Goal: Communication & Community: Participate in discussion

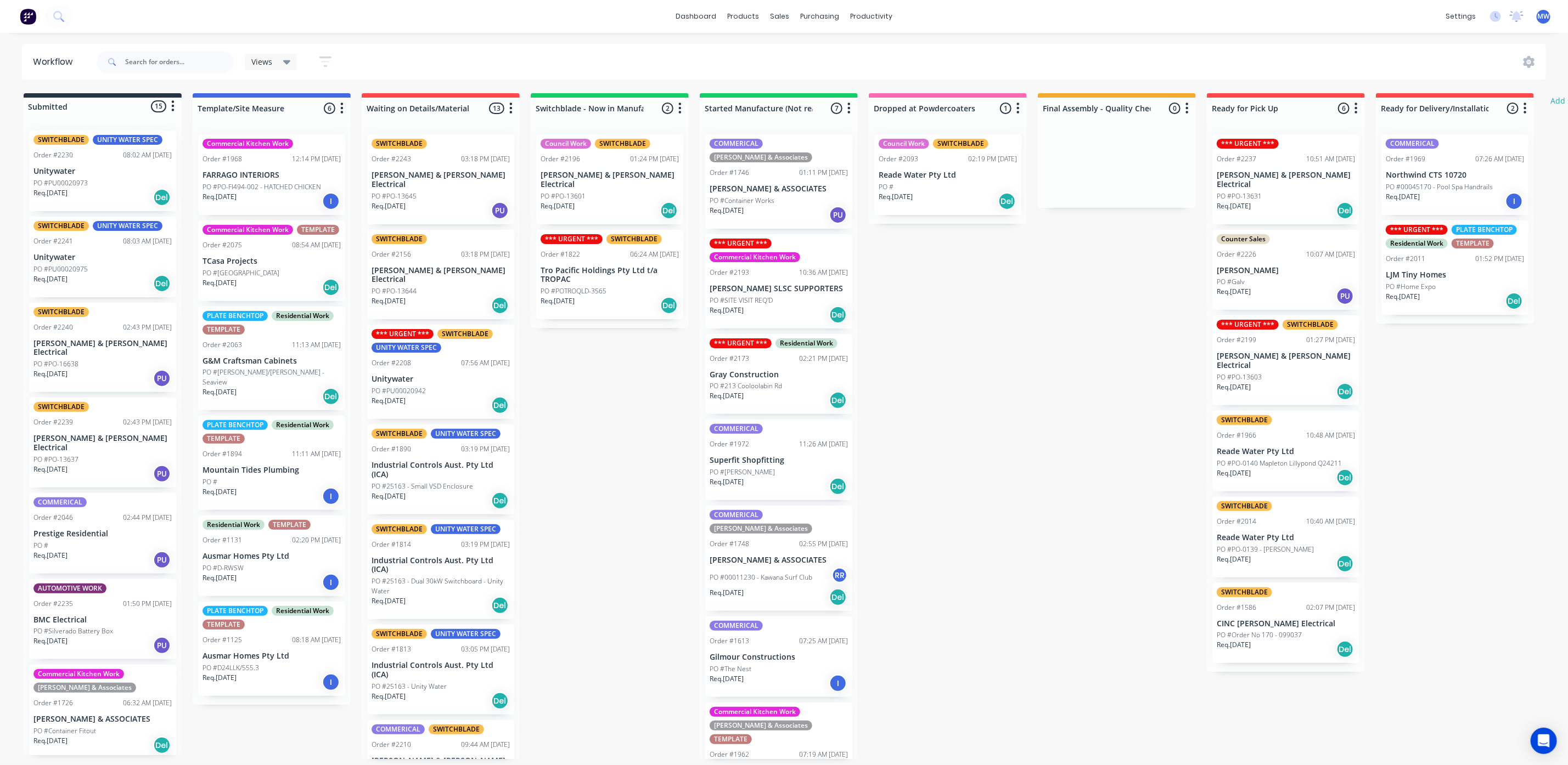
scroll to position [562, 0]
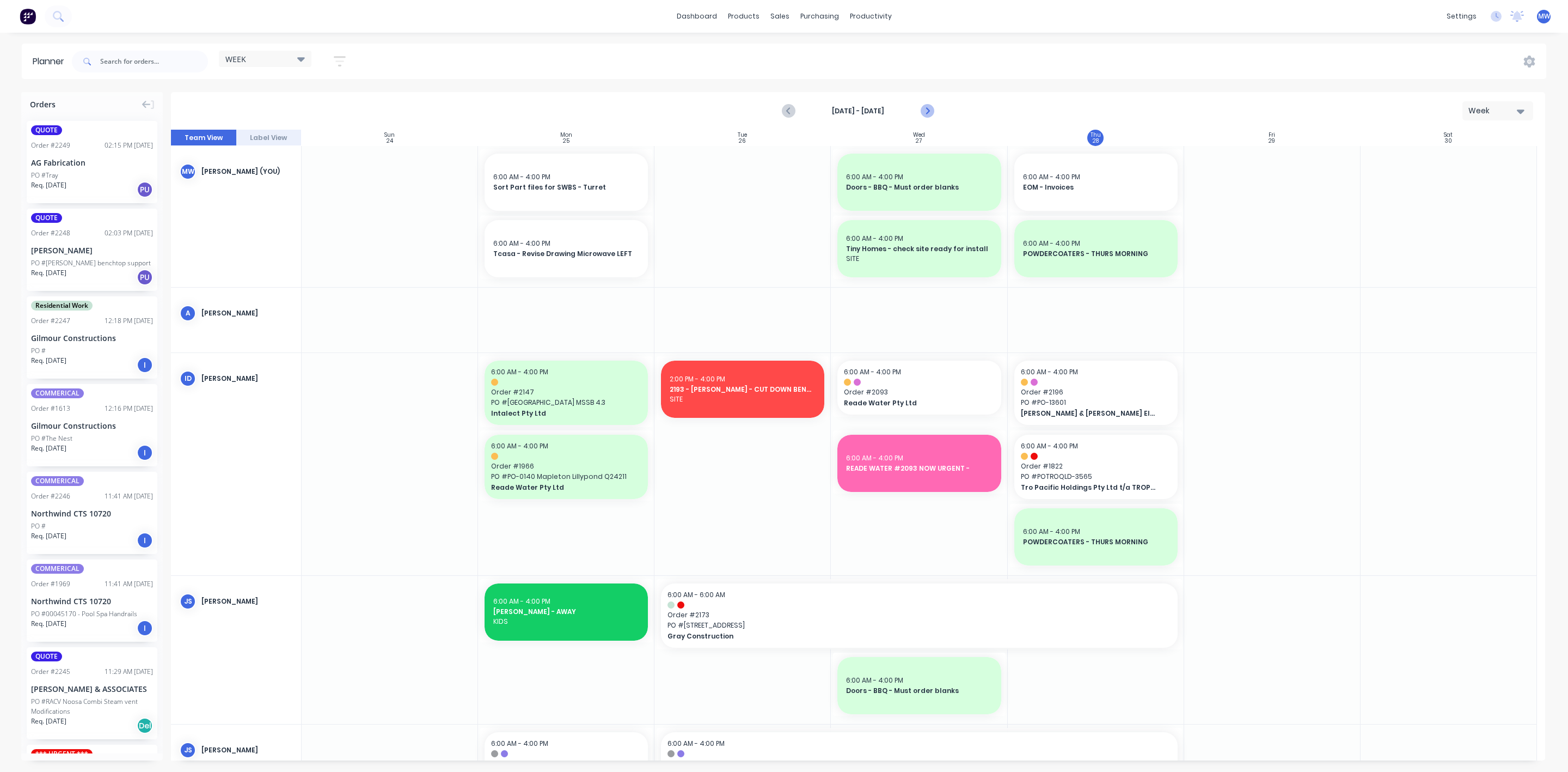
click at [930, 111] on icon "Next page" at bounding box center [926, 111] width 13 height 13
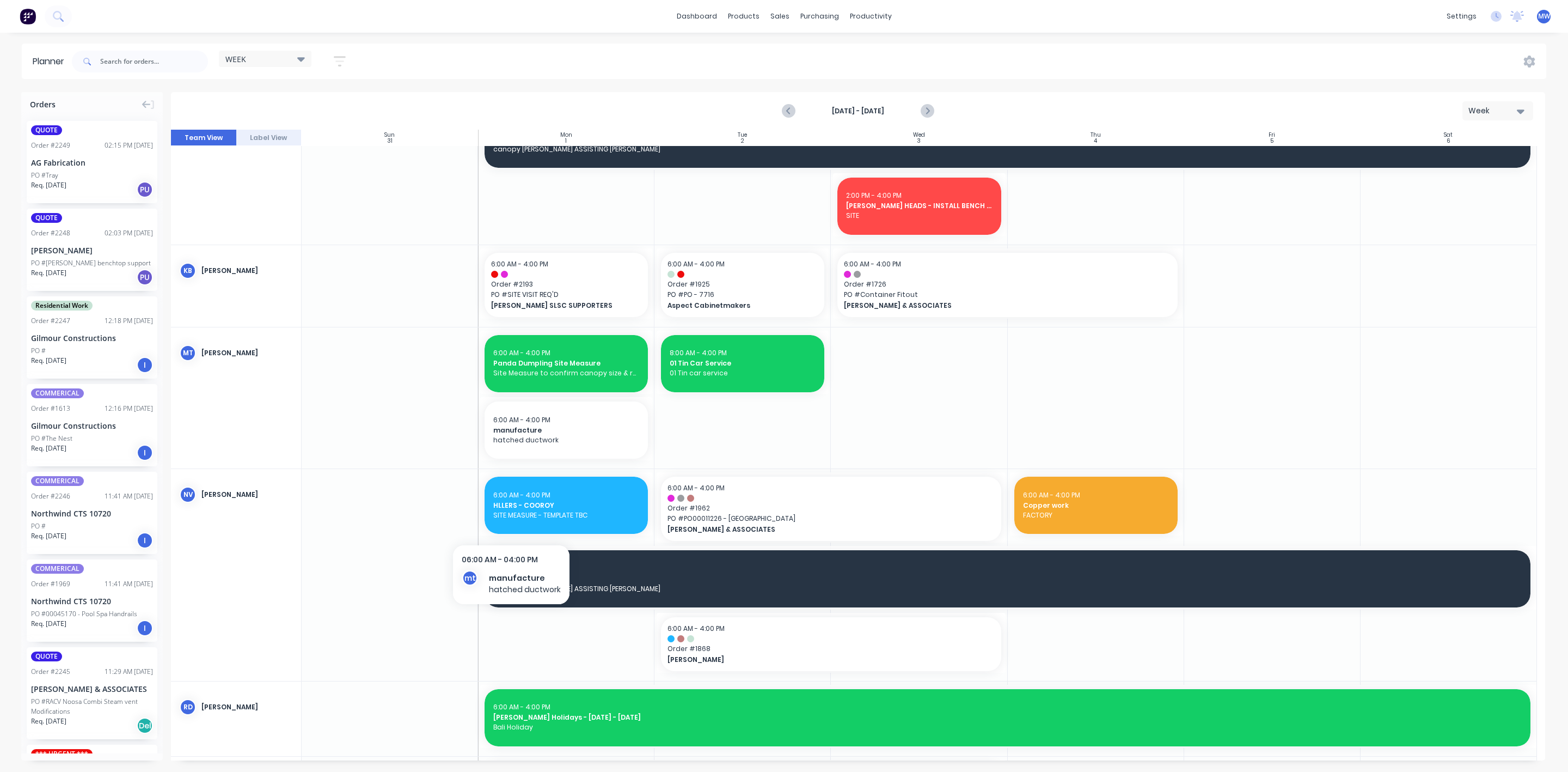
scroll to position [572, 0]
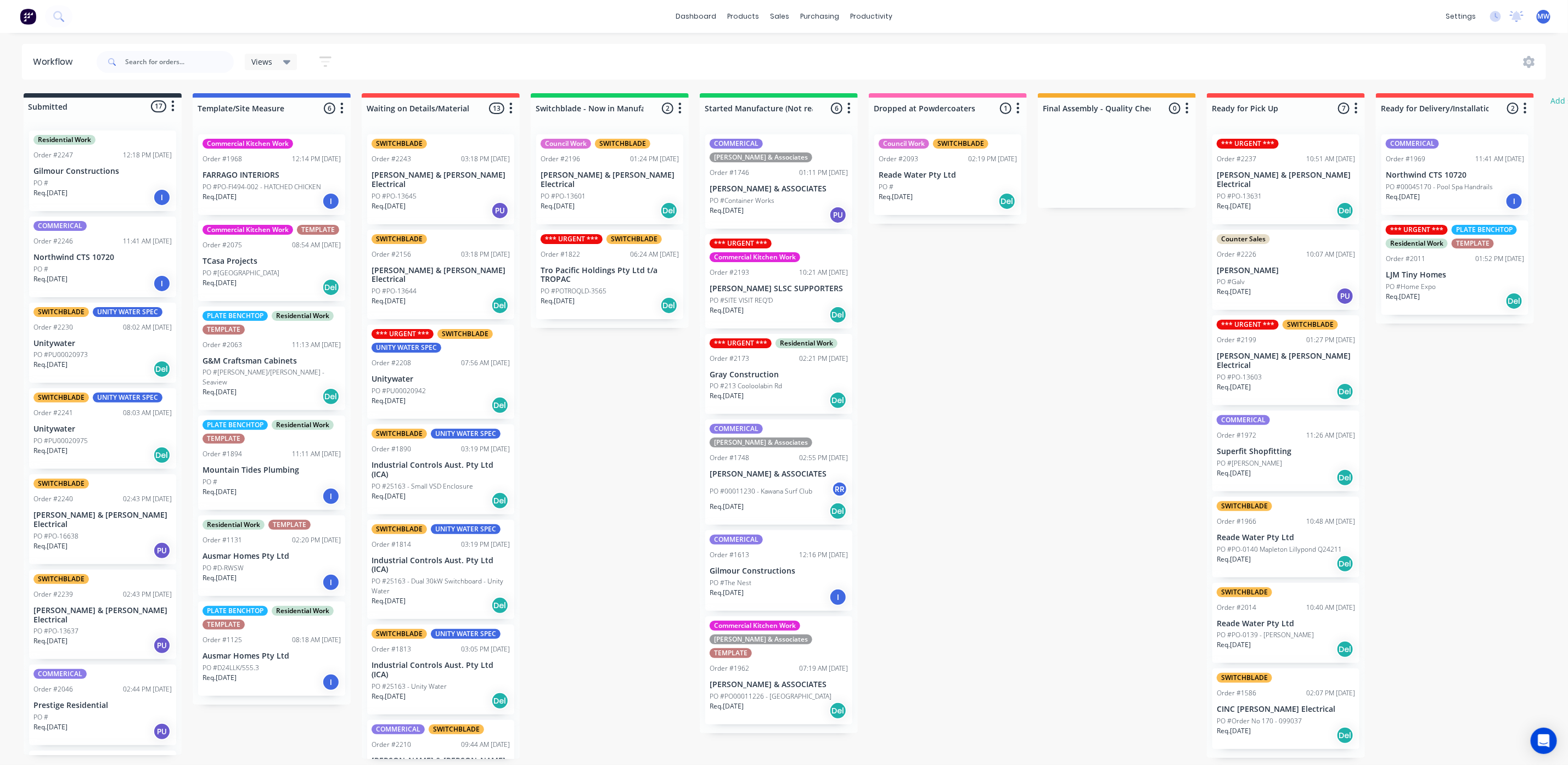
click at [781, 701] on div "Req. [DATE] Del" at bounding box center [779, 711] width 138 height 18
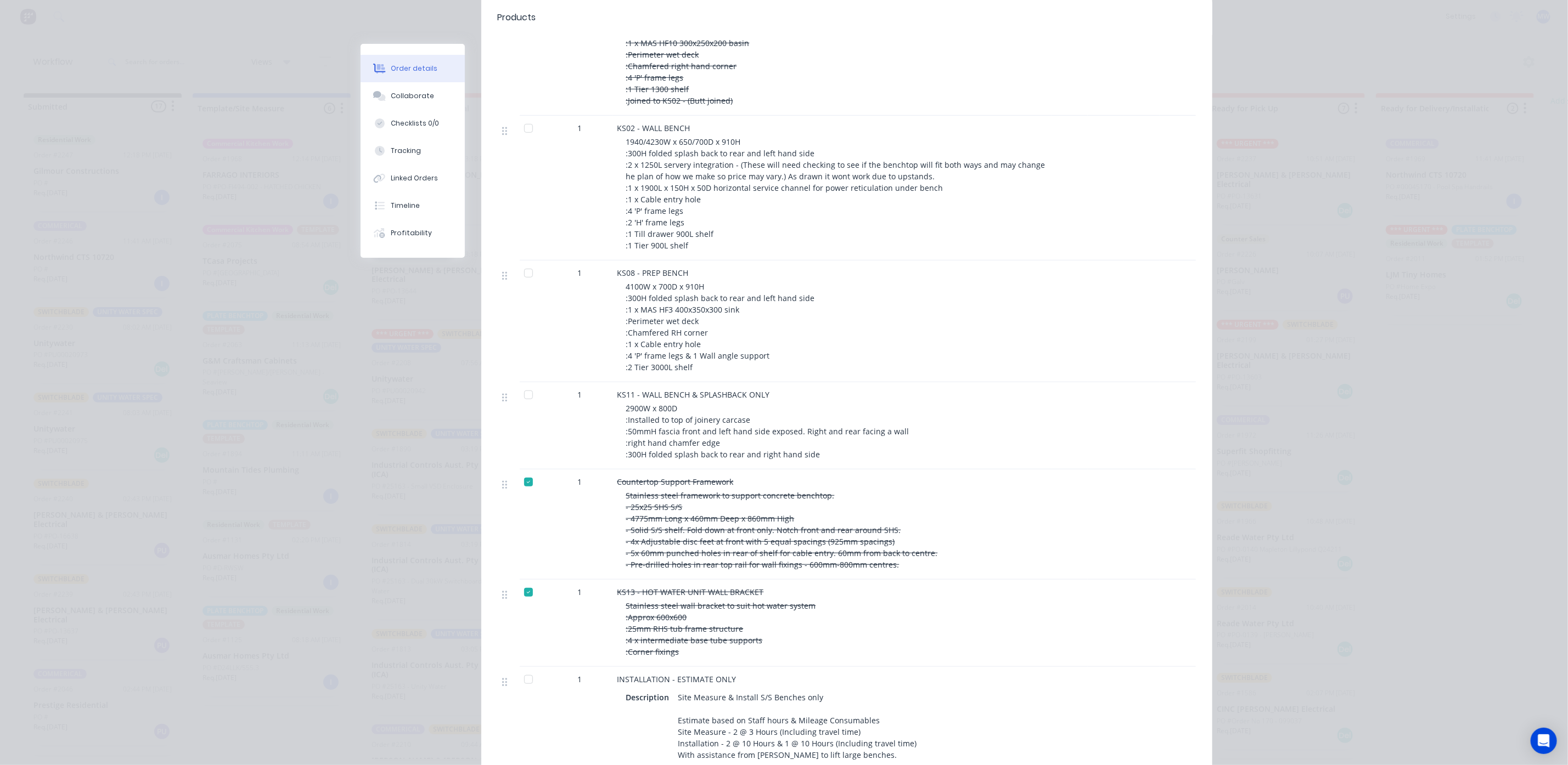
scroll to position [374, 0]
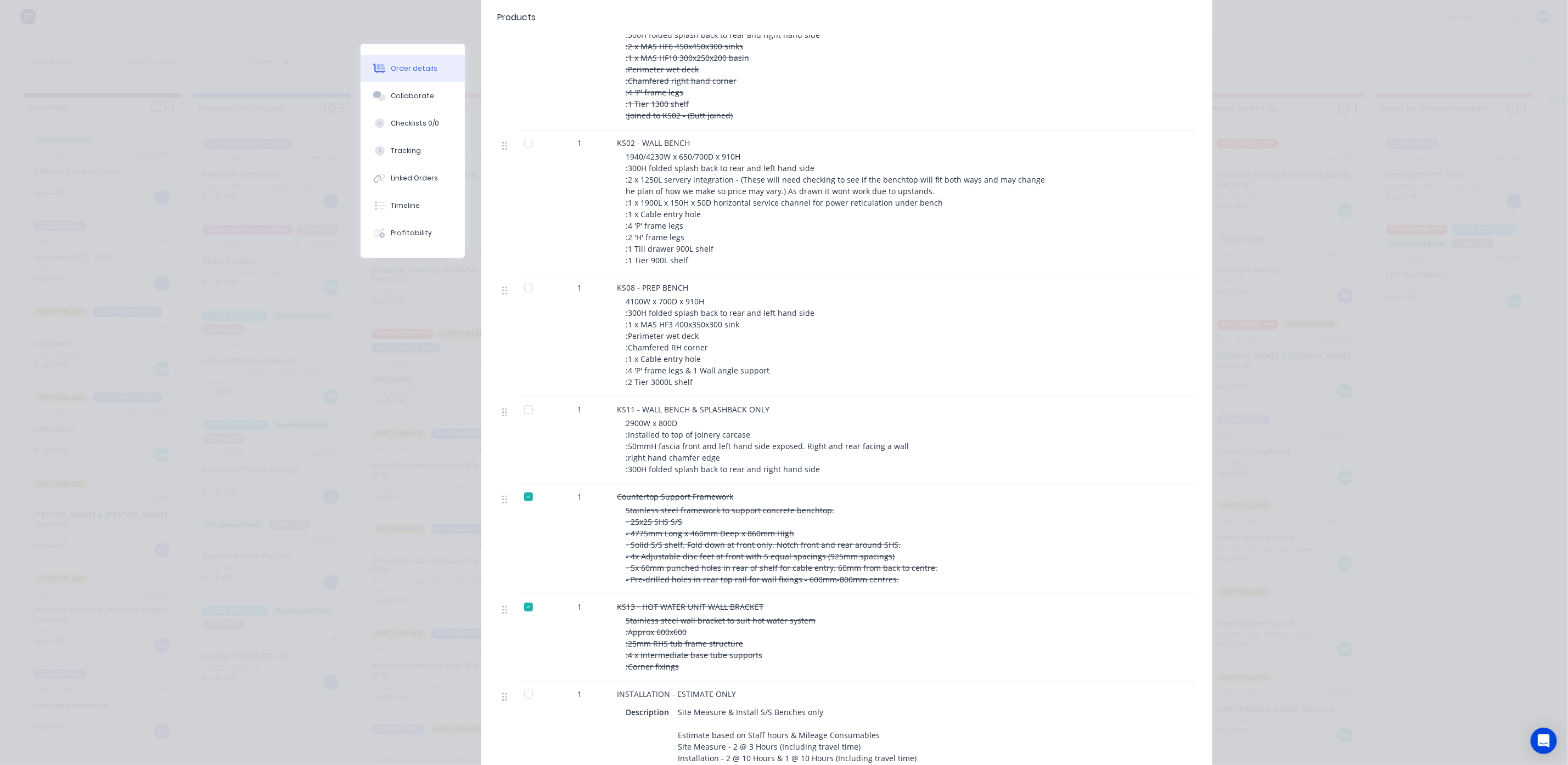
click at [520, 399] on div at bounding box center [528, 410] width 22 height 22
click at [525, 278] on div at bounding box center [528, 288] width 22 height 22
click at [523, 399] on div at bounding box center [528, 410] width 22 height 22
click at [400, 100] on div "Collaborate" at bounding box center [412, 96] width 43 height 10
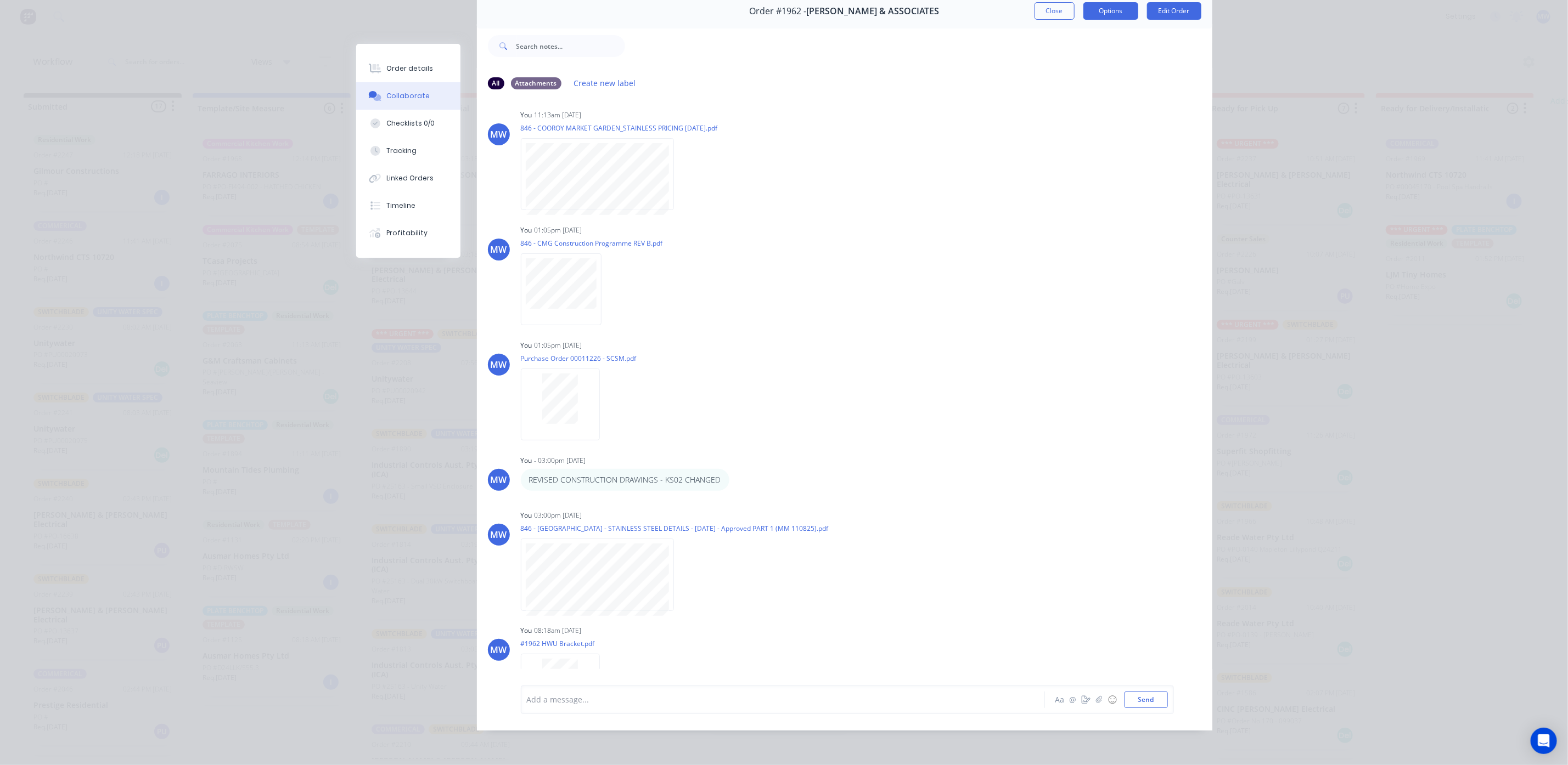
scroll to position [257, 0]
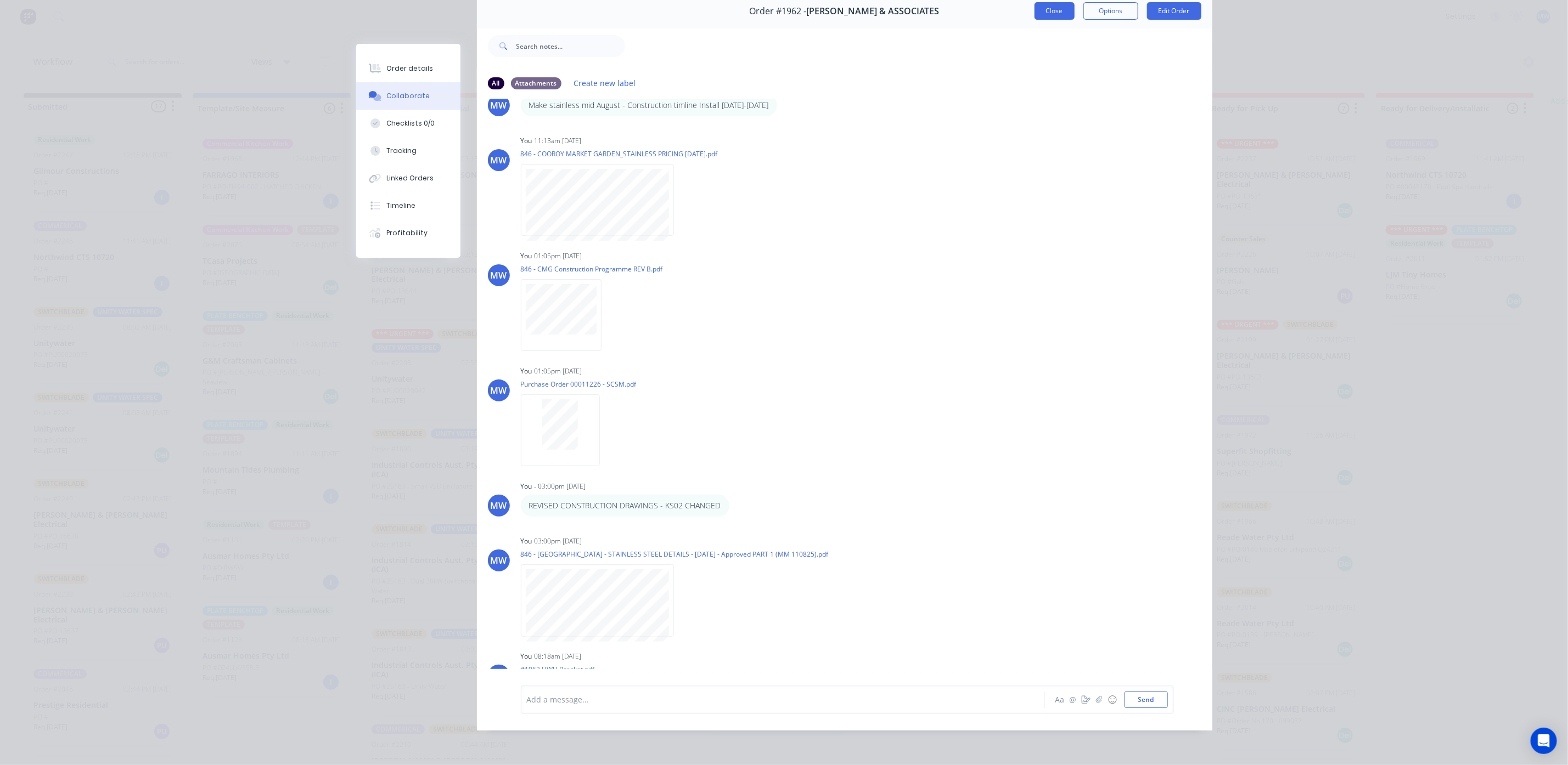
click at [1043, 6] on button "Close" at bounding box center [1054, 10] width 40 height 18
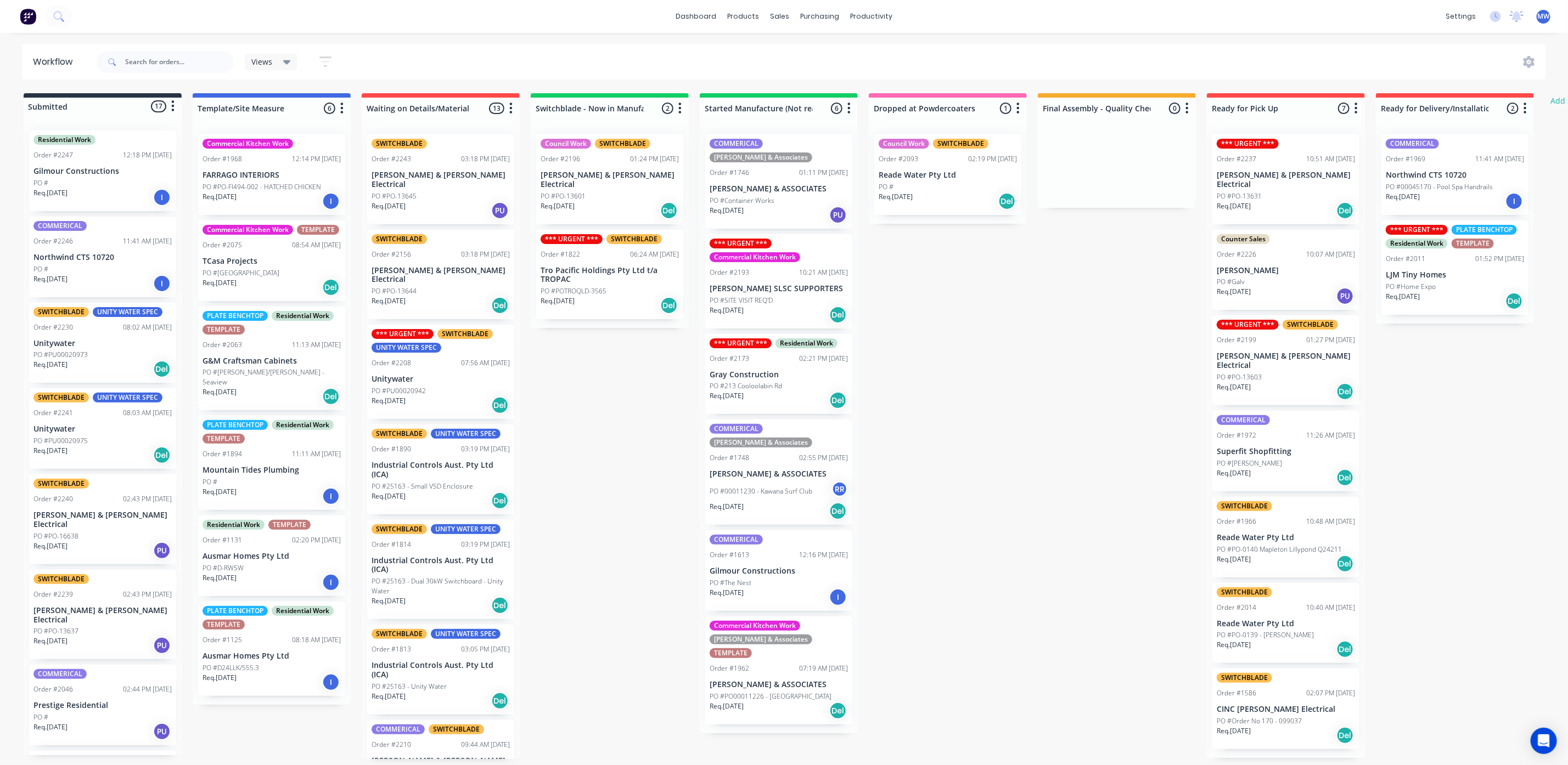
click at [771, 701] on div "Req. [DATE] Del" at bounding box center [779, 711] width 138 height 18
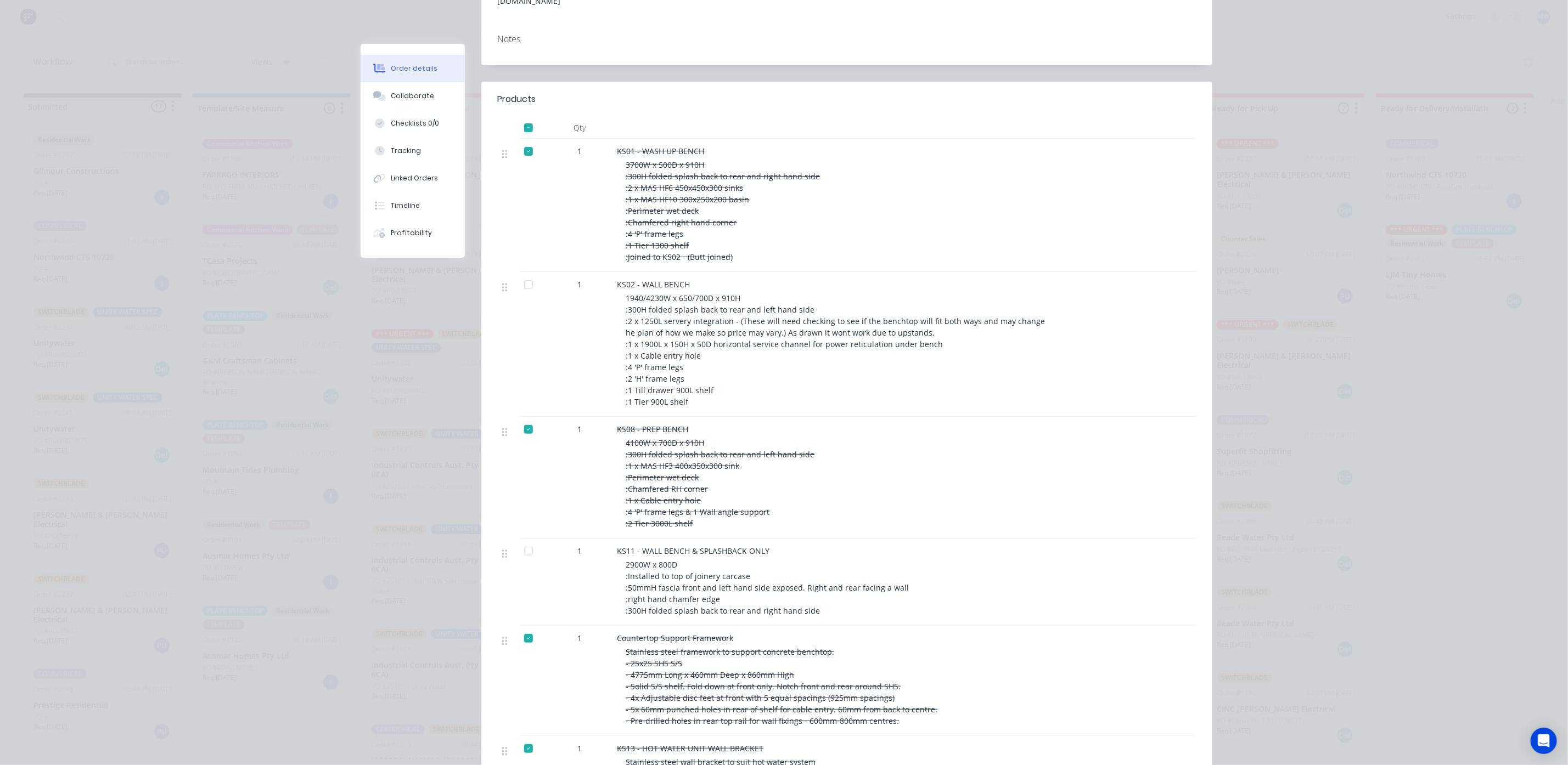
scroll to position [329, 0]
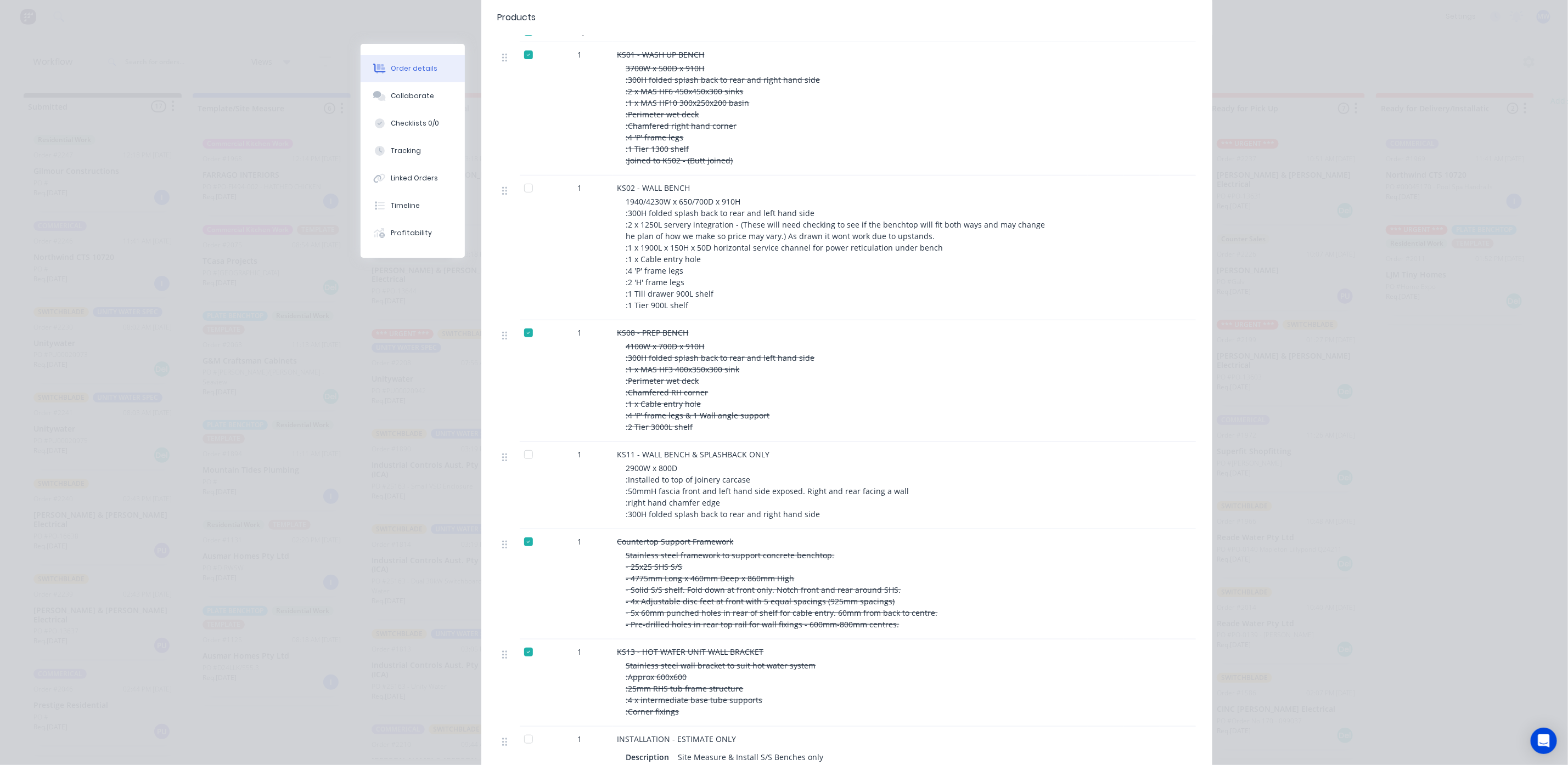
click at [522, 444] on div at bounding box center [528, 455] width 22 height 22
click at [395, 104] on button "Collaborate" at bounding box center [412, 96] width 104 height 28
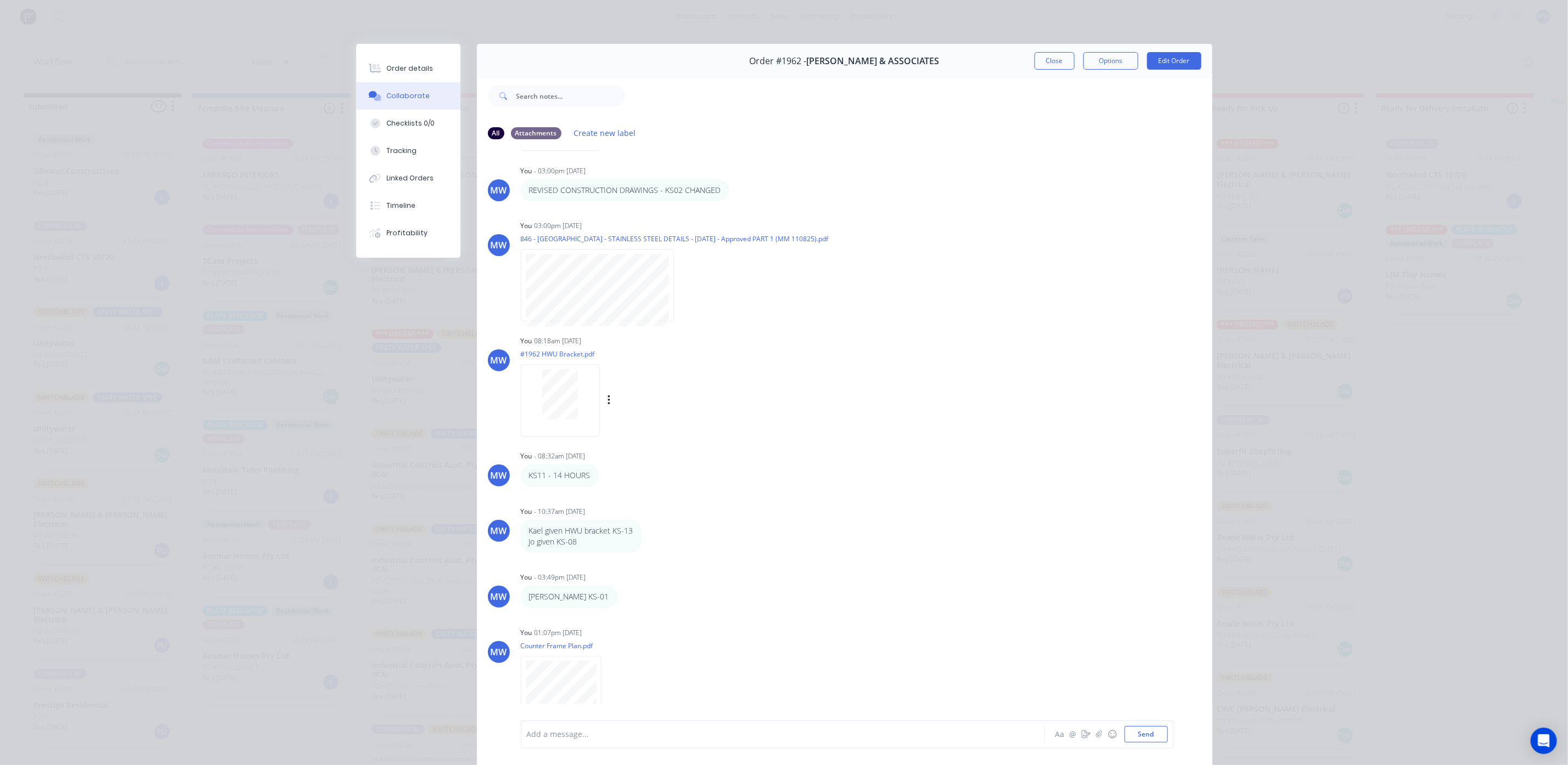
scroll to position [586, 0]
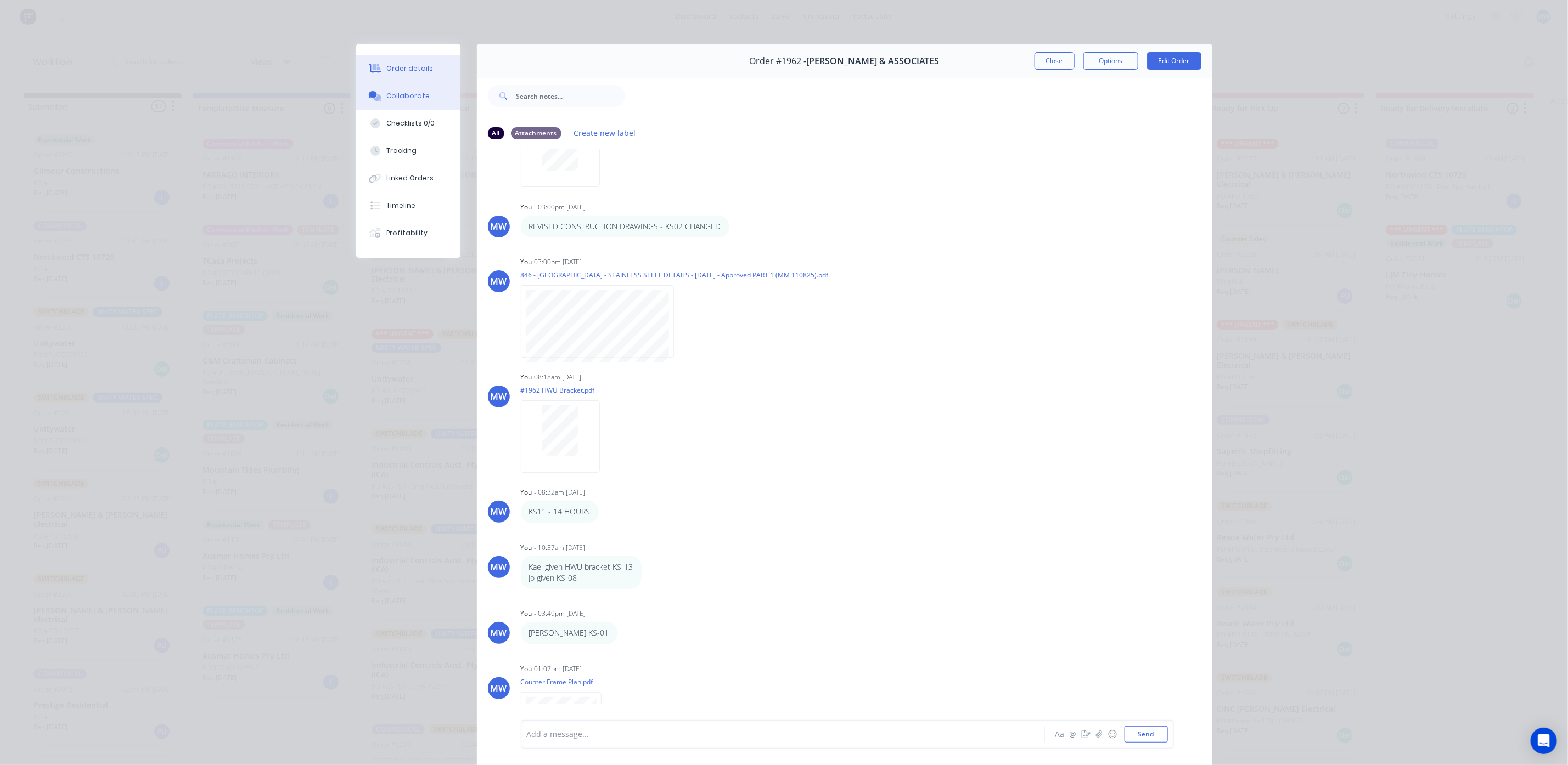
click at [405, 68] on div "Order details" at bounding box center [409, 68] width 47 height 10
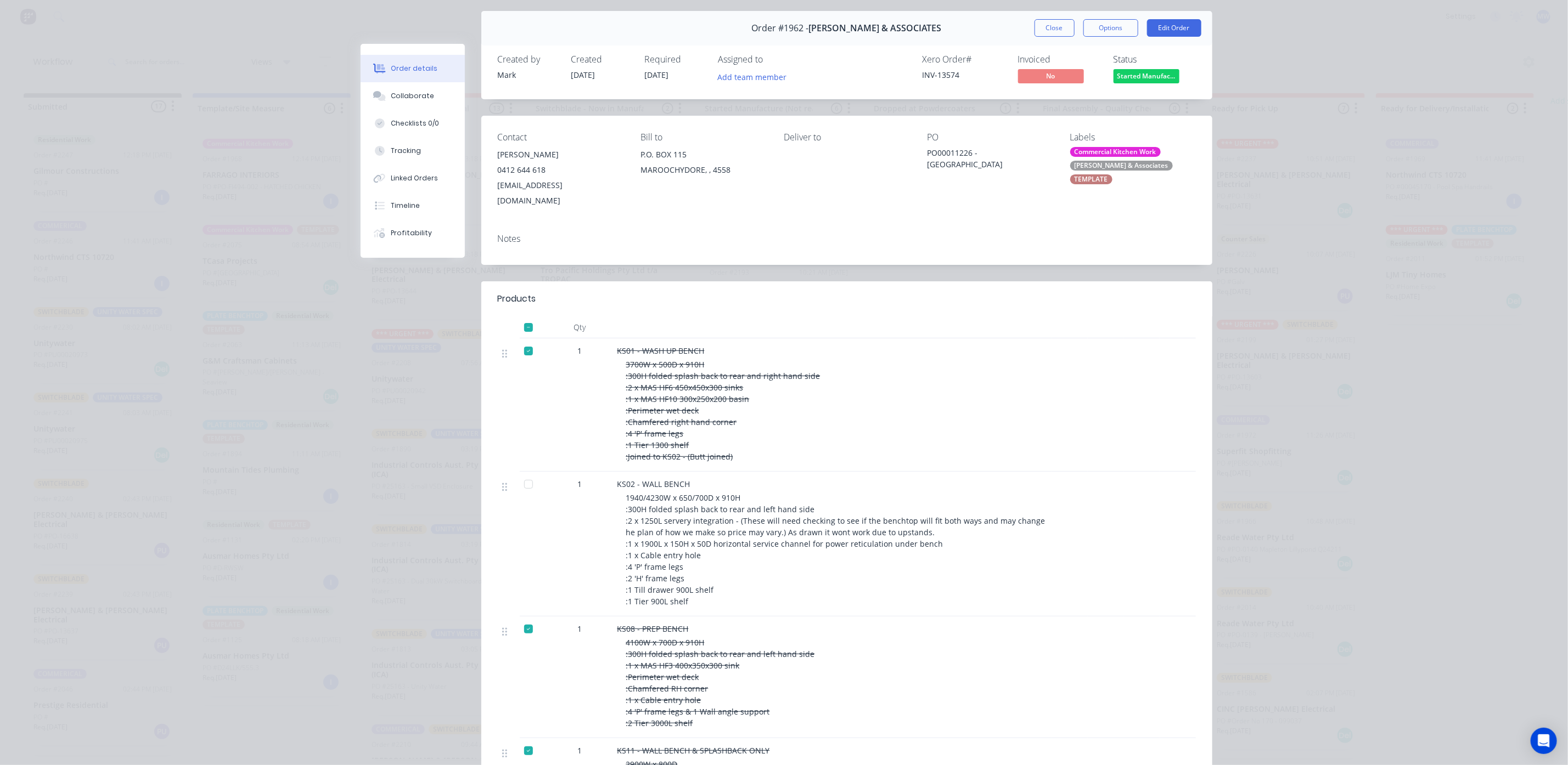
scroll to position [0, 0]
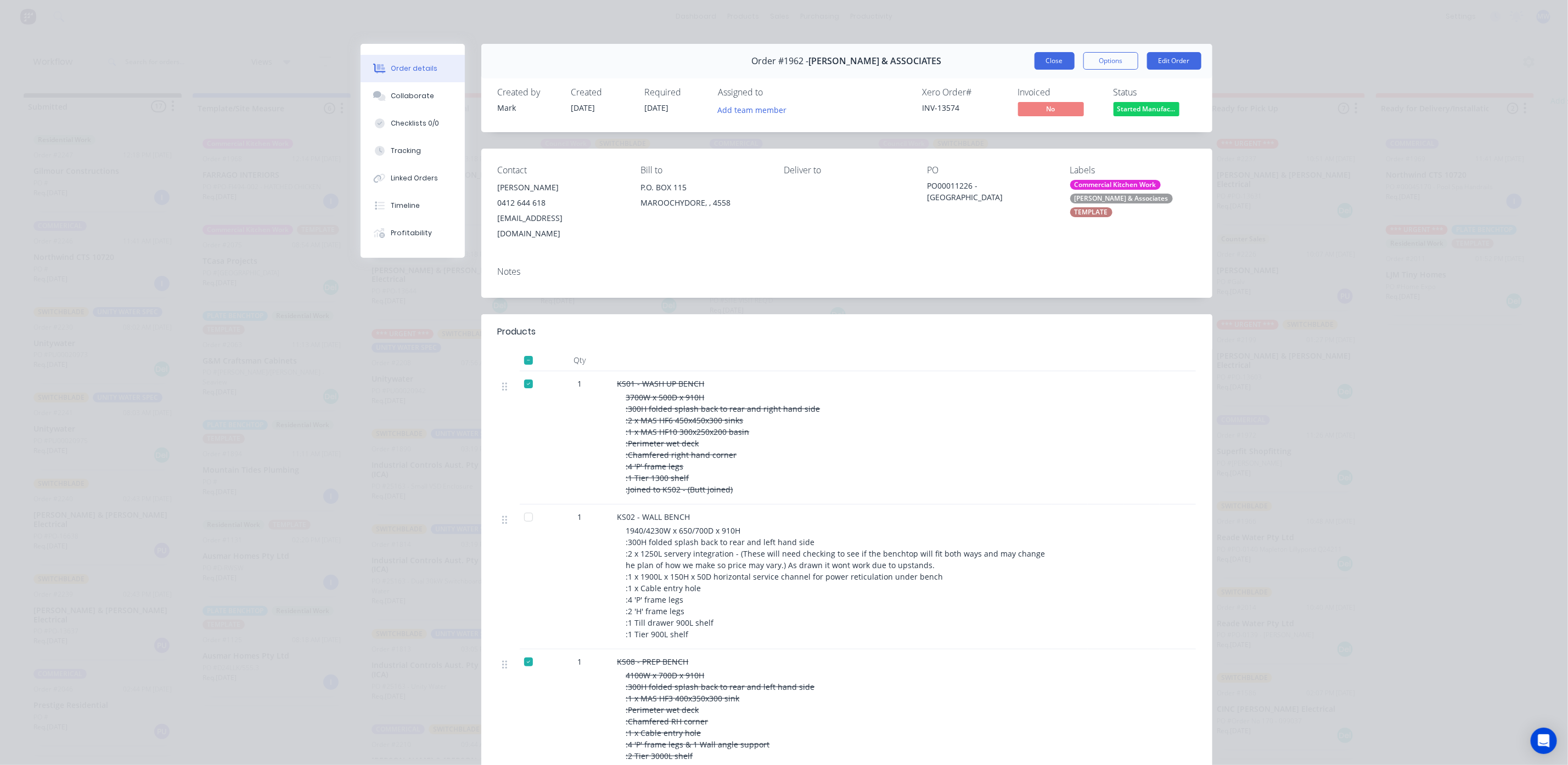
click at [1040, 54] on button "Close" at bounding box center [1054, 61] width 40 height 18
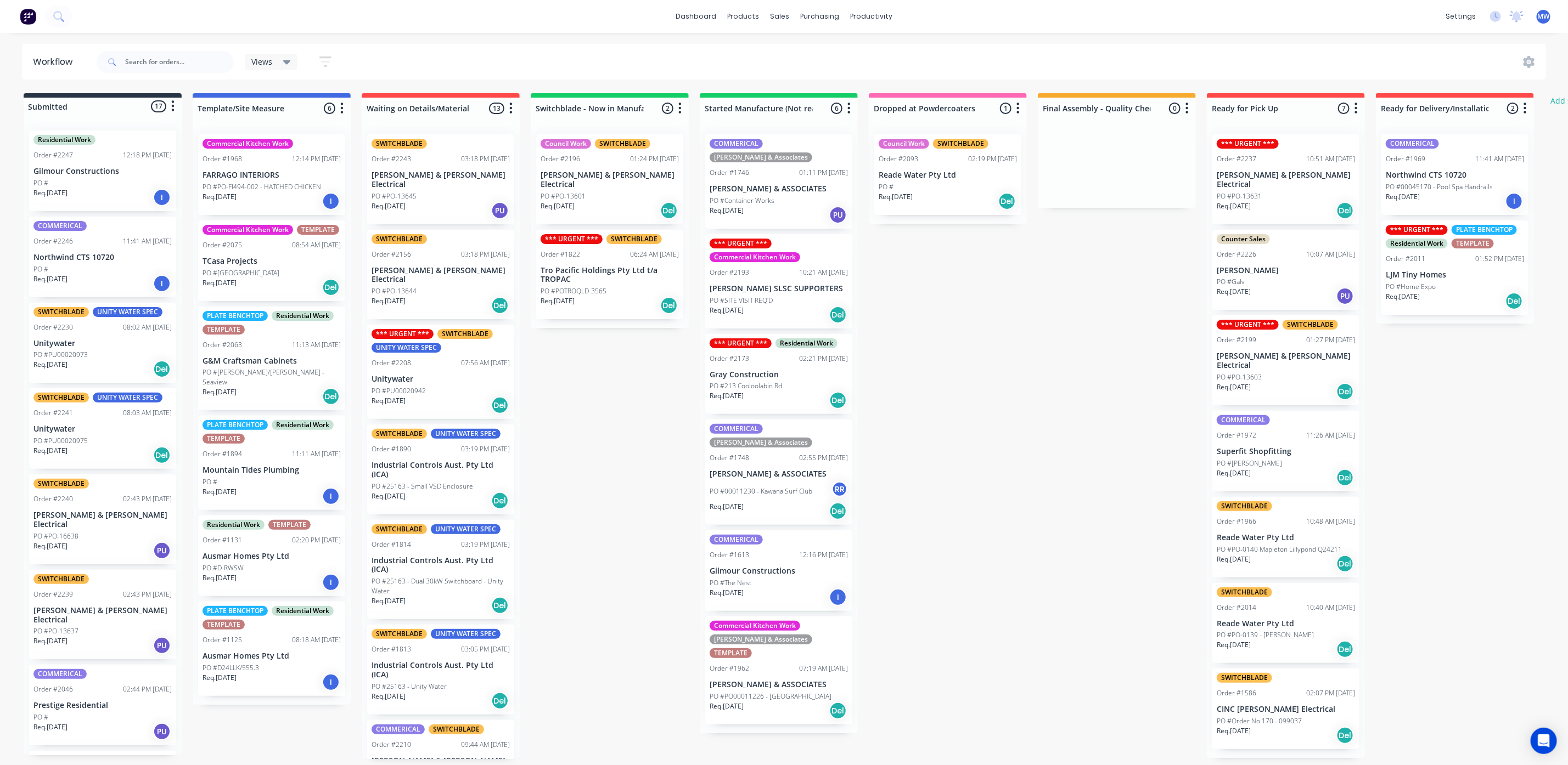
click at [771, 692] on p "PO #PO00011226 - [GEOGRAPHIC_DATA]" at bounding box center [771, 697] width 122 height 10
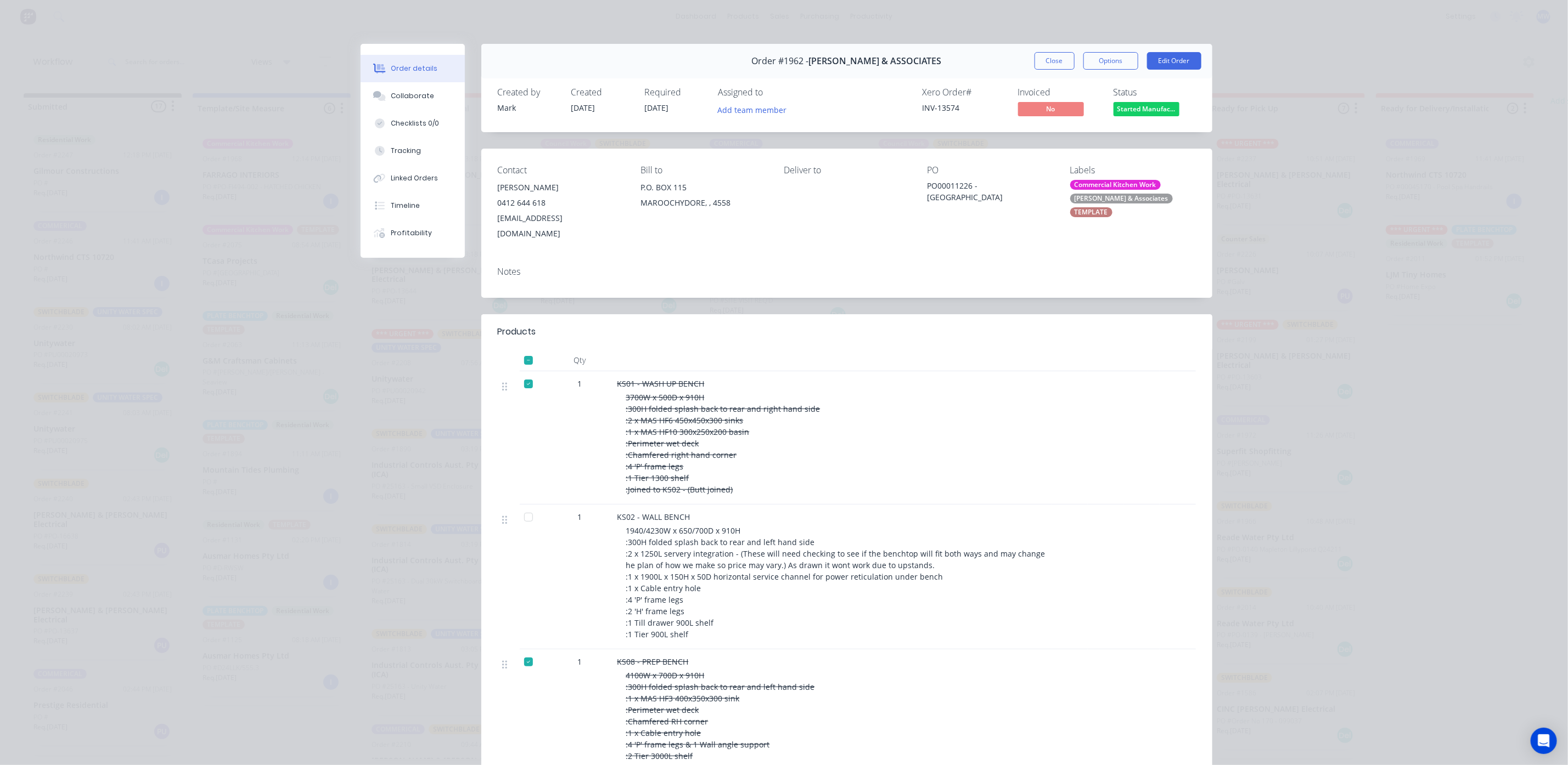
scroll to position [576, 0]
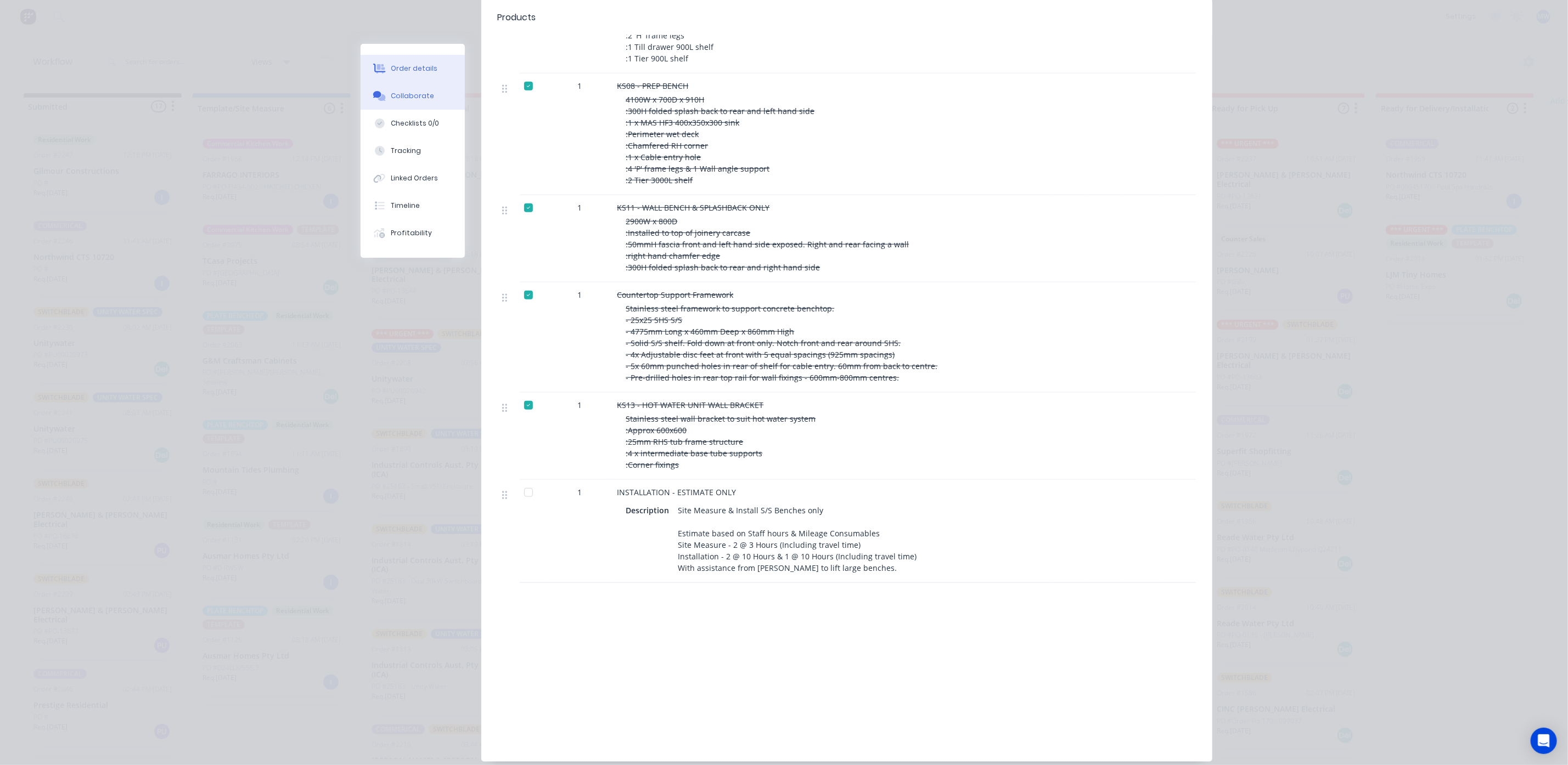
click at [391, 97] on div "Collaborate" at bounding box center [412, 96] width 43 height 10
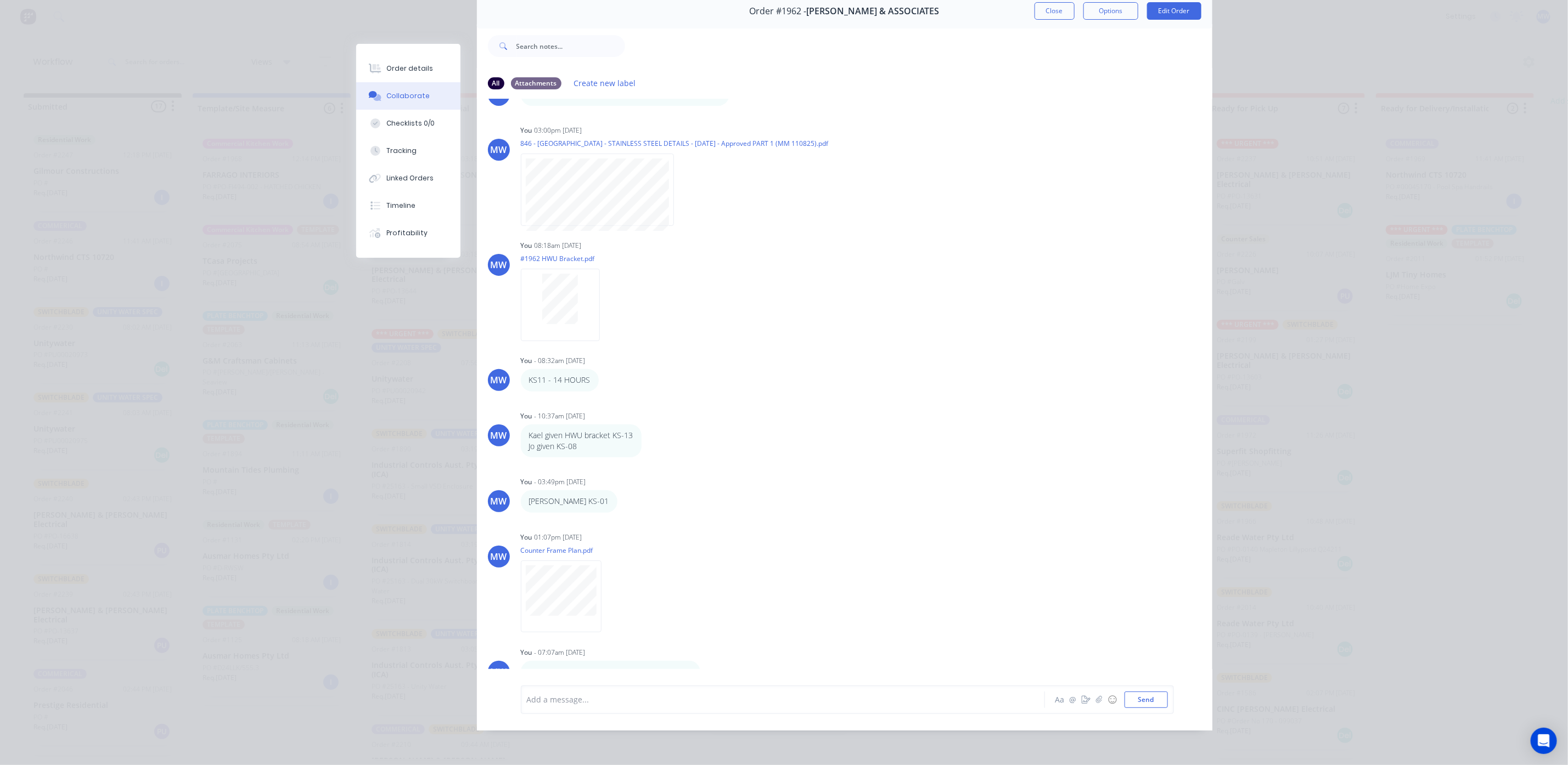
scroll to position [669, 0]
click at [553, 698] on div at bounding box center [767, 700] width 480 height 12
drag, startPoint x: 605, startPoint y: 718, endPoint x: 603, endPoint y: 708, distance: 10.2
click at [605, 716] on div "Add a message... Aa @ ☺ Send" at bounding box center [844, 700] width 736 height 62
click at [603, 708] on div "Add a message... Aa @ ☺ Send" at bounding box center [847, 700] width 653 height 29
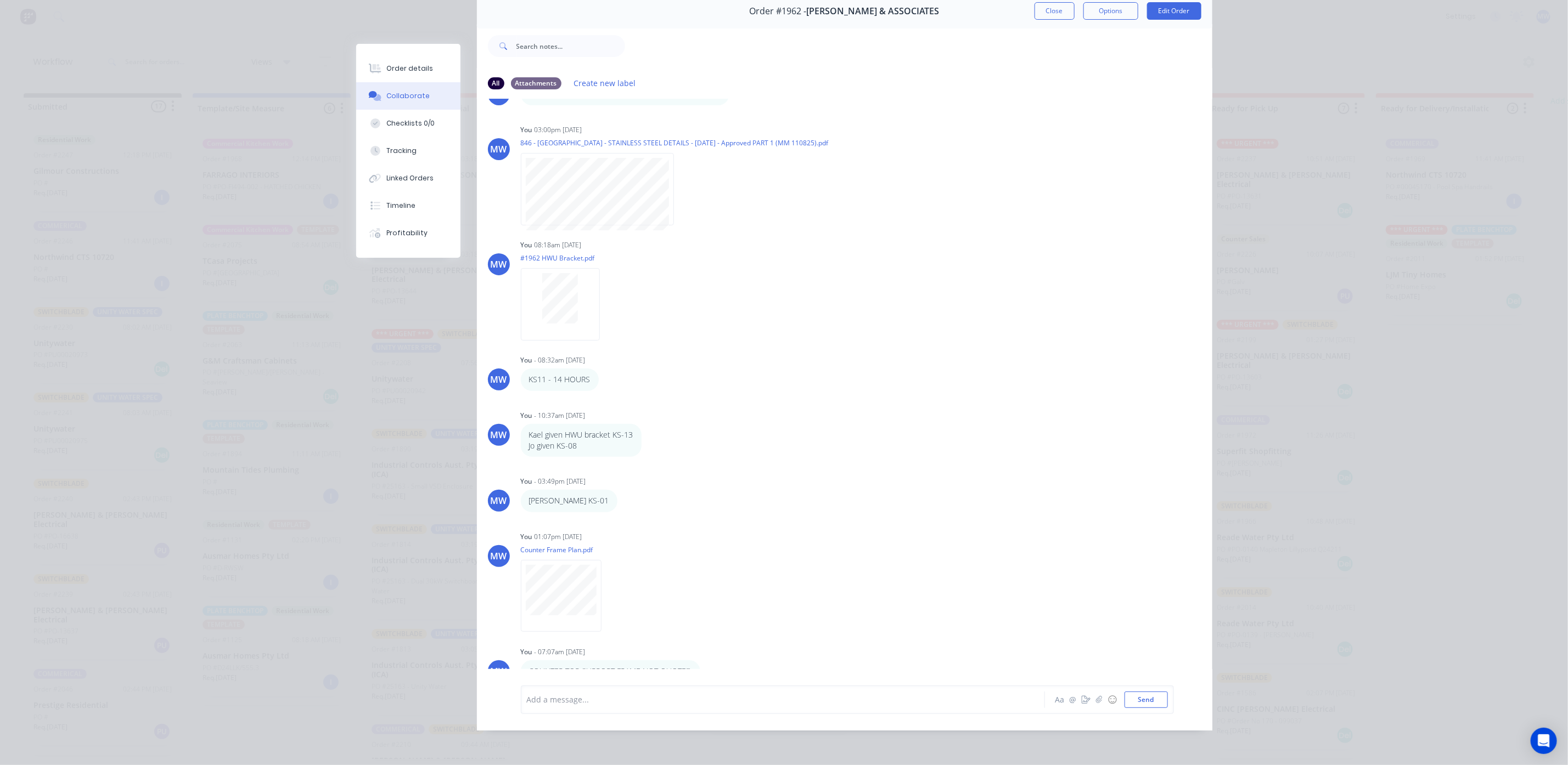
click at [563, 704] on div at bounding box center [767, 700] width 480 height 12
click at [1139, 699] on button "Send" at bounding box center [1146, 700] width 43 height 17
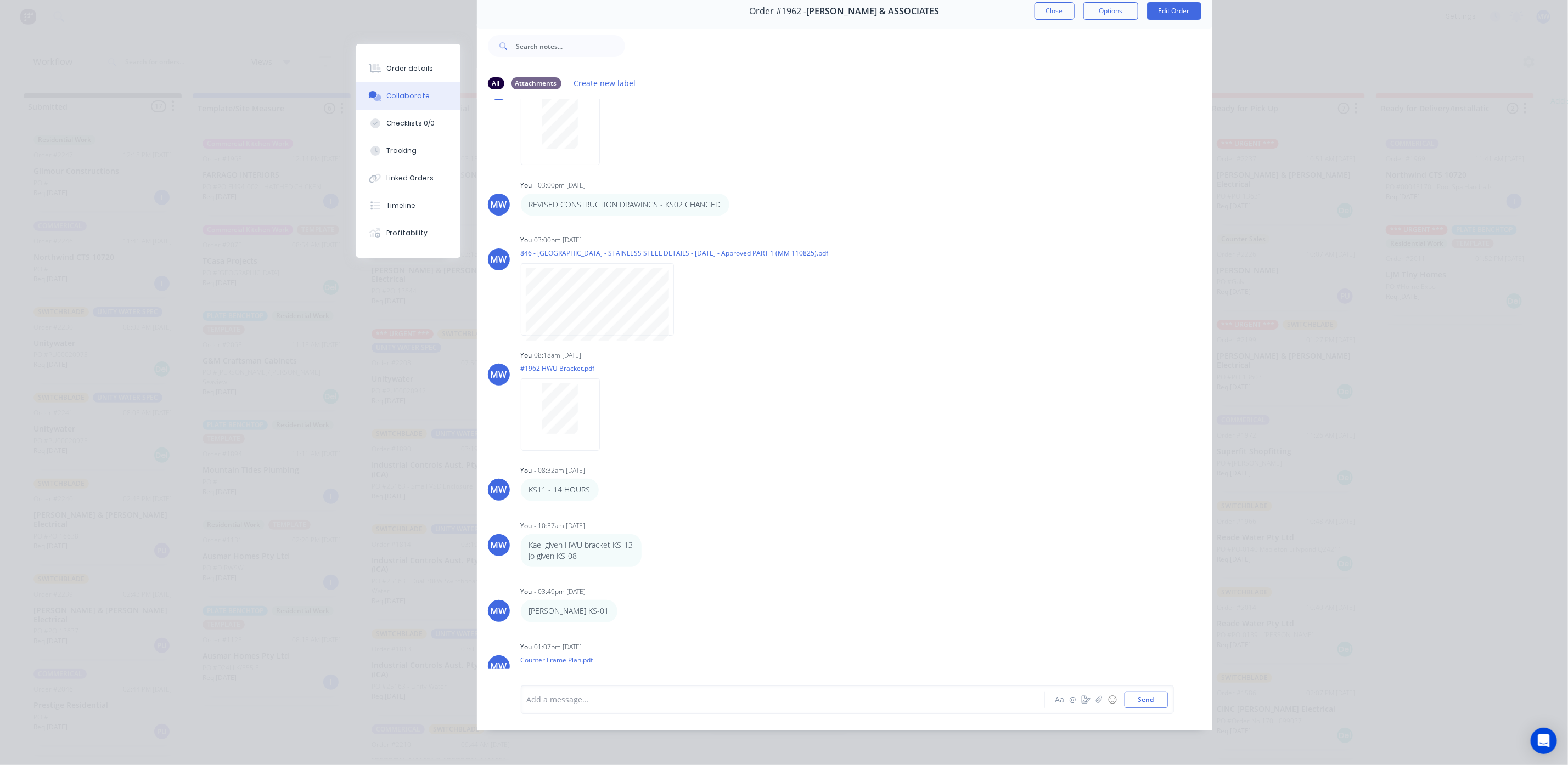
scroll to position [230, 0]
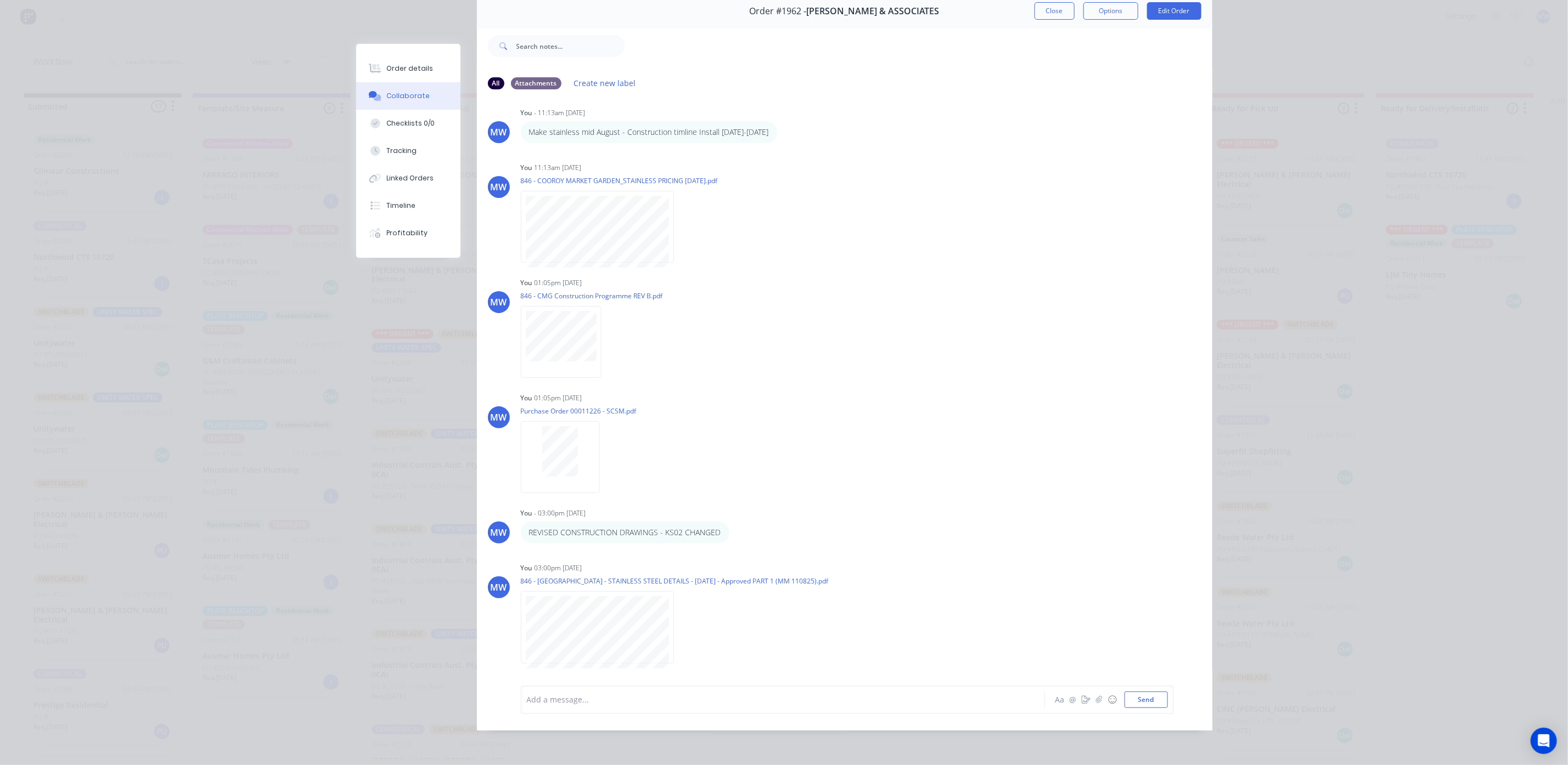
click at [1034, 7] on div "Order #1962 - [PERSON_NAME] & ASSOCIATES Close Options Edit Order" at bounding box center [844, 11] width 736 height 35
click at [1034, 6] on button "Close" at bounding box center [1054, 10] width 40 height 18
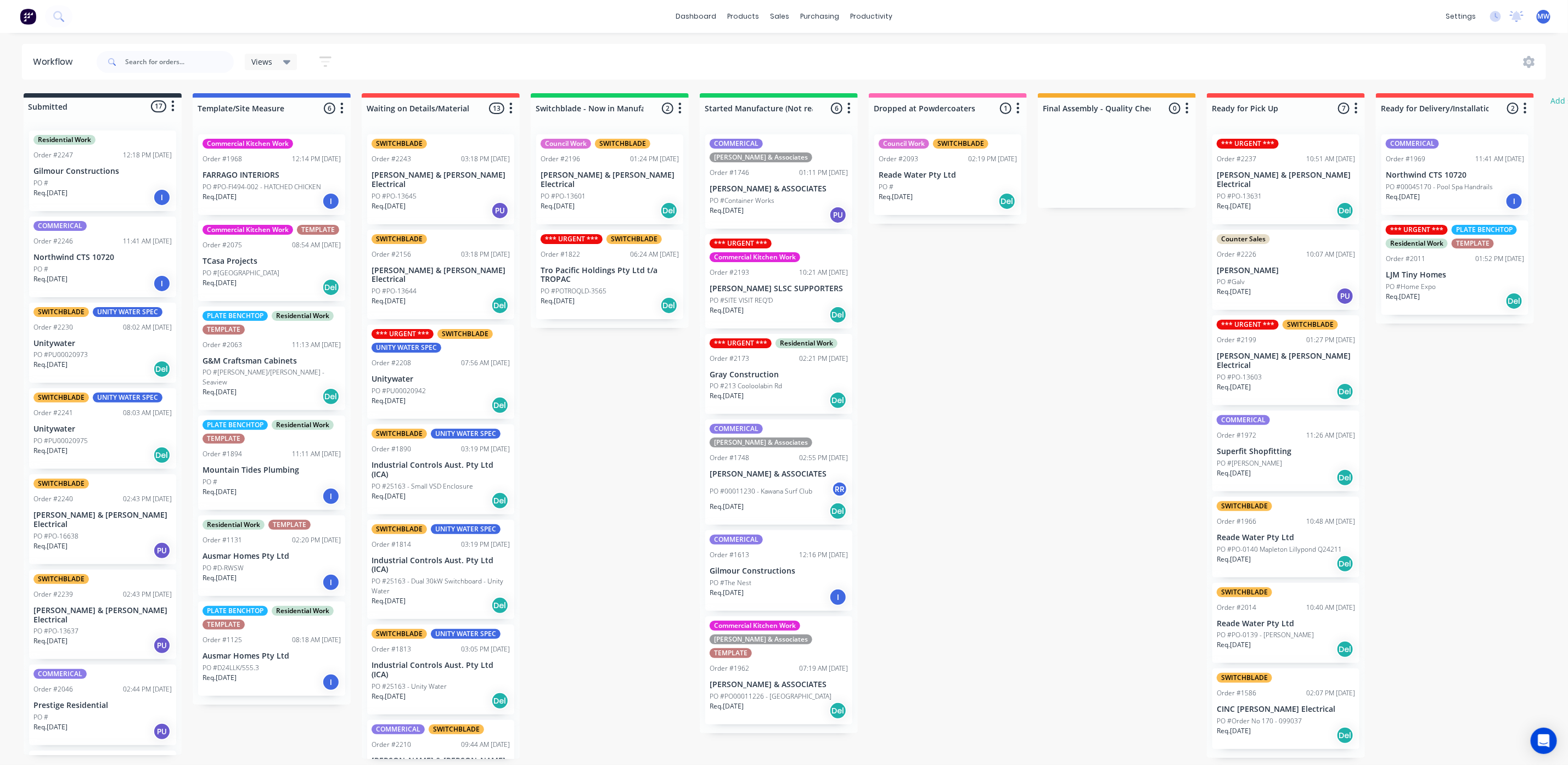
scroll to position [0, 0]
click at [1288, 177] on p "[PERSON_NAME] & [PERSON_NAME] Electrical" at bounding box center [1286, 180] width 138 height 18
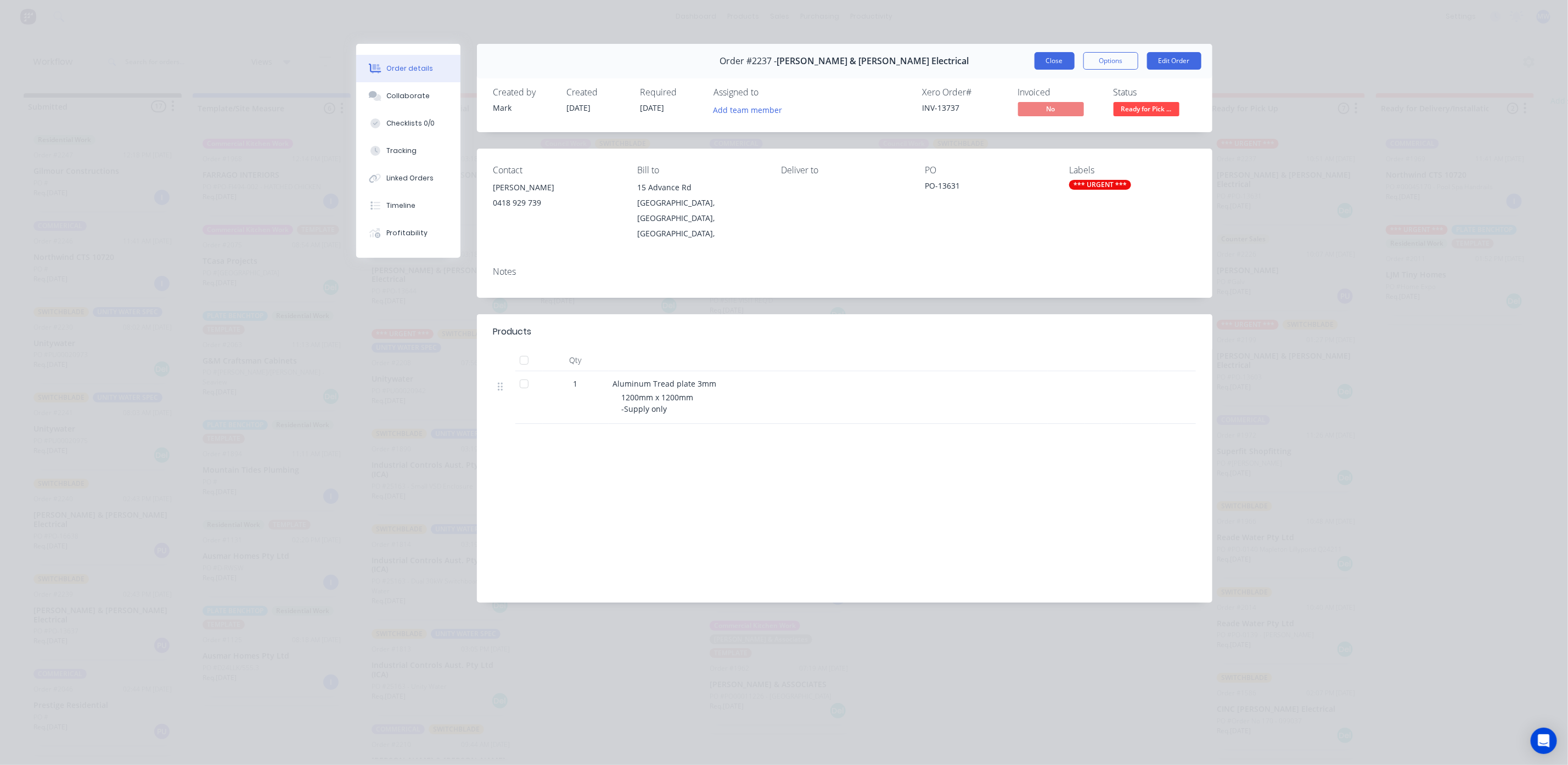
click at [1049, 61] on button "Close" at bounding box center [1054, 61] width 40 height 18
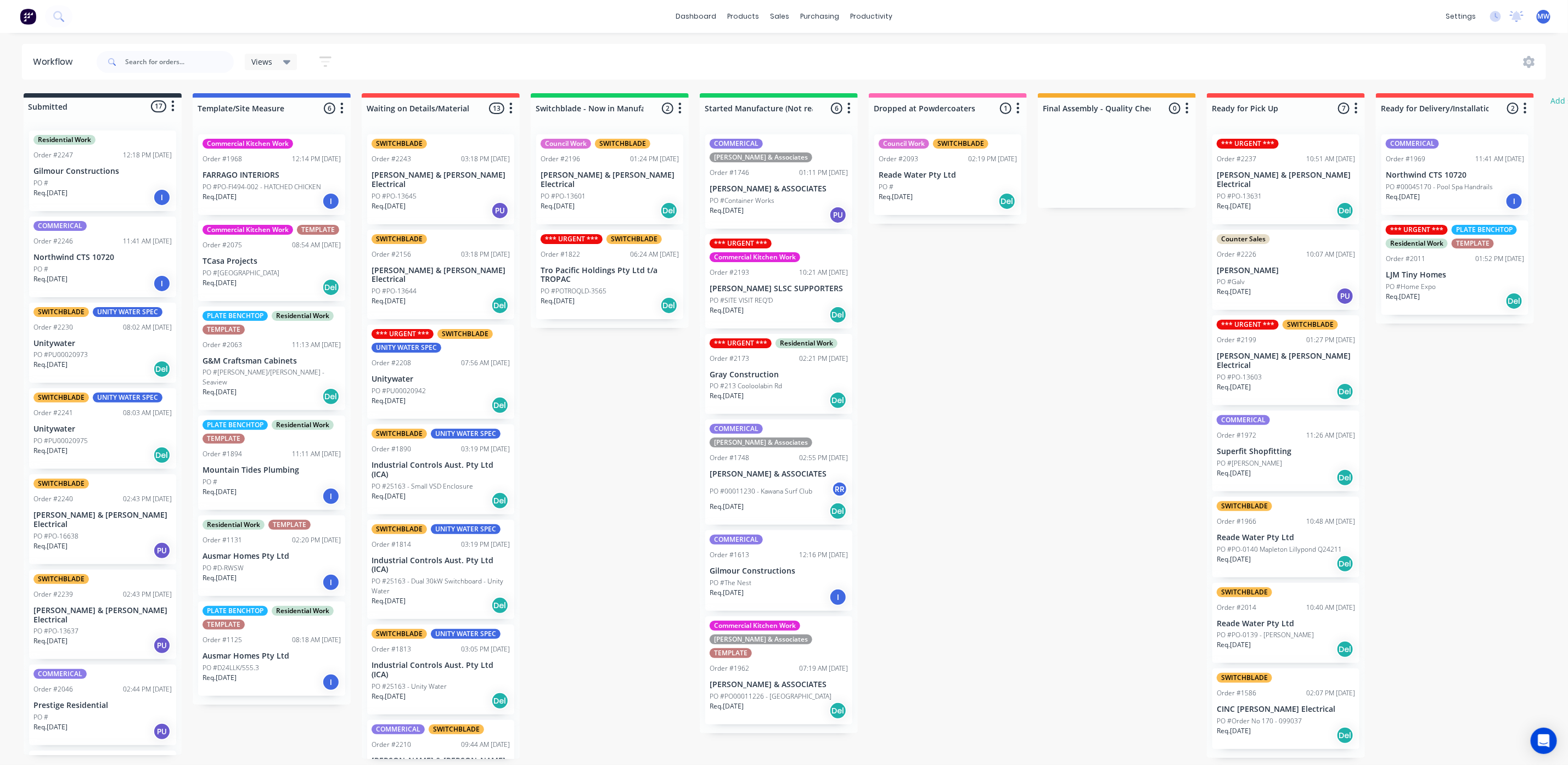
click at [1271, 382] on div "Req. [DATE] Del" at bounding box center [1286, 392] width 138 height 18
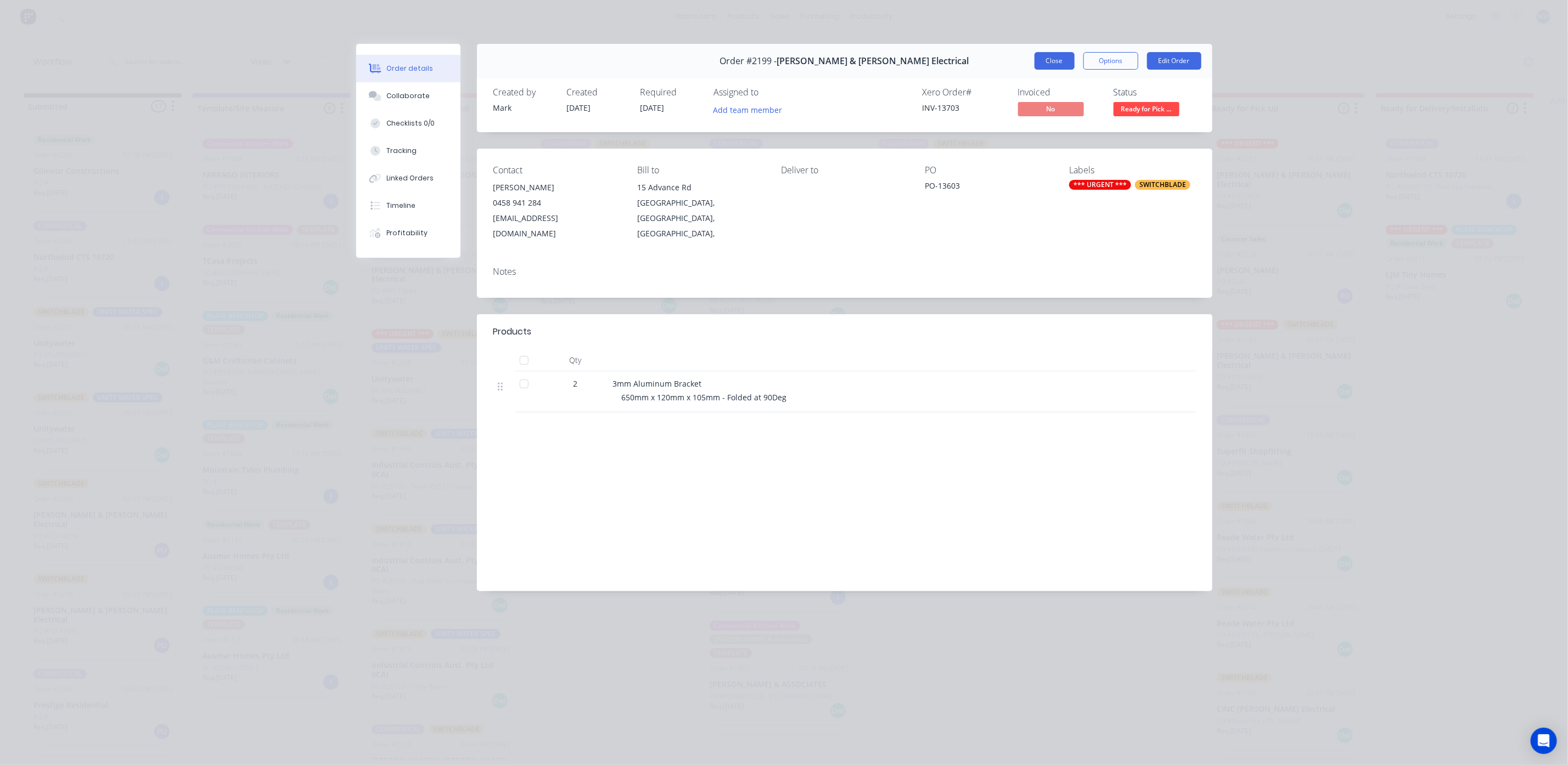
click at [1047, 55] on button "Close" at bounding box center [1054, 61] width 40 height 18
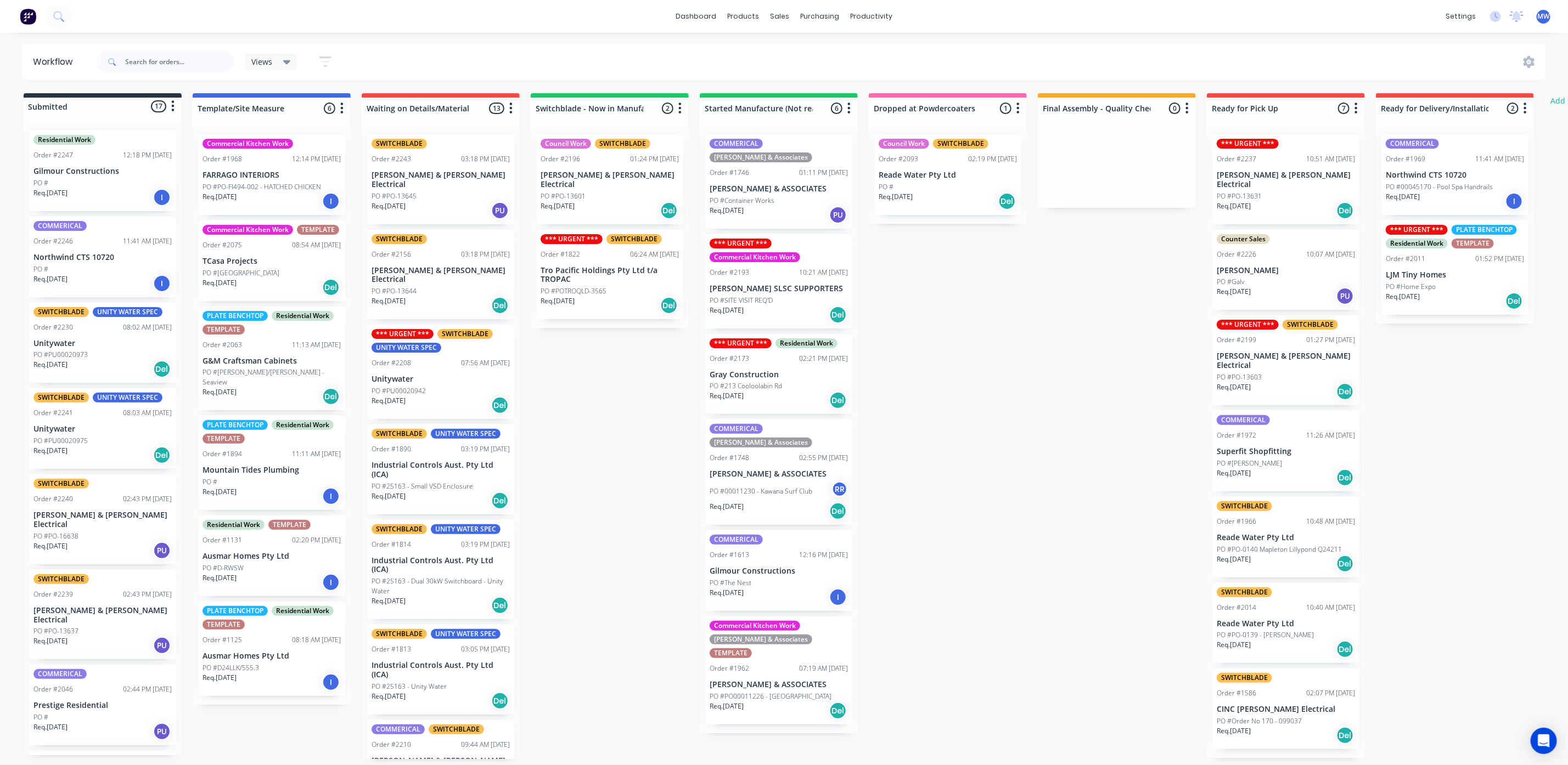
click at [1311, 352] on p "[PERSON_NAME] & [PERSON_NAME] Electrical" at bounding box center [1286, 361] width 138 height 18
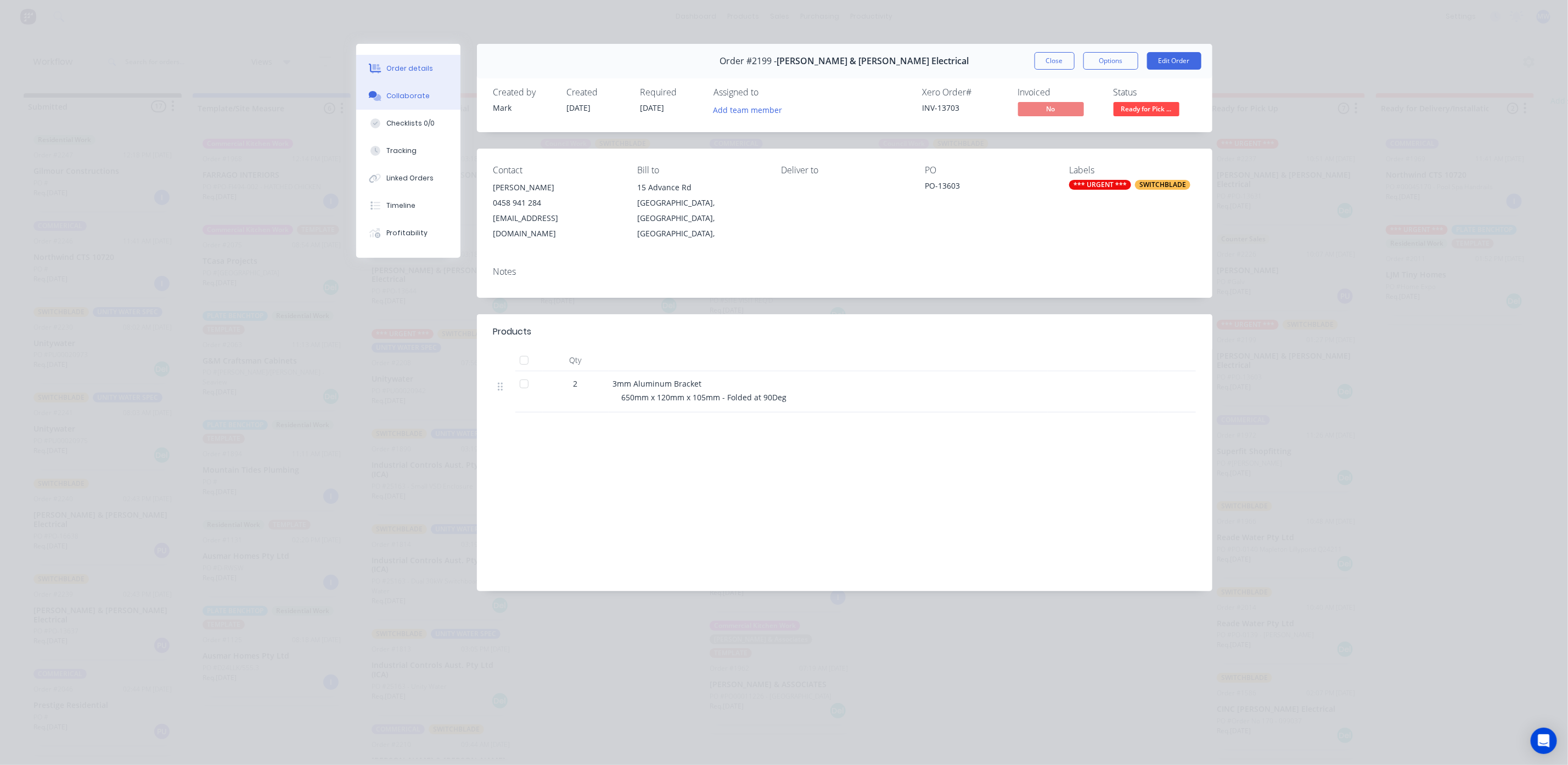
click at [420, 93] on div "Collaborate" at bounding box center [407, 96] width 43 height 10
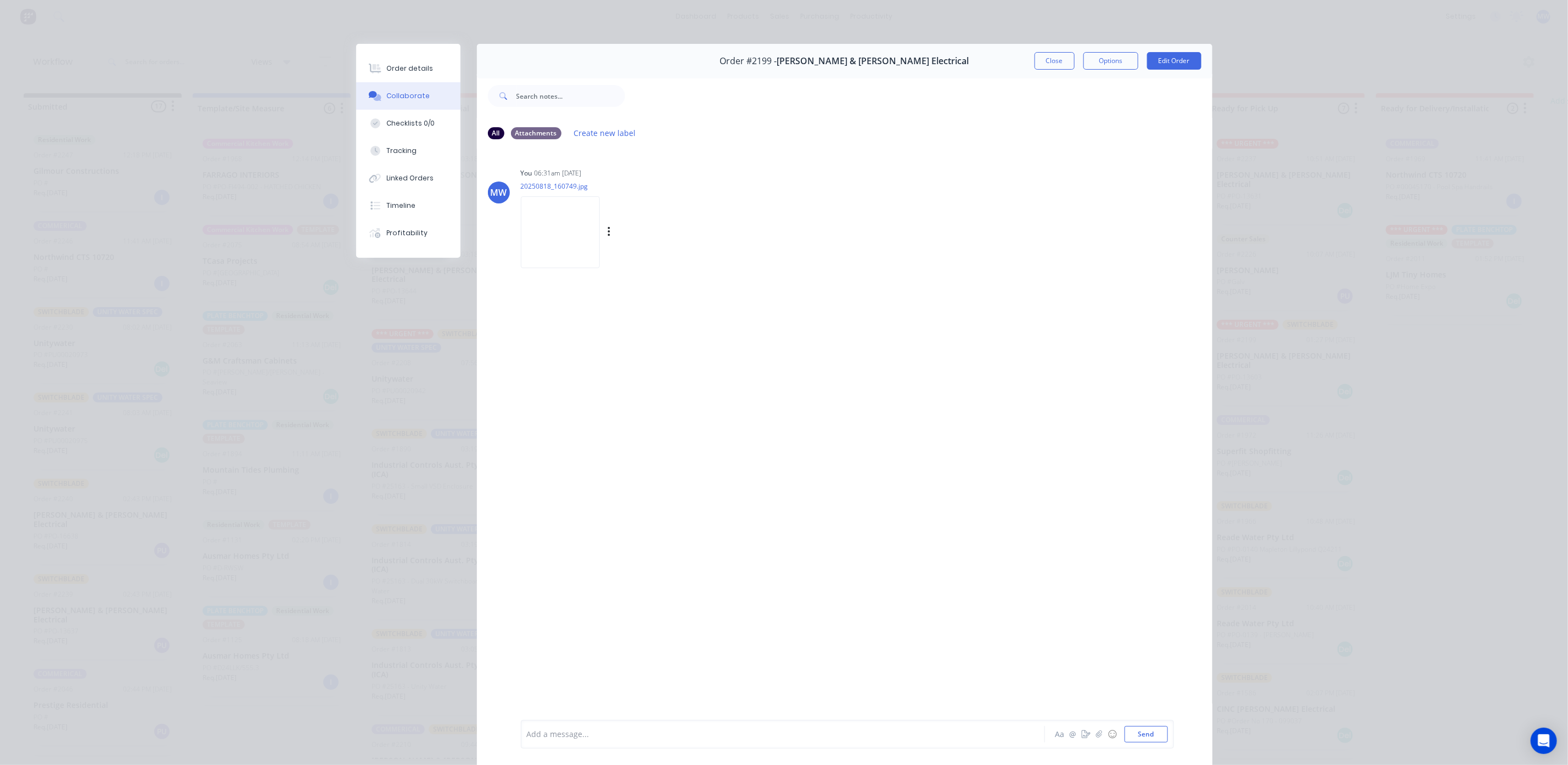
click at [546, 255] on img at bounding box center [560, 232] width 79 height 72
click at [1057, 61] on button "Close" at bounding box center [1054, 61] width 40 height 18
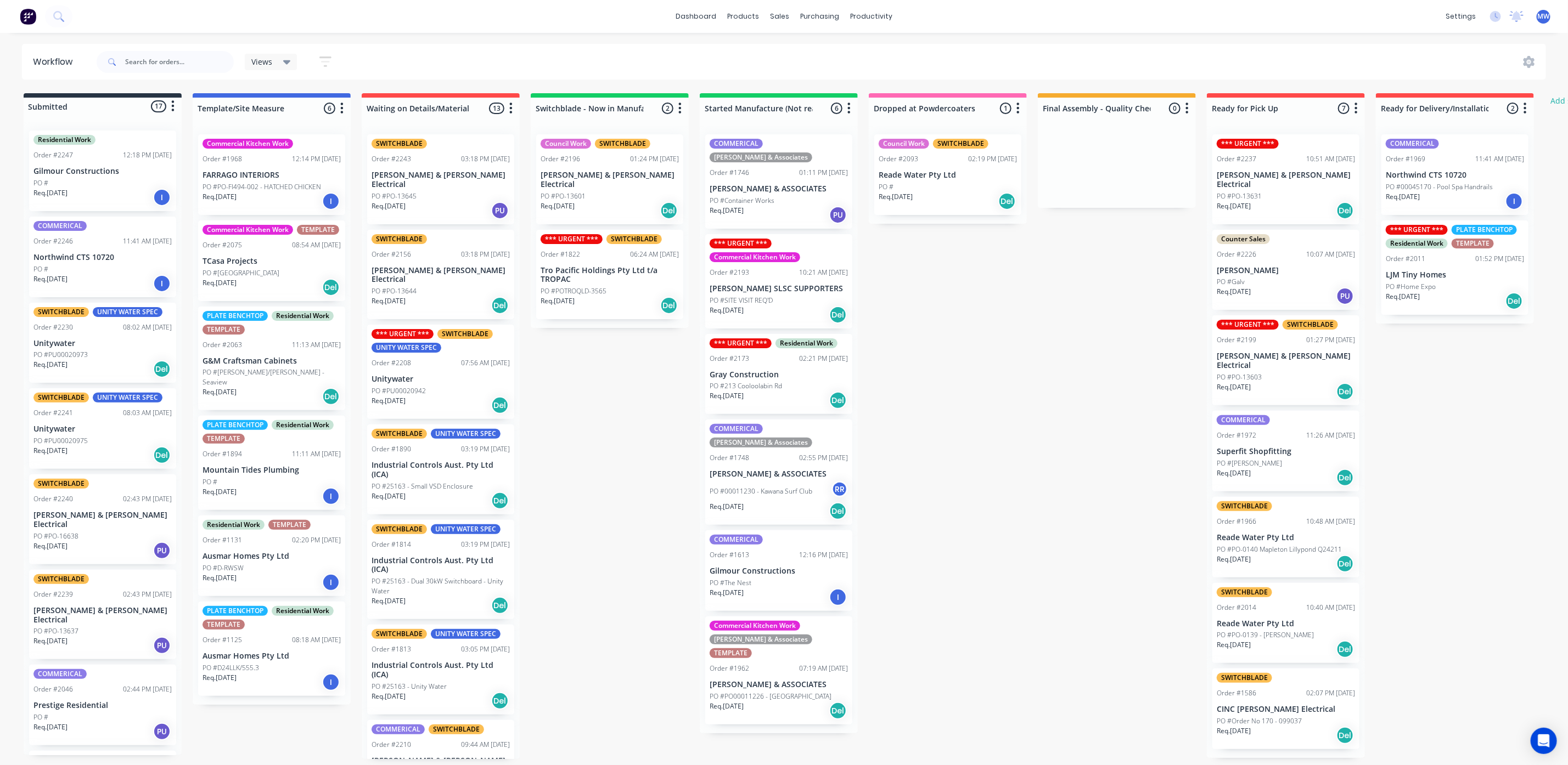
scroll to position [6, 0]
click at [1266, 545] on p "PO #PO-0140 Mapleton Lillypond Q24211" at bounding box center [1279, 549] width 125 height 10
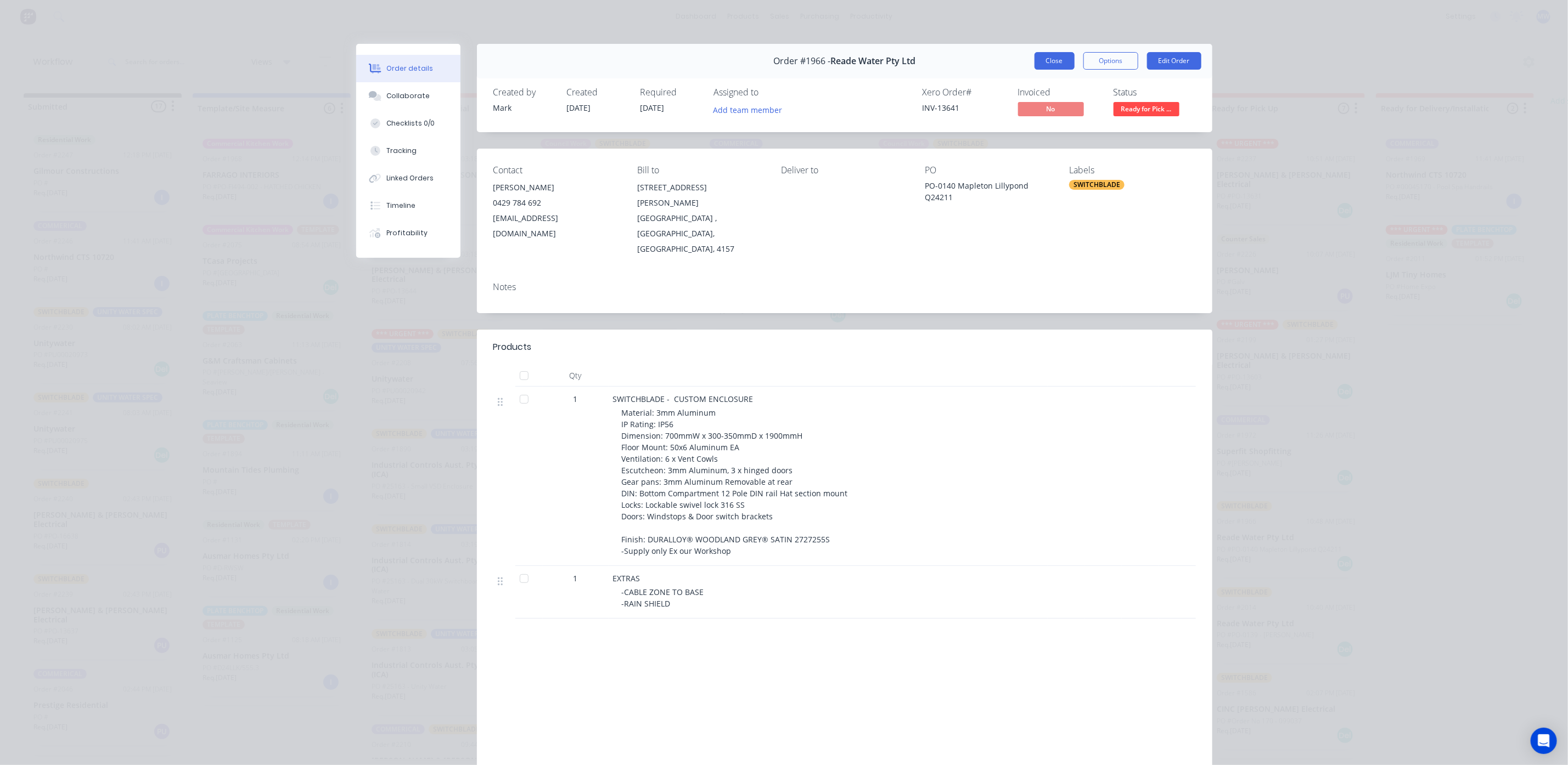
click at [1053, 61] on button "Close" at bounding box center [1054, 61] width 40 height 18
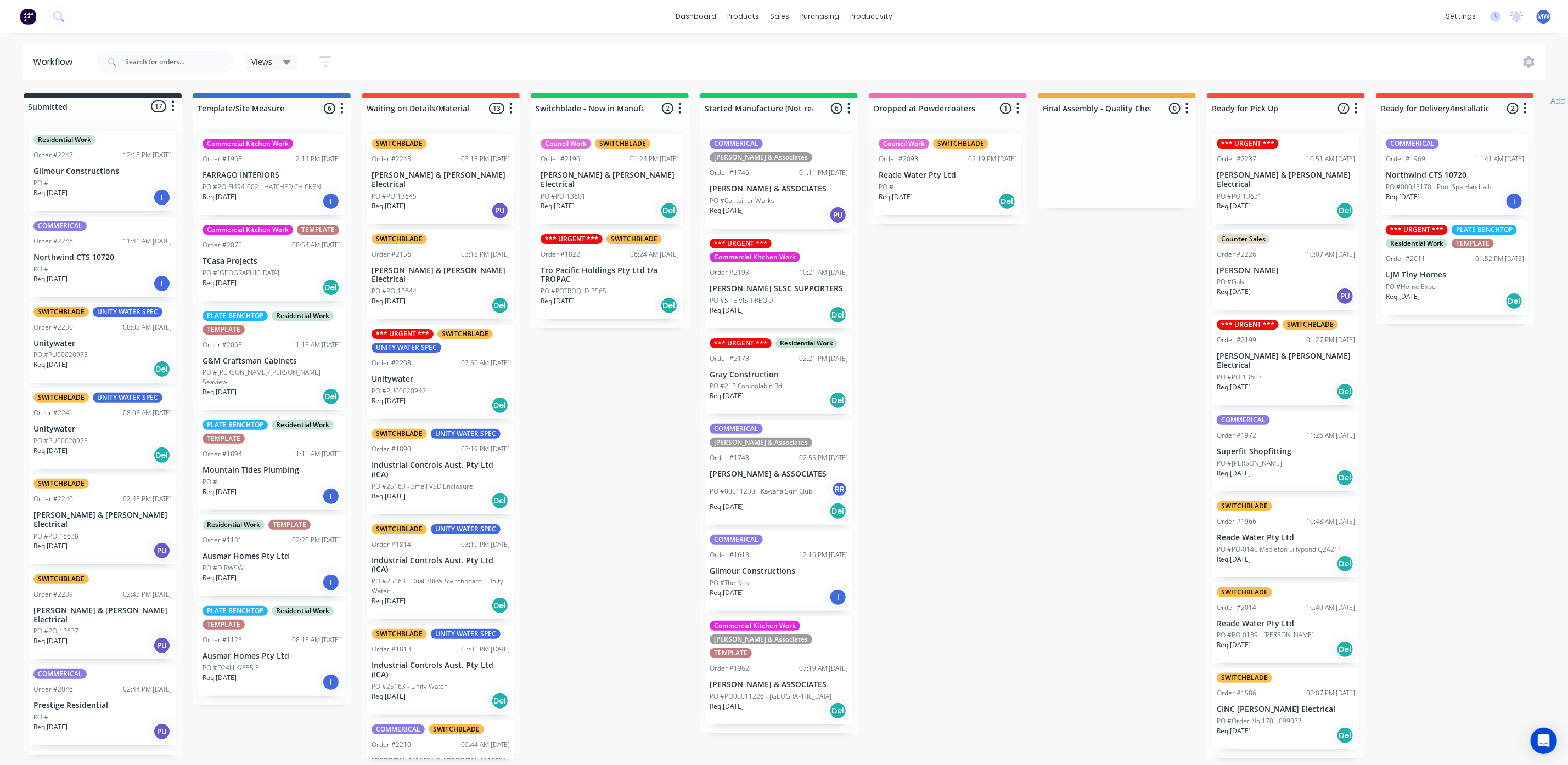
click at [1262, 619] on p "Reade Water Pty Ltd" at bounding box center [1286, 624] width 138 height 9
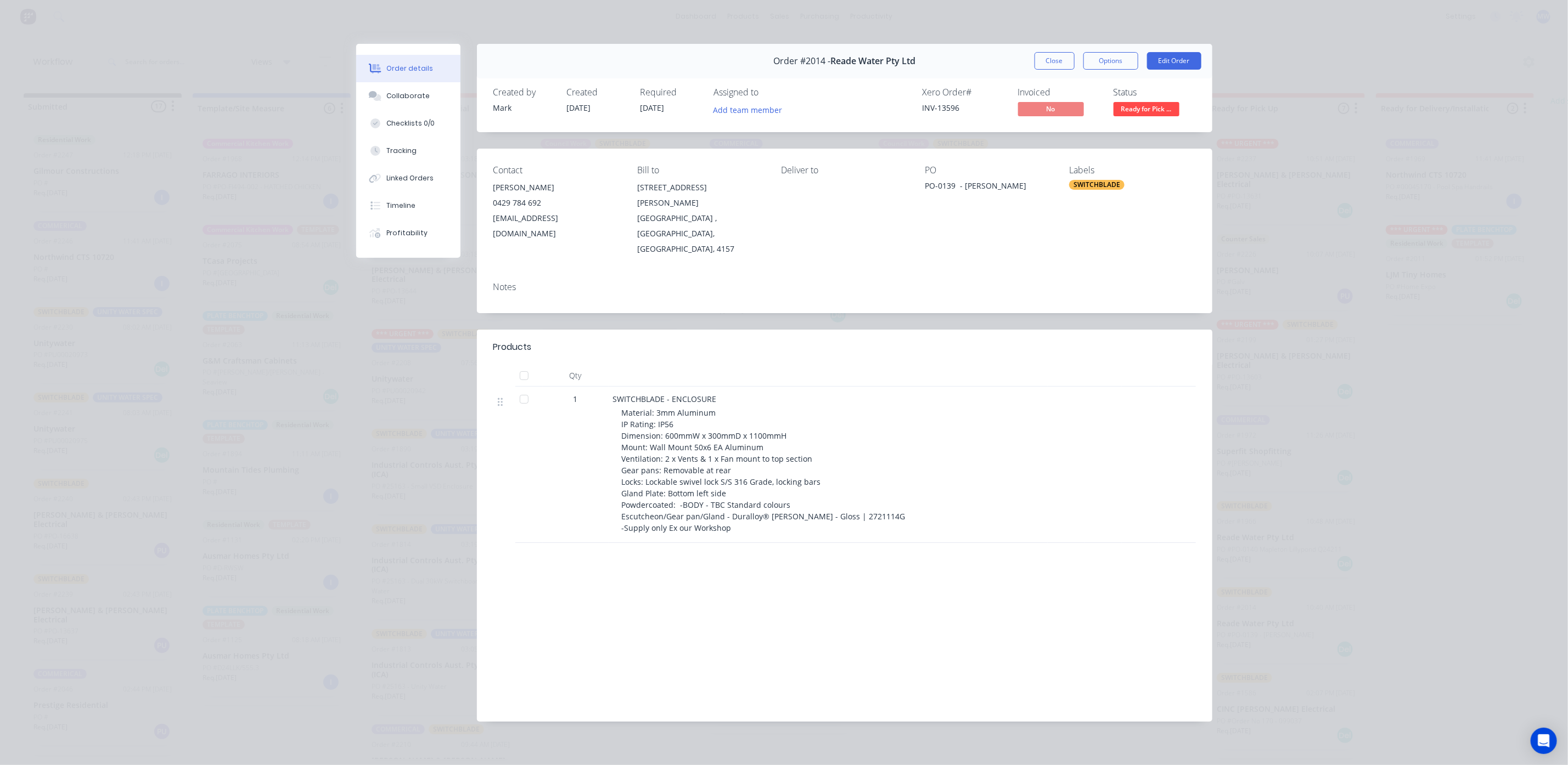
scroll to position [0, 0]
click at [1051, 63] on button "Close" at bounding box center [1054, 61] width 40 height 18
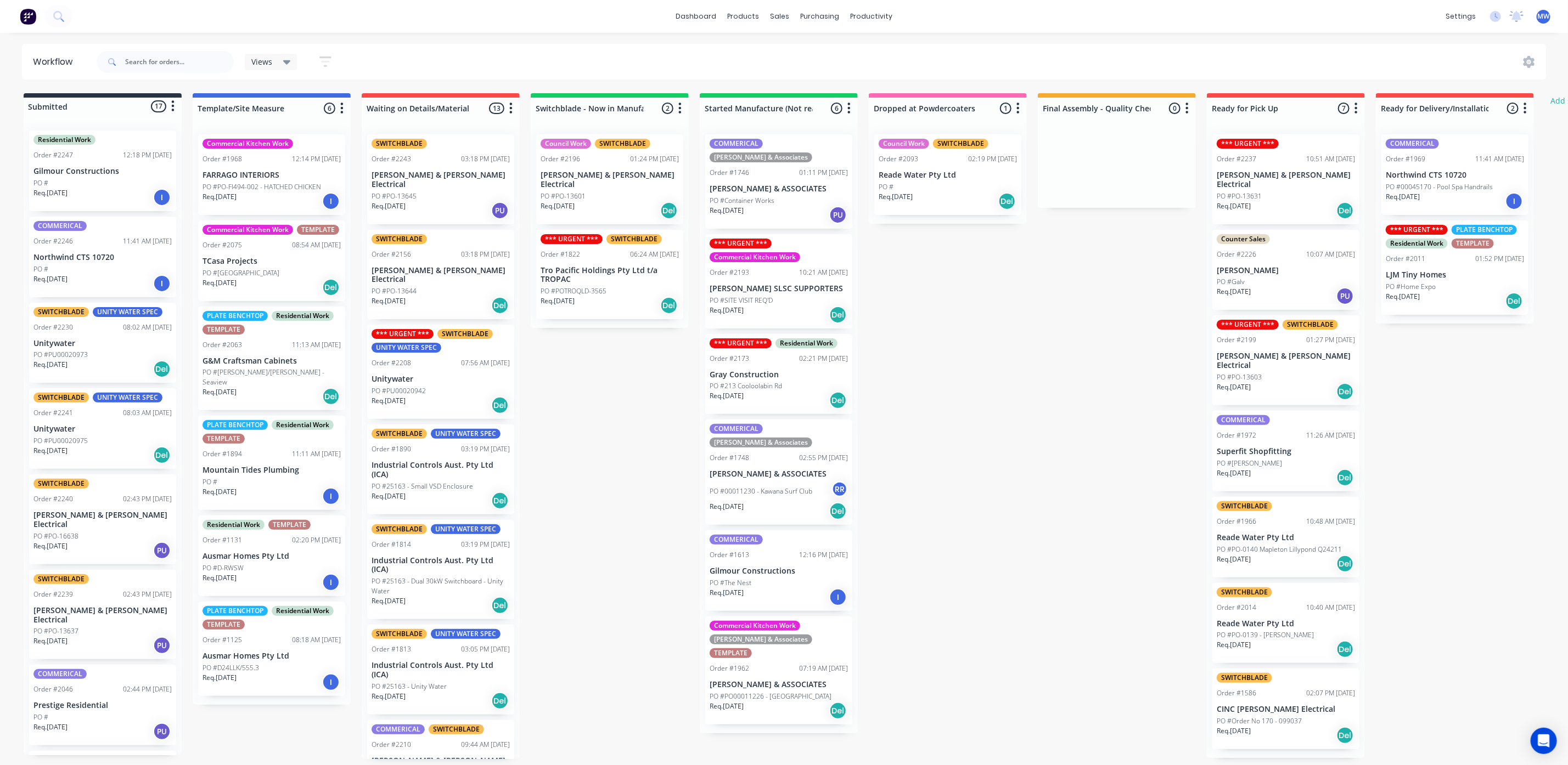
scroll to position [6, 0]
click at [1294, 630] on p "PO #PO-0139 - [PERSON_NAME]" at bounding box center [1265, 635] width 97 height 10
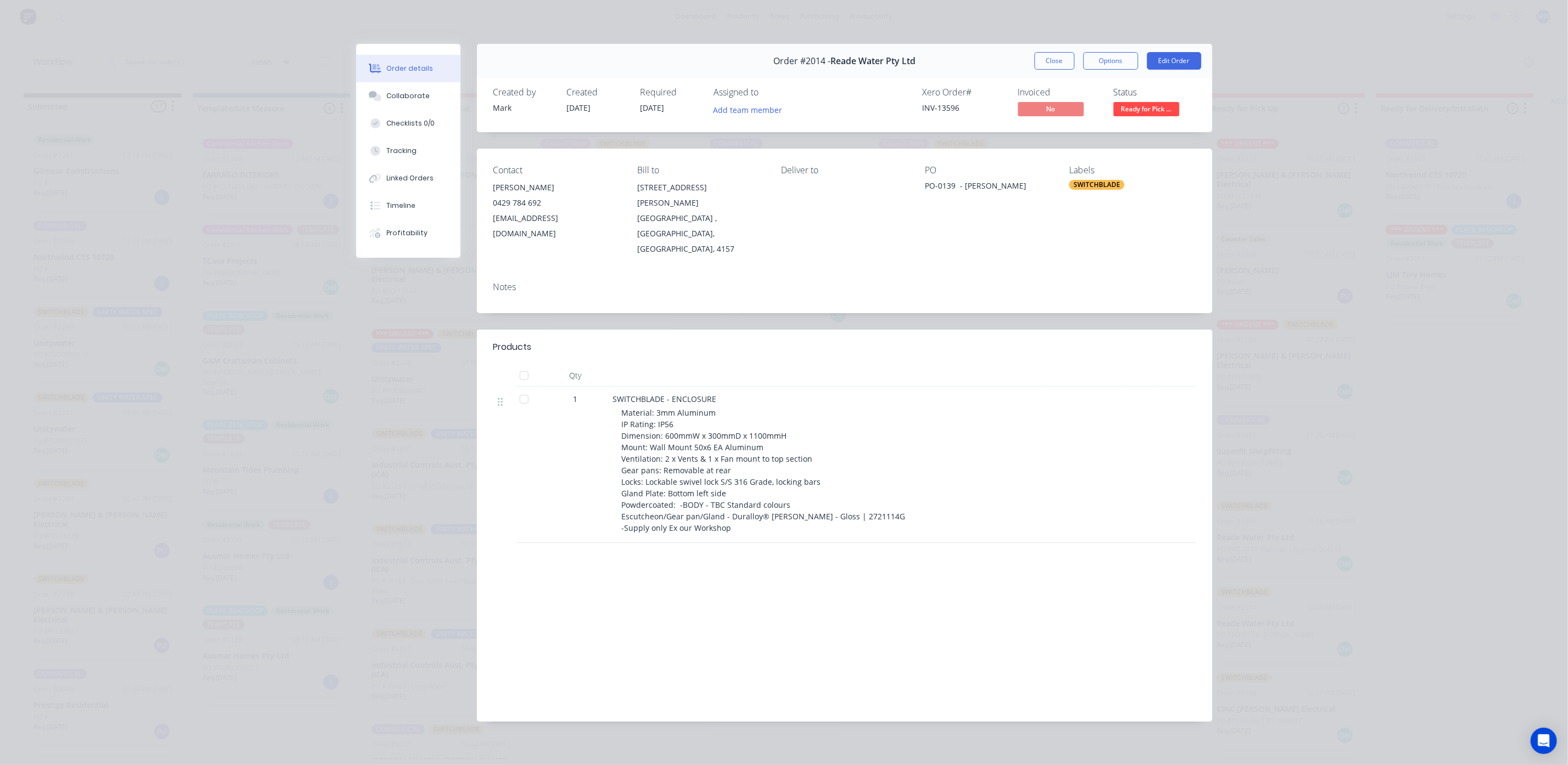
scroll to position [0, 0]
click at [1058, 53] on button "Close" at bounding box center [1054, 61] width 40 height 18
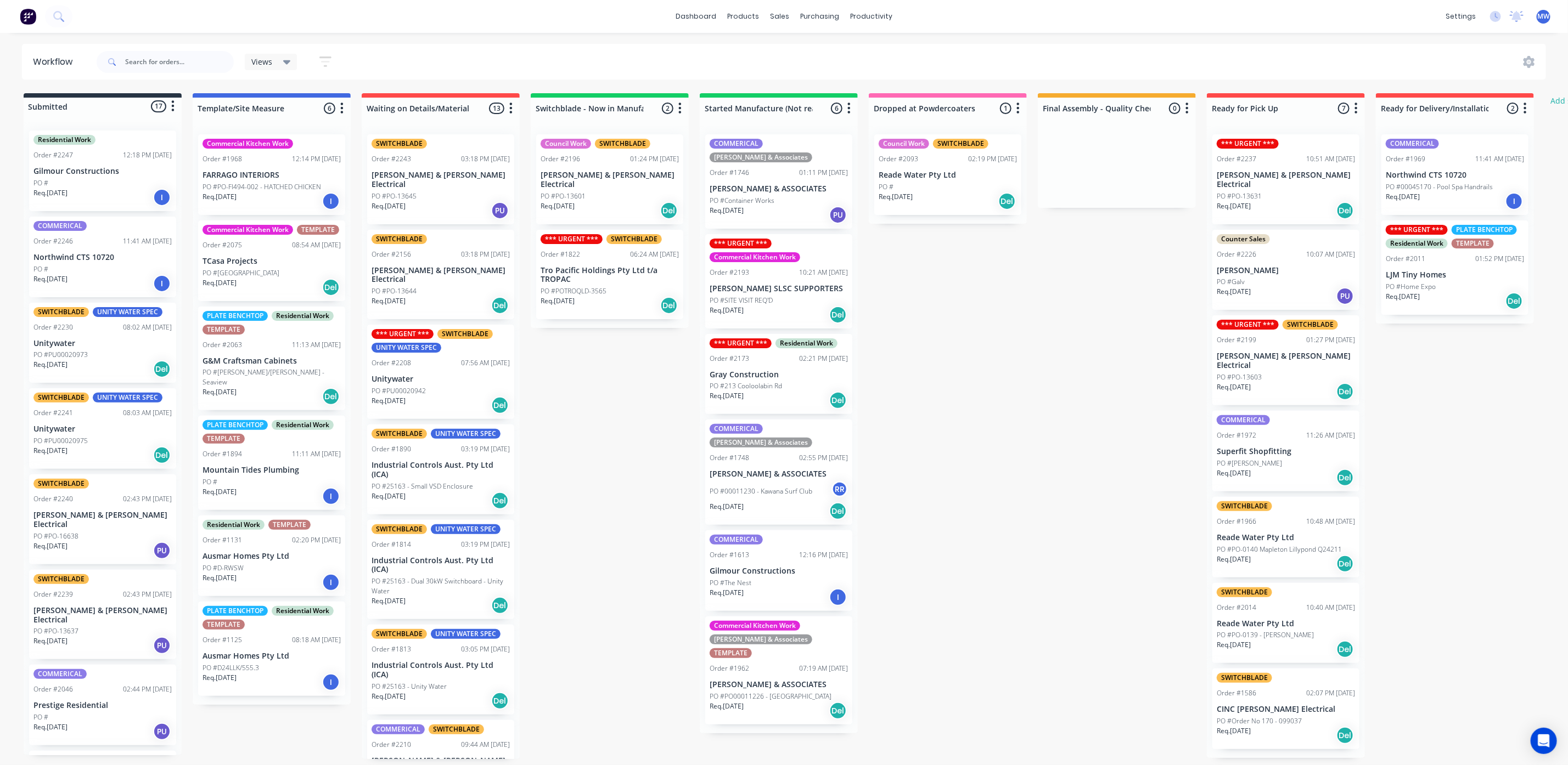
scroll to position [6, 0]
click at [1283, 726] on div "Req. [DATE] Del" at bounding box center [1286, 736] width 138 height 18
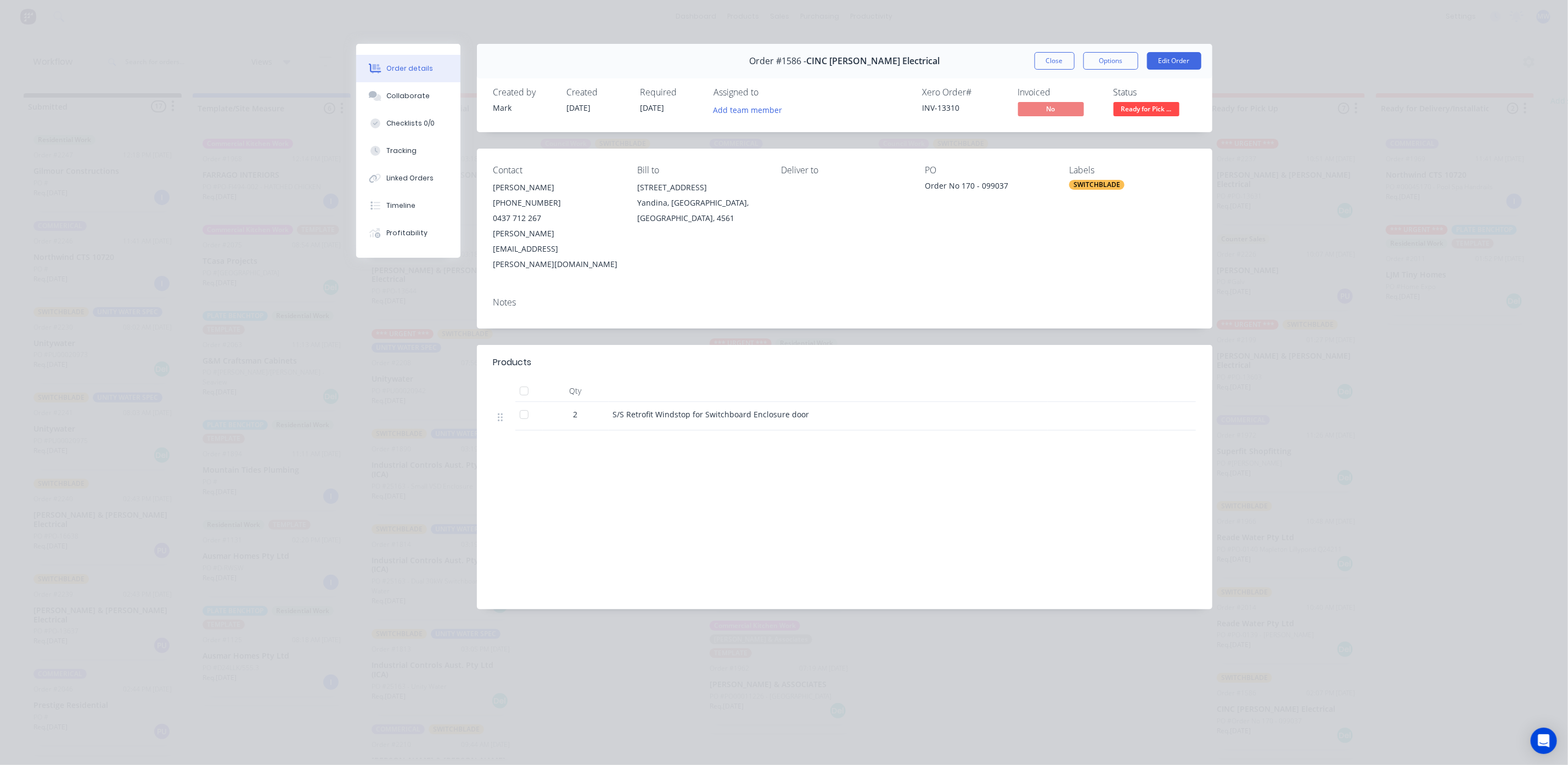
scroll to position [0, 0]
click at [1043, 65] on button "Close" at bounding box center [1054, 61] width 40 height 18
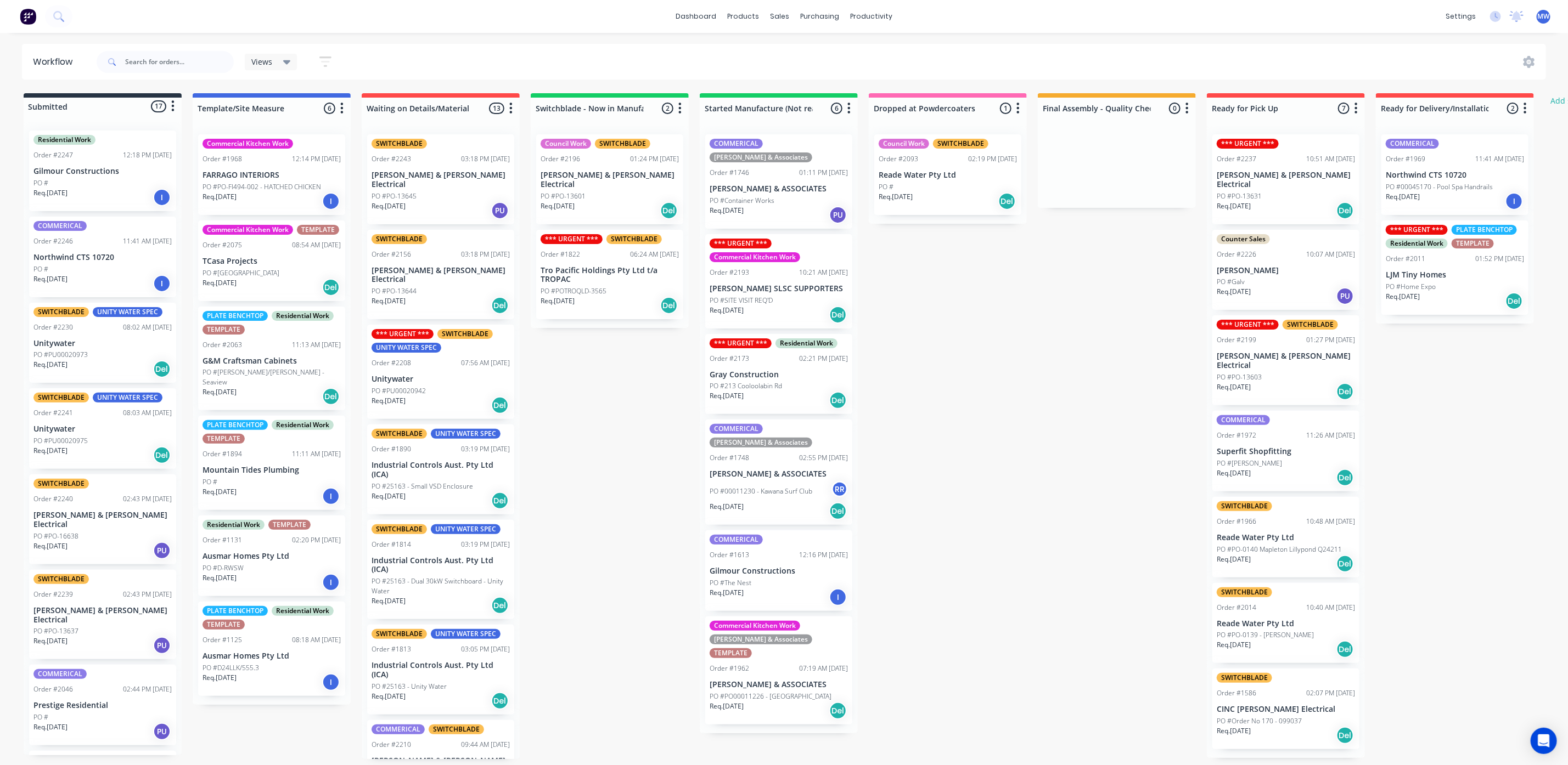
click at [1271, 201] on div "Req. [DATE] Del" at bounding box center [1286, 210] width 138 height 18
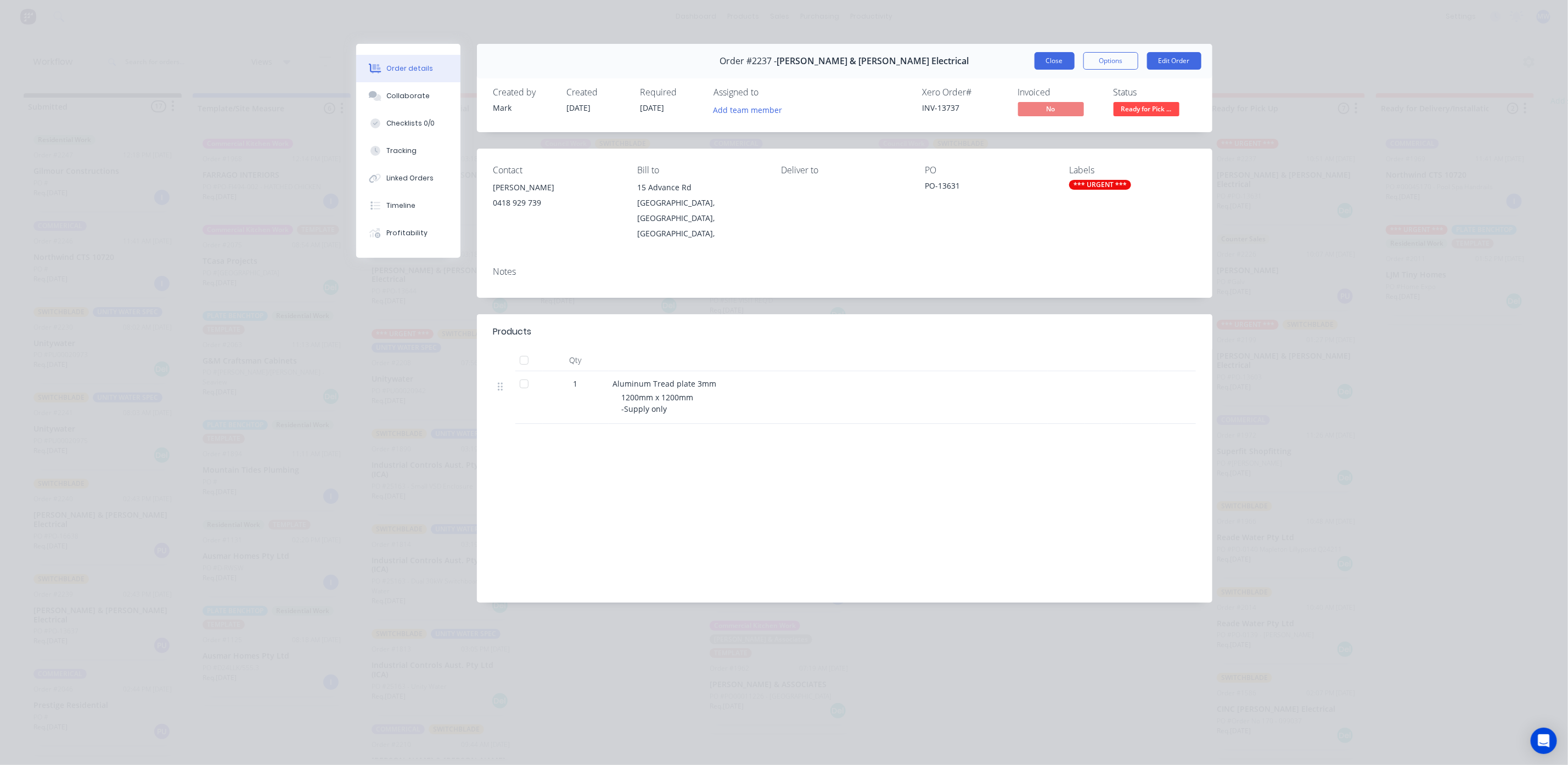
click at [1041, 62] on button "Close" at bounding box center [1054, 61] width 40 height 18
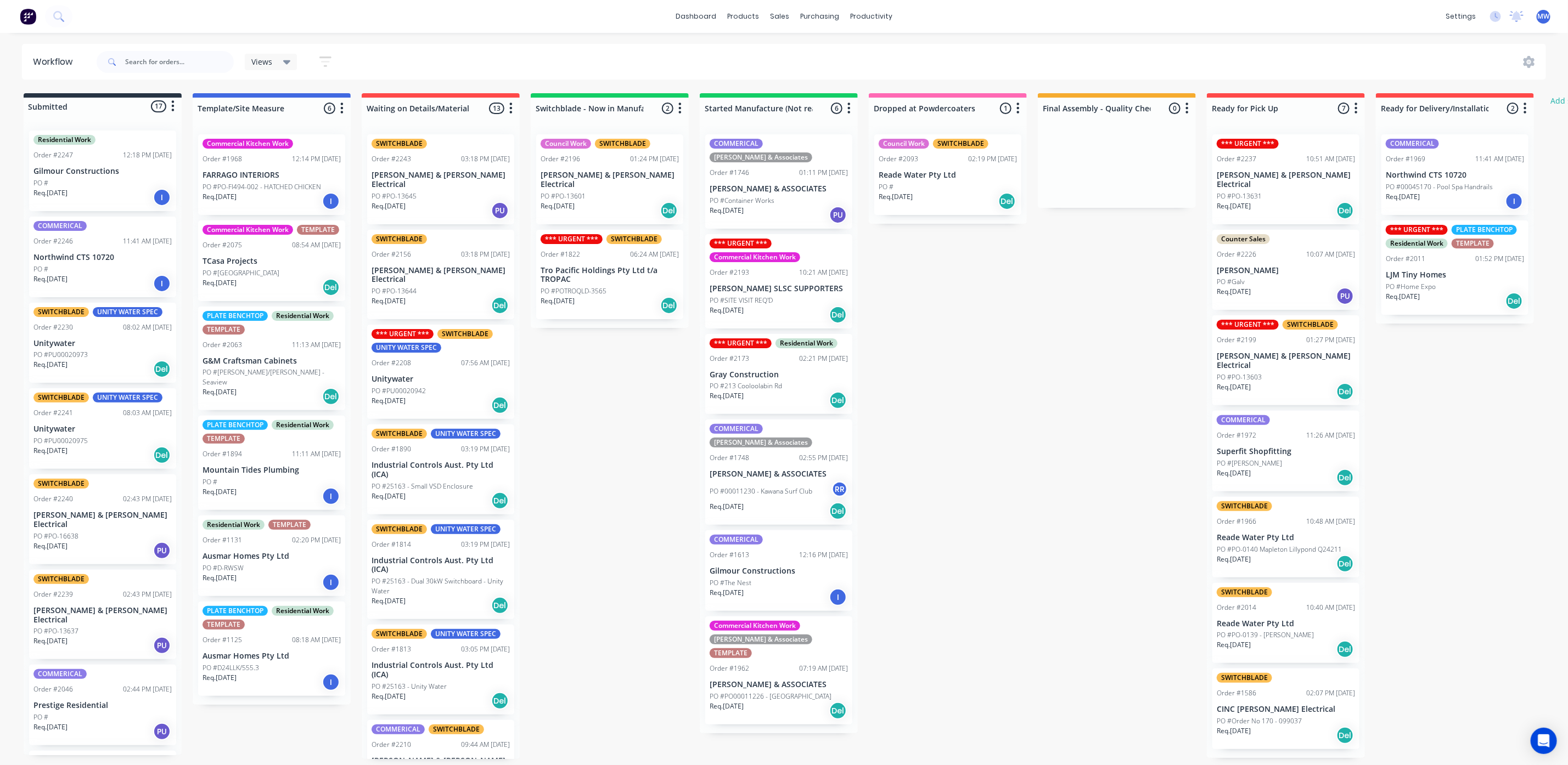
click at [1289, 201] on div "Req. [DATE] Del" at bounding box center [1286, 210] width 138 height 18
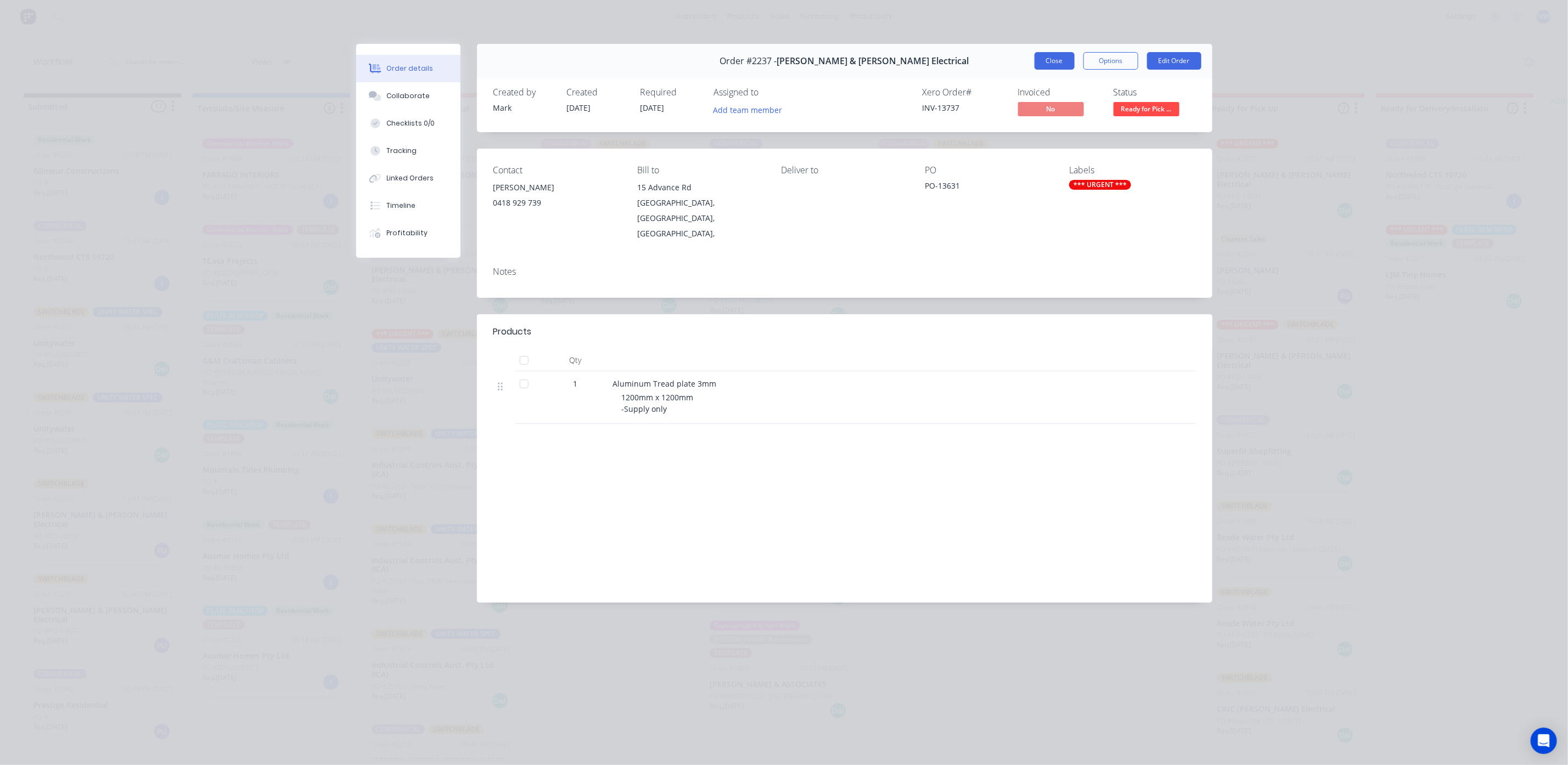
click at [1057, 58] on button "Close" at bounding box center [1054, 61] width 40 height 18
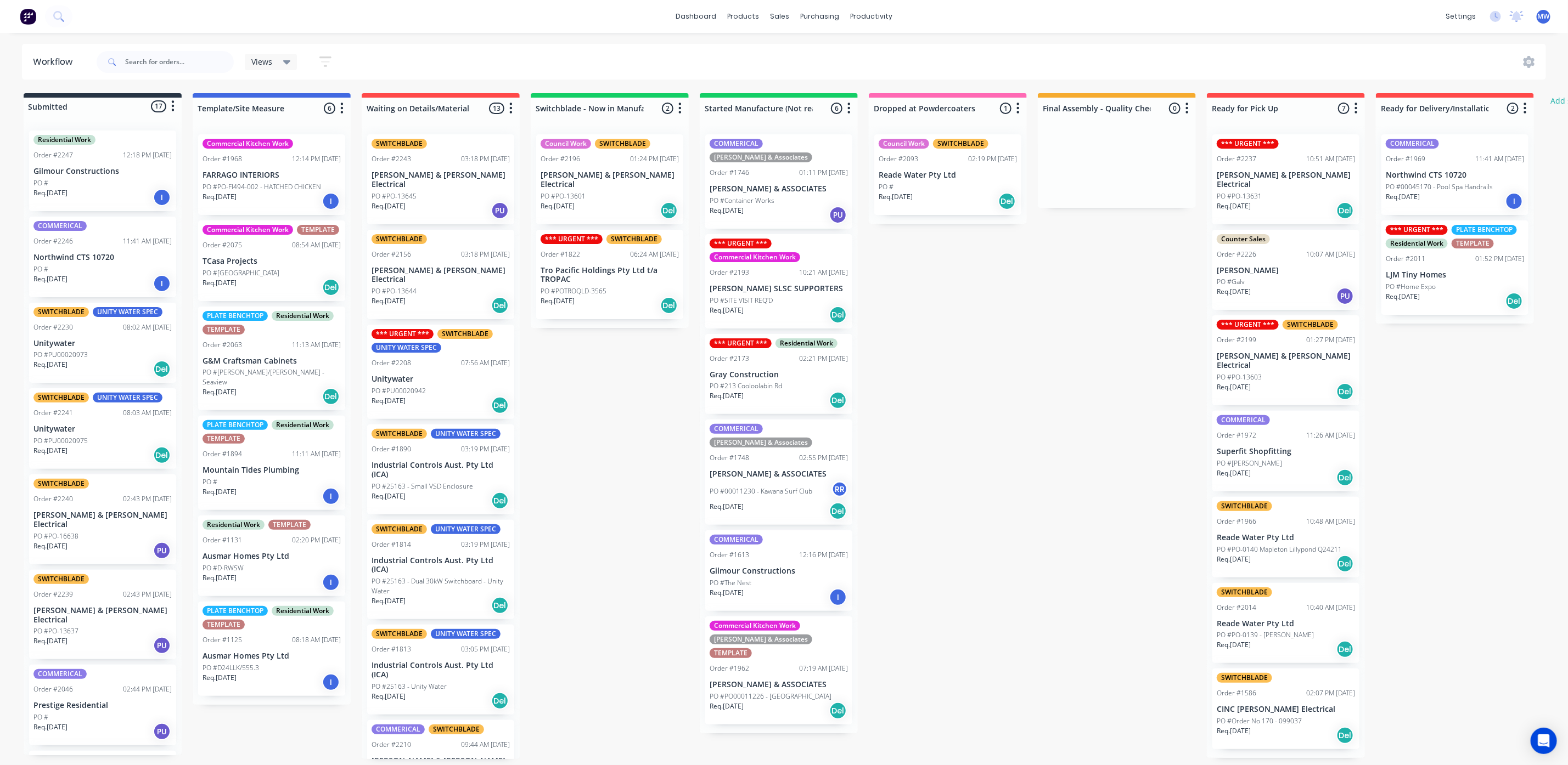
click at [1267, 277] on div "PO #Galv" at bounding box center [1286, 282] width 138 height 10
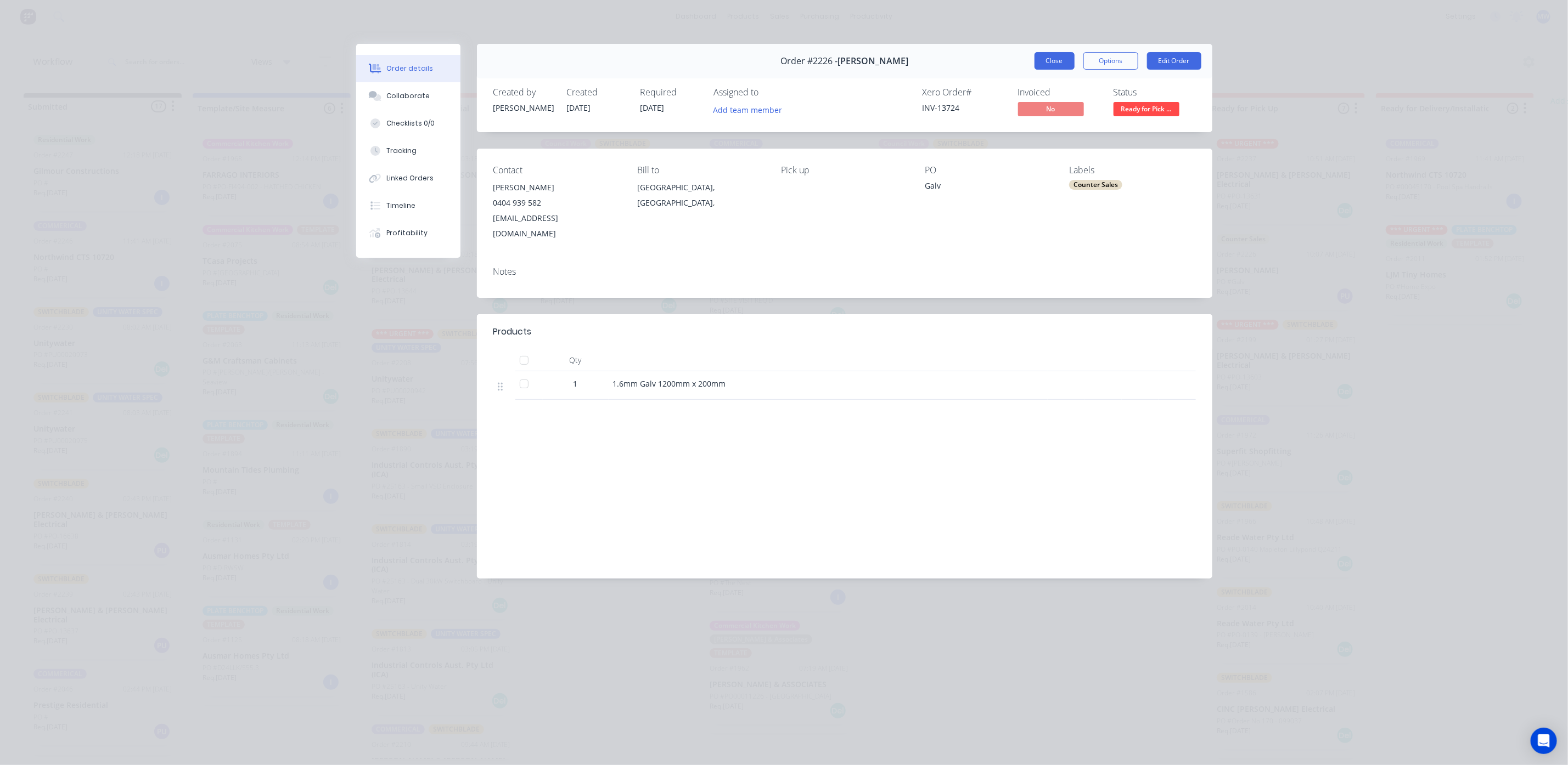
click at [1055, 65] on button "Close" at bounding box center [1054, 61] width 40 height 18
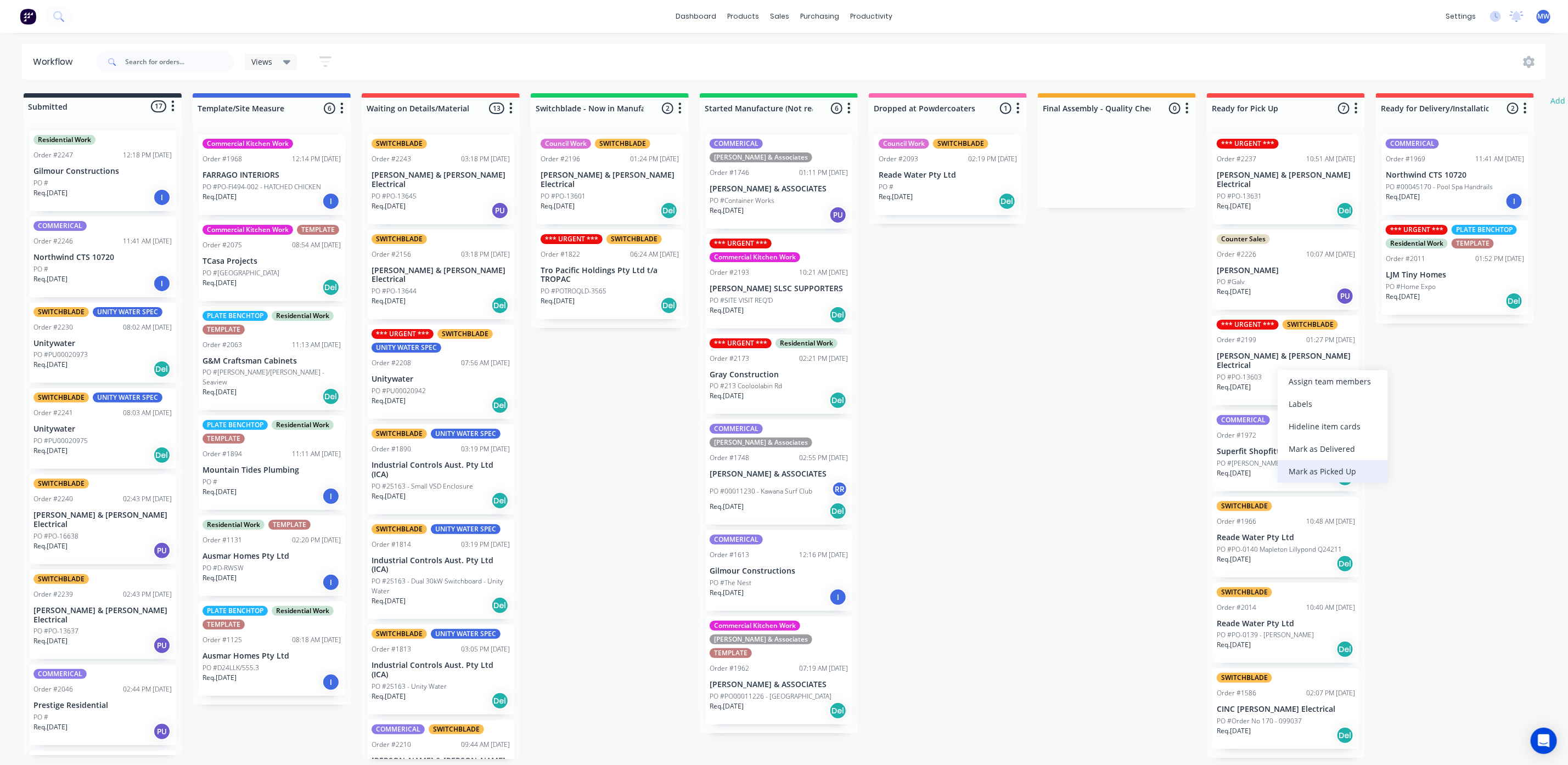
click at [1340, 473] on div "Mark as Picked Up" at bounding box center [1333, 471] width 111 height 22
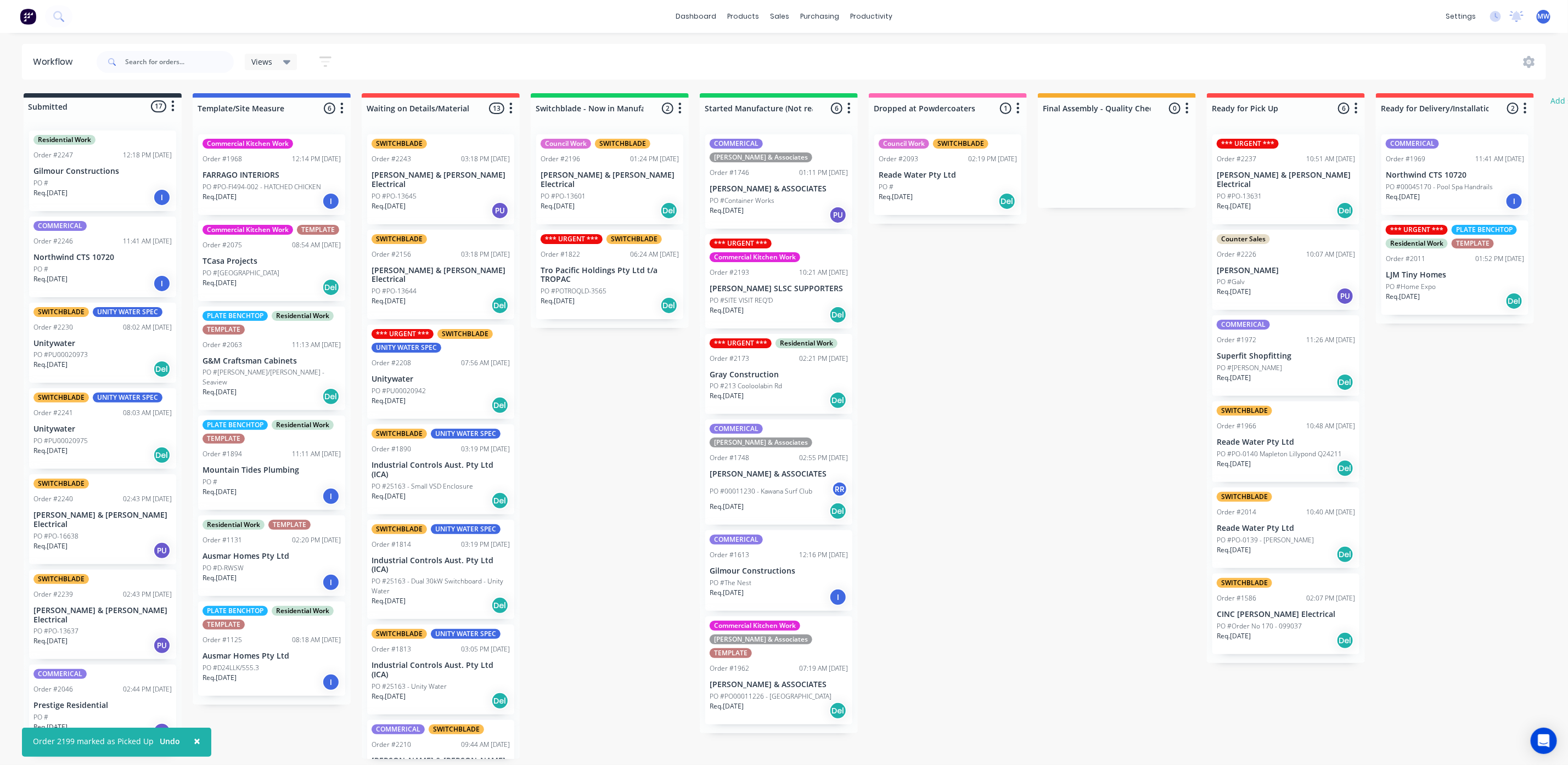
click at [1105, 462] on div "Submitted 17 Status colour #273444 hex #273444 Save Cancel Summaries Total orde…" at bounding box center [906, 426] width 1830 height 666
click at [1053, 404] on div "Submitted 17 Status colour #273444 hex #273444 Save Cancel Summaries Total orde…" at bounding box center [906, 426] width 1830 height 666
click at [1309, 173] on p "[PERSON_NAME] & [PERSON_NAME] Electrical" at bounding box center [1286, 180] width 138 height 18
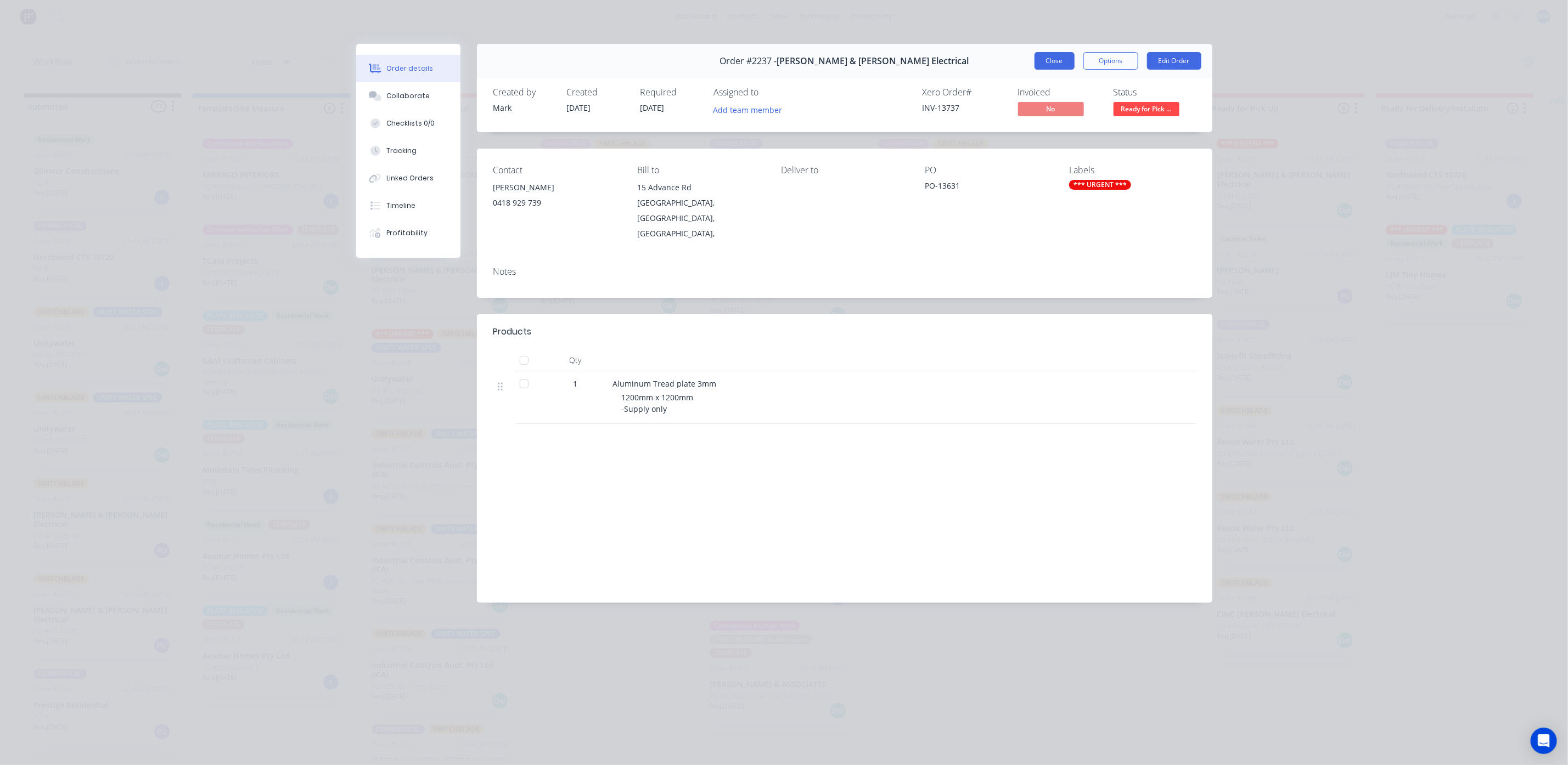
click at [1062, 63] on button "Close" at bounding box center [1054, 61] width 40 height 18
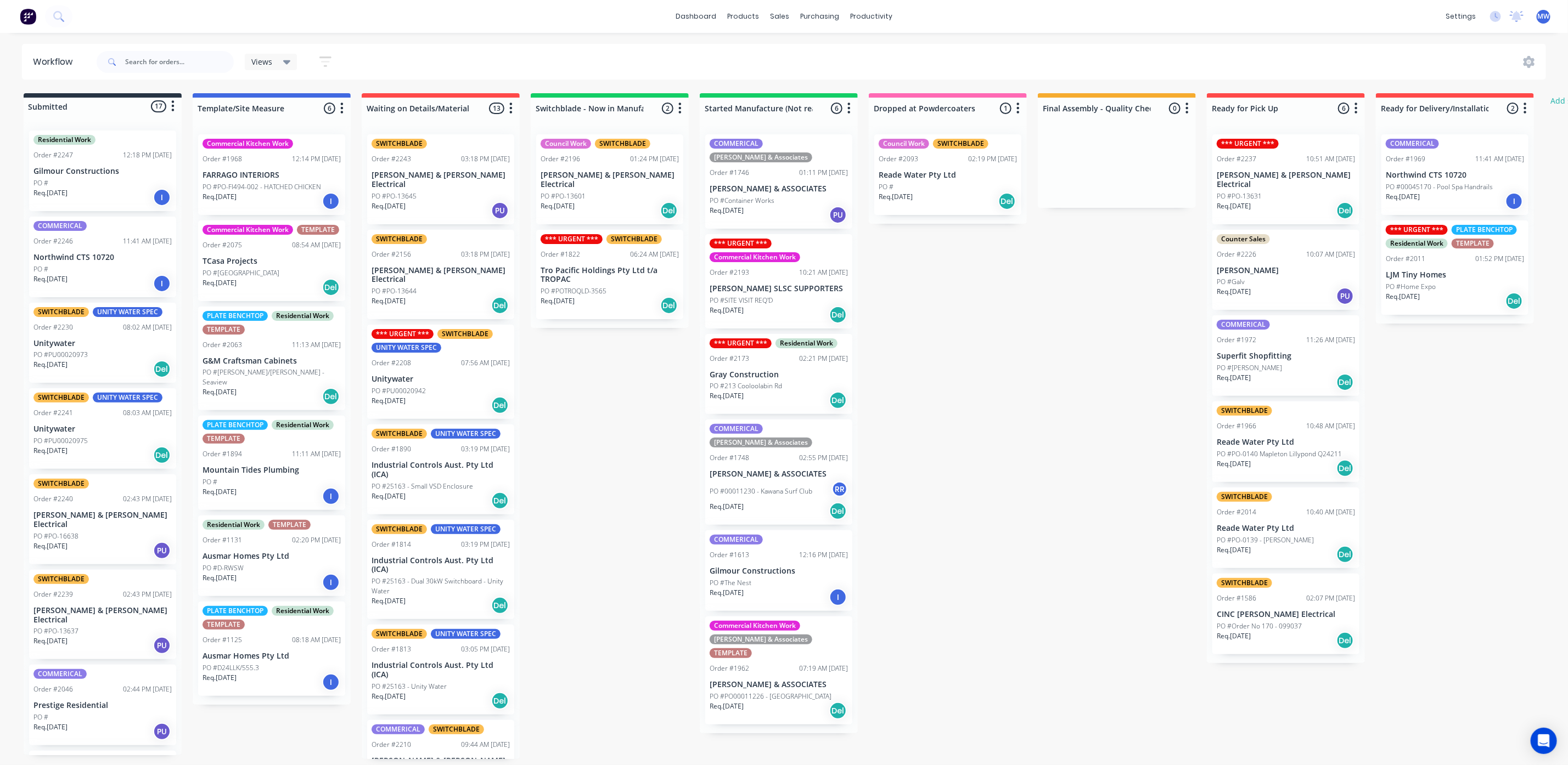
click at [1276, 524] on p "Reade Water Pty Ltd" at bounding box center [1286, 529] width 138 height 9
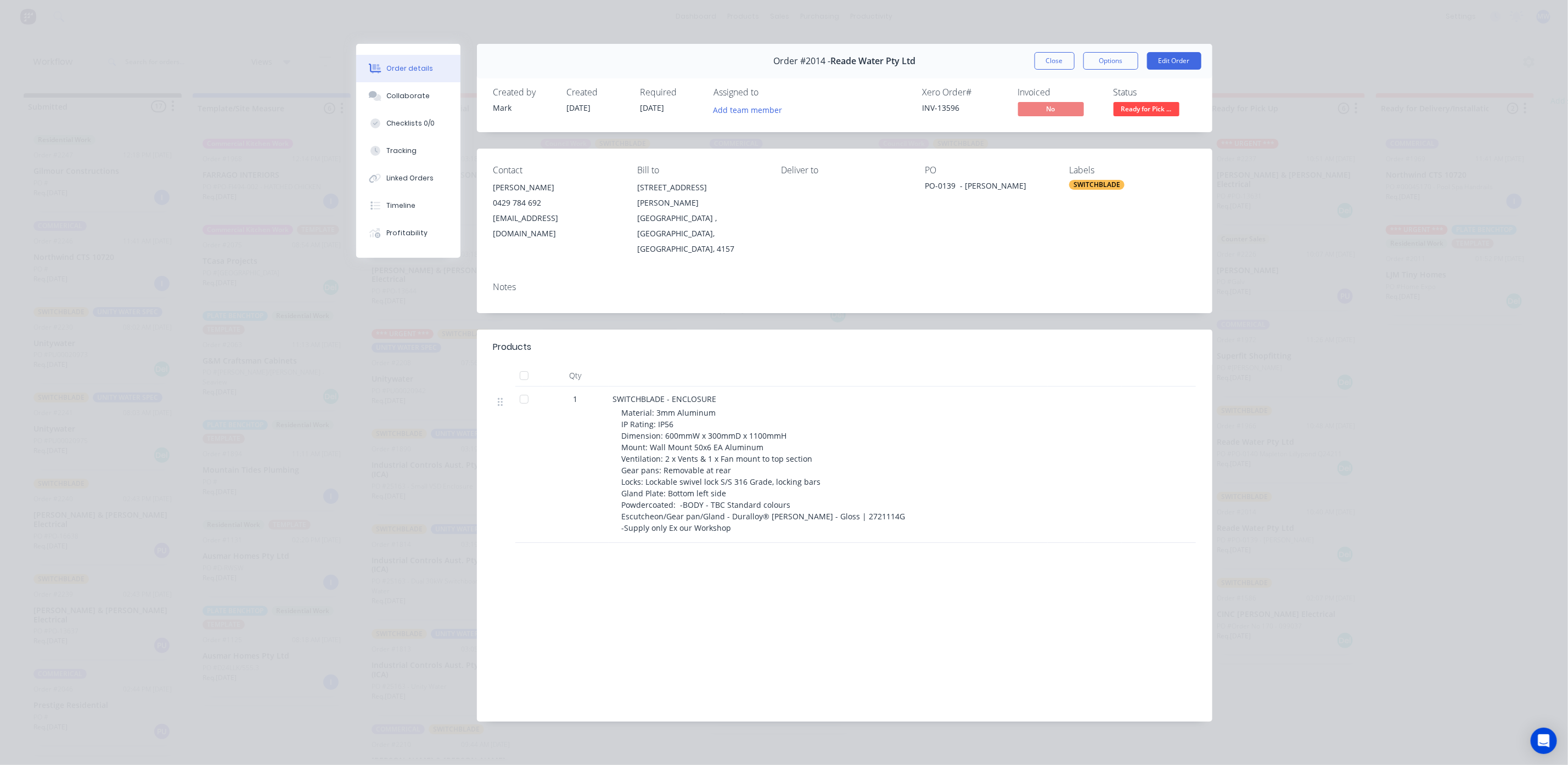
click at [1047, 55] on button "Close" at bounding box center [1054, 61] width 40 height 18
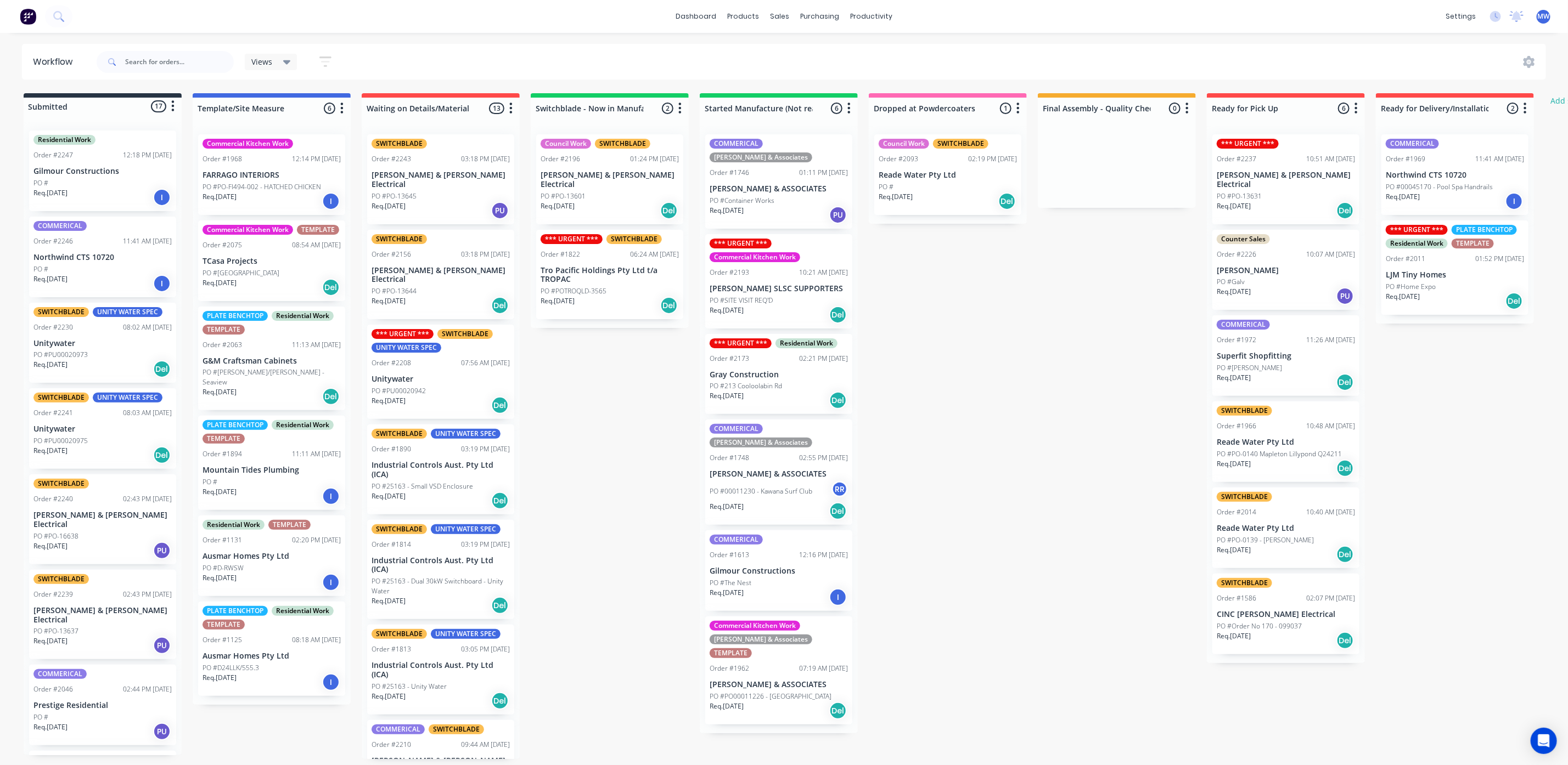
click at [1251, 459] on p "Req. [DATE]" at bounding box center [1233, 464] width 34 height 10
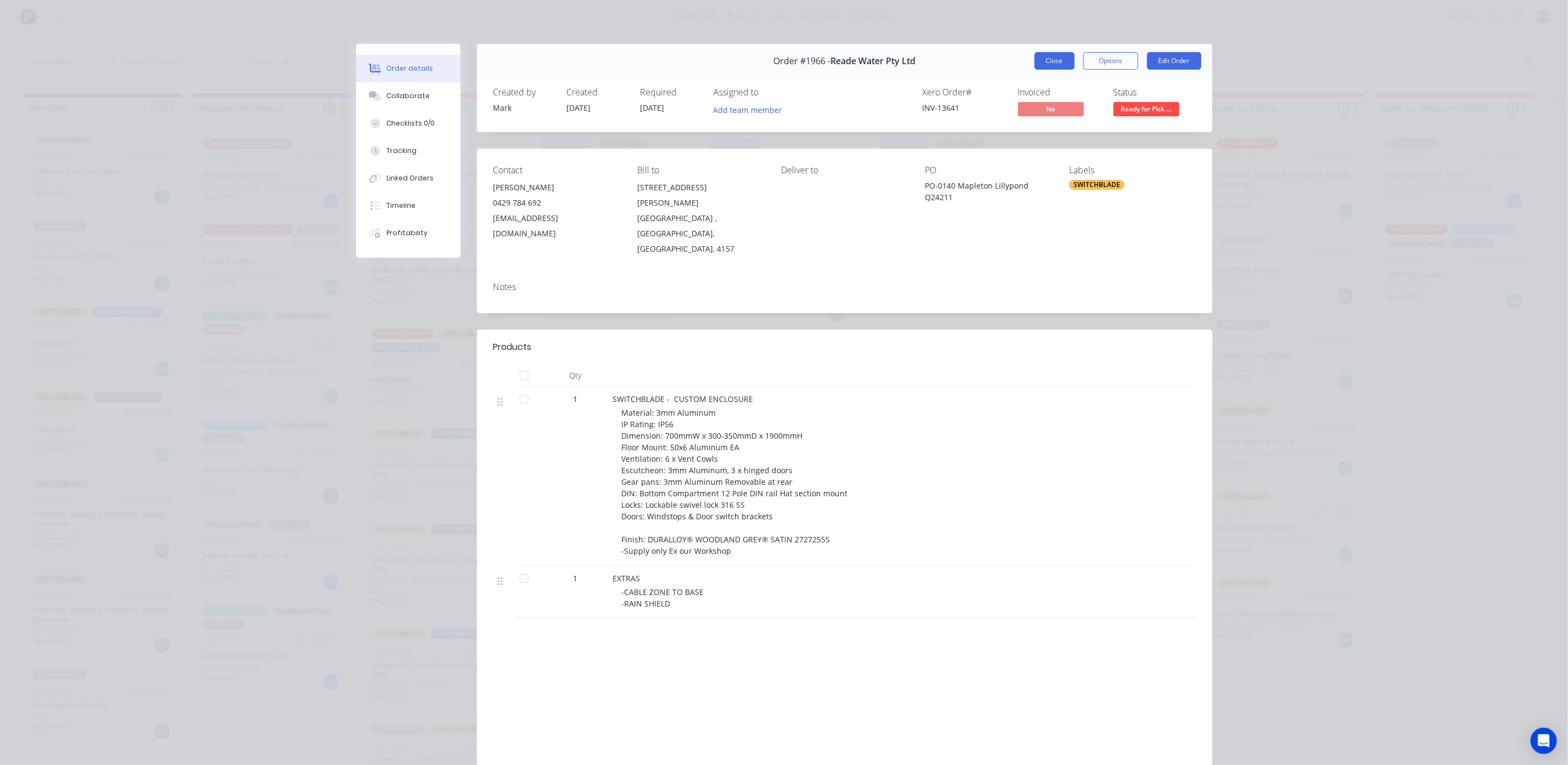
click at [1053, 61] on button "Close" at bounding box center [1054, 61] width 40 height 18
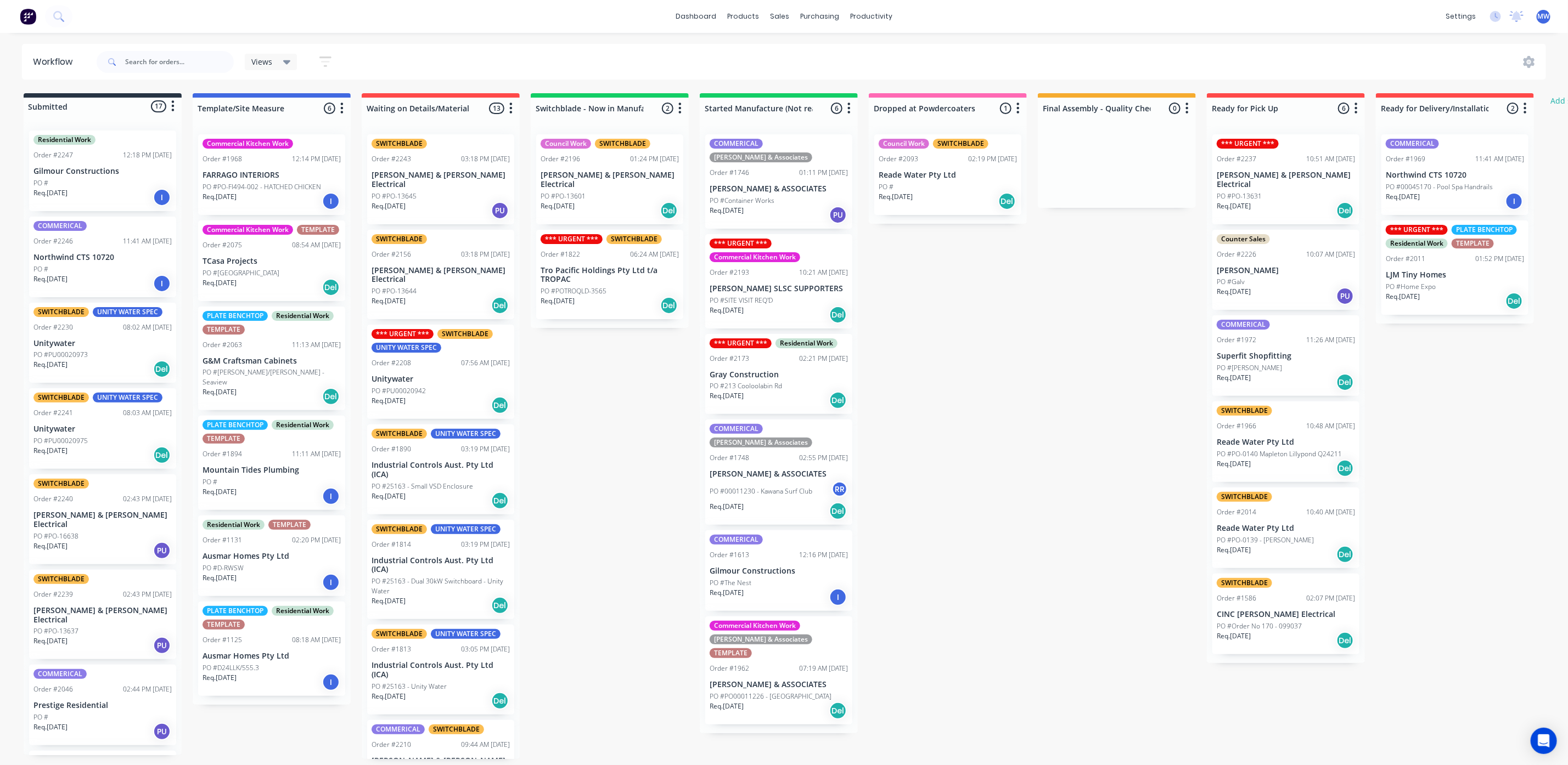
click at [1301, 524] on p "Reade Water Pty Ltd" at bounding box center [1286, 529] width 138 height 9
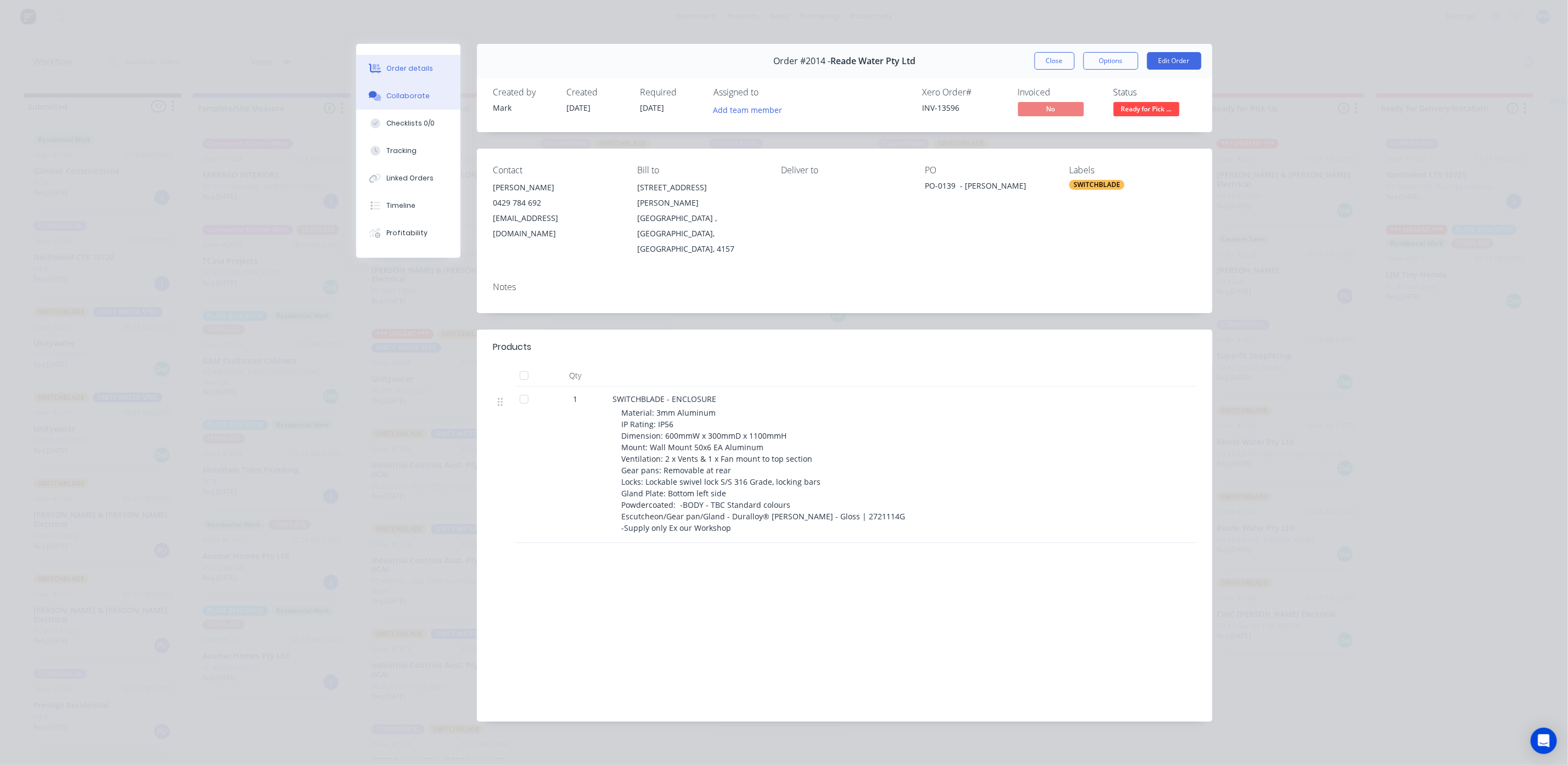
click at [424, 98] on div "Collaborate" at bounding box center [407, 96] width 43 height 10
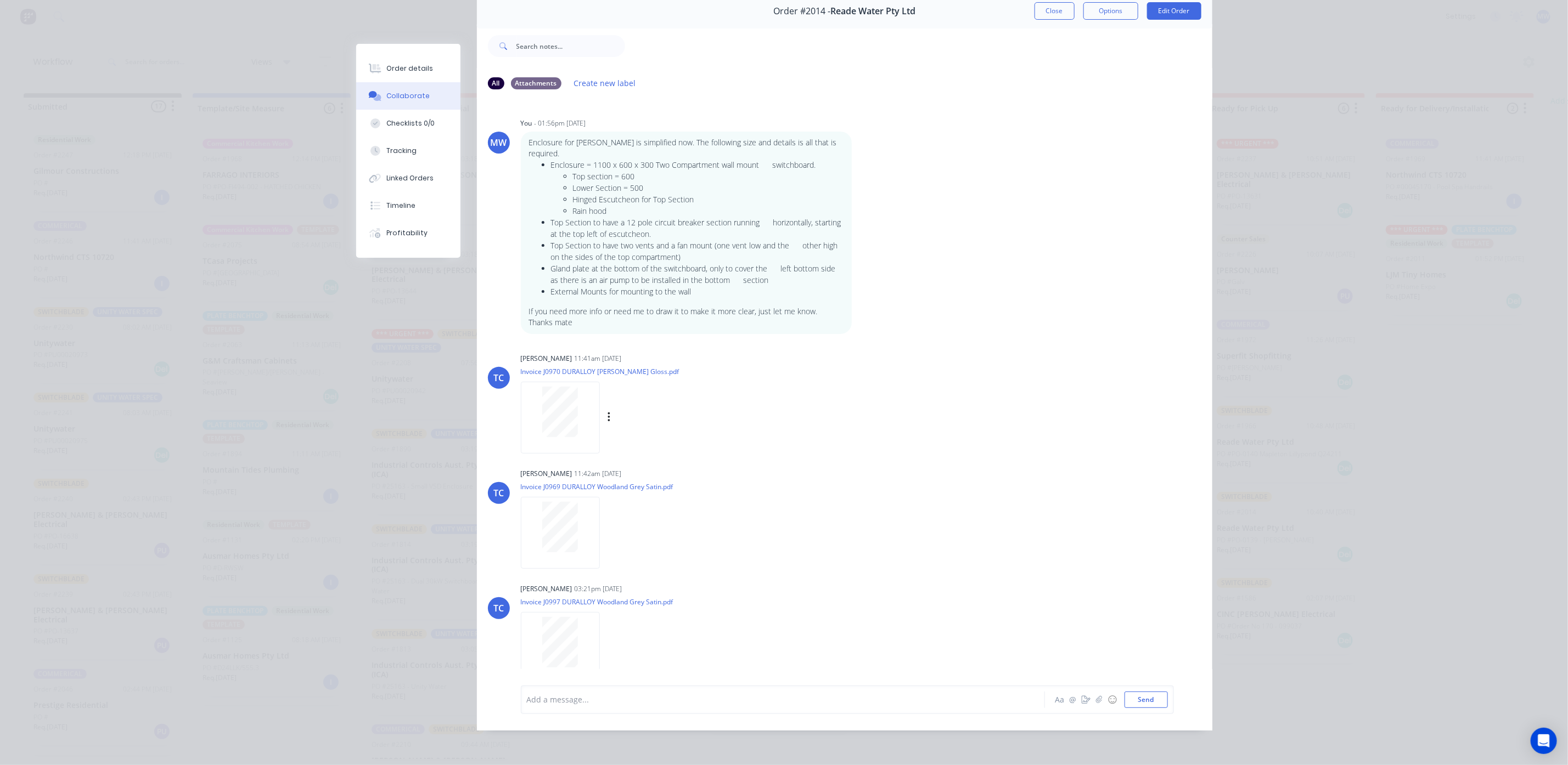
click at [580, 410] on div at bounding box center [560, 412] width 69 height 51
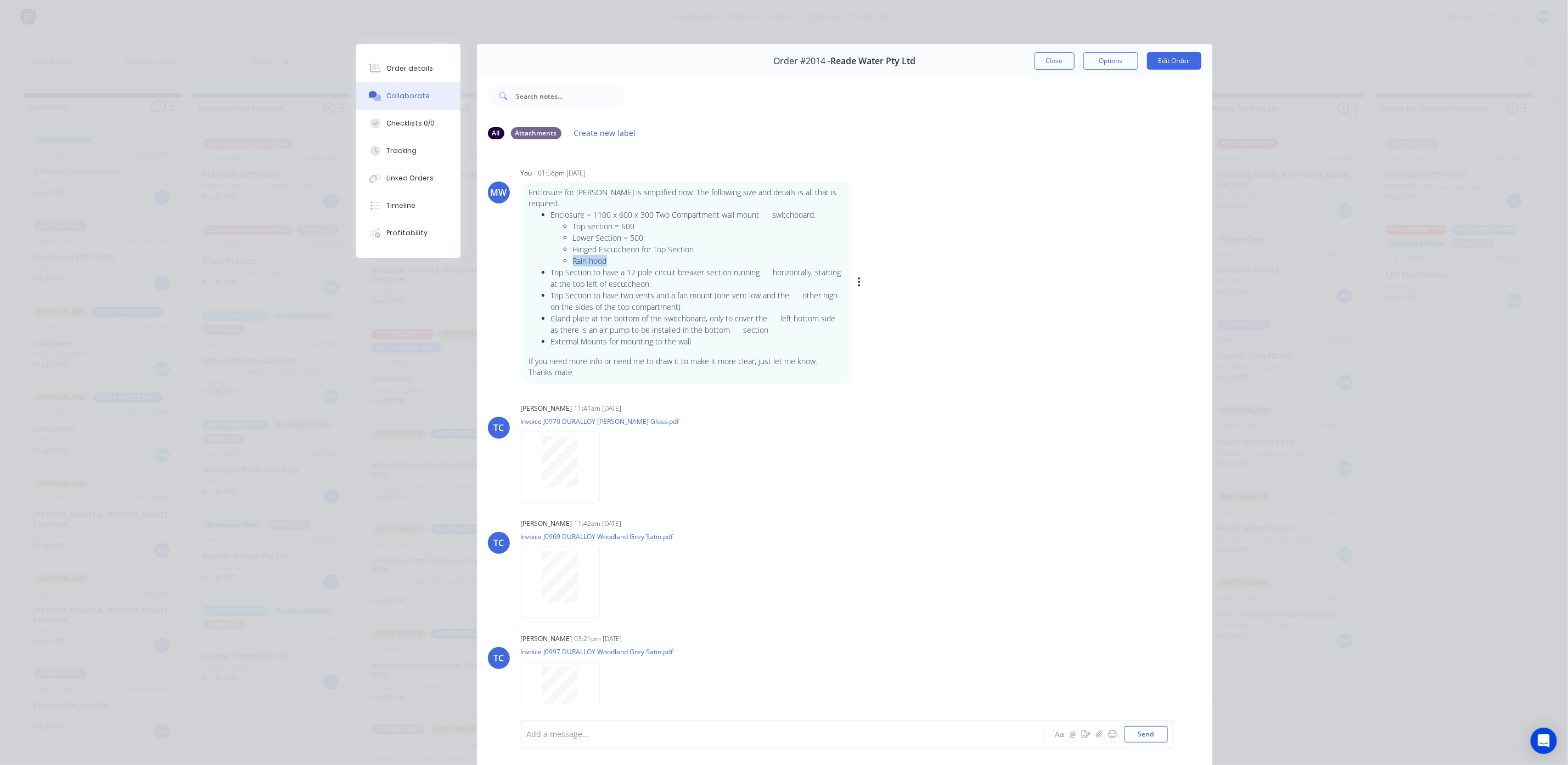
drag, startPoint x: 553, startPoint y: 263, endPoint x: 601, endPoint y: 263, distance: 48.0
click at [601, 263] on ul "Top section = 600 Lower Section = 500 Hinged Escutcheon for Top Section Rain ho…" at bounding box center [697, 243] width 292 height 46
click at [617, 258] on li "Rain hood" at bounding box center [708, 261] width 270 height 12
click at [410, 65] on div "Order details" at bounding box center [409, 68] width 47 height 10
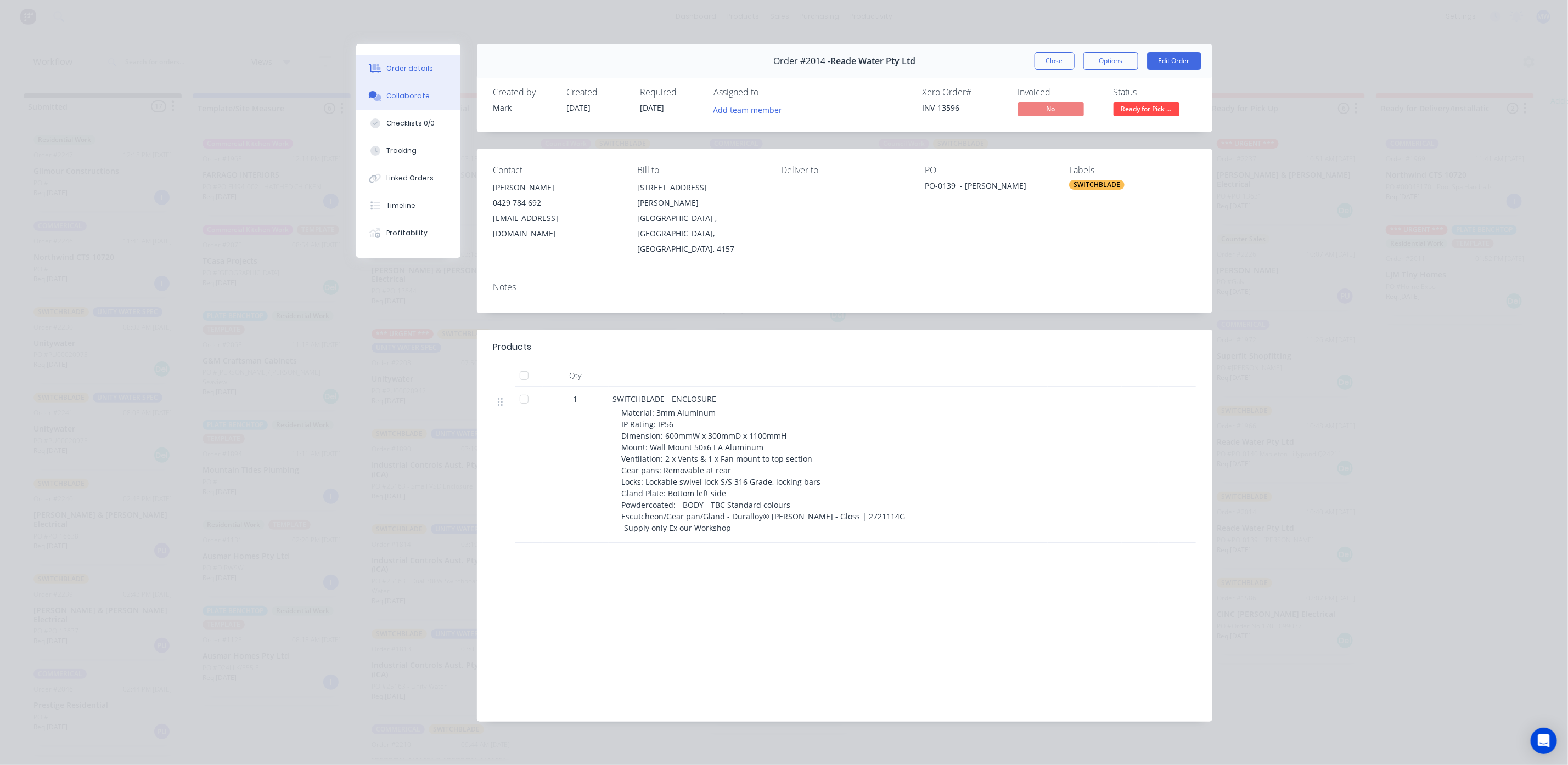
click at [413, 99] on div "Collaborate" at bounding box center [407, 96] width 43 height 10
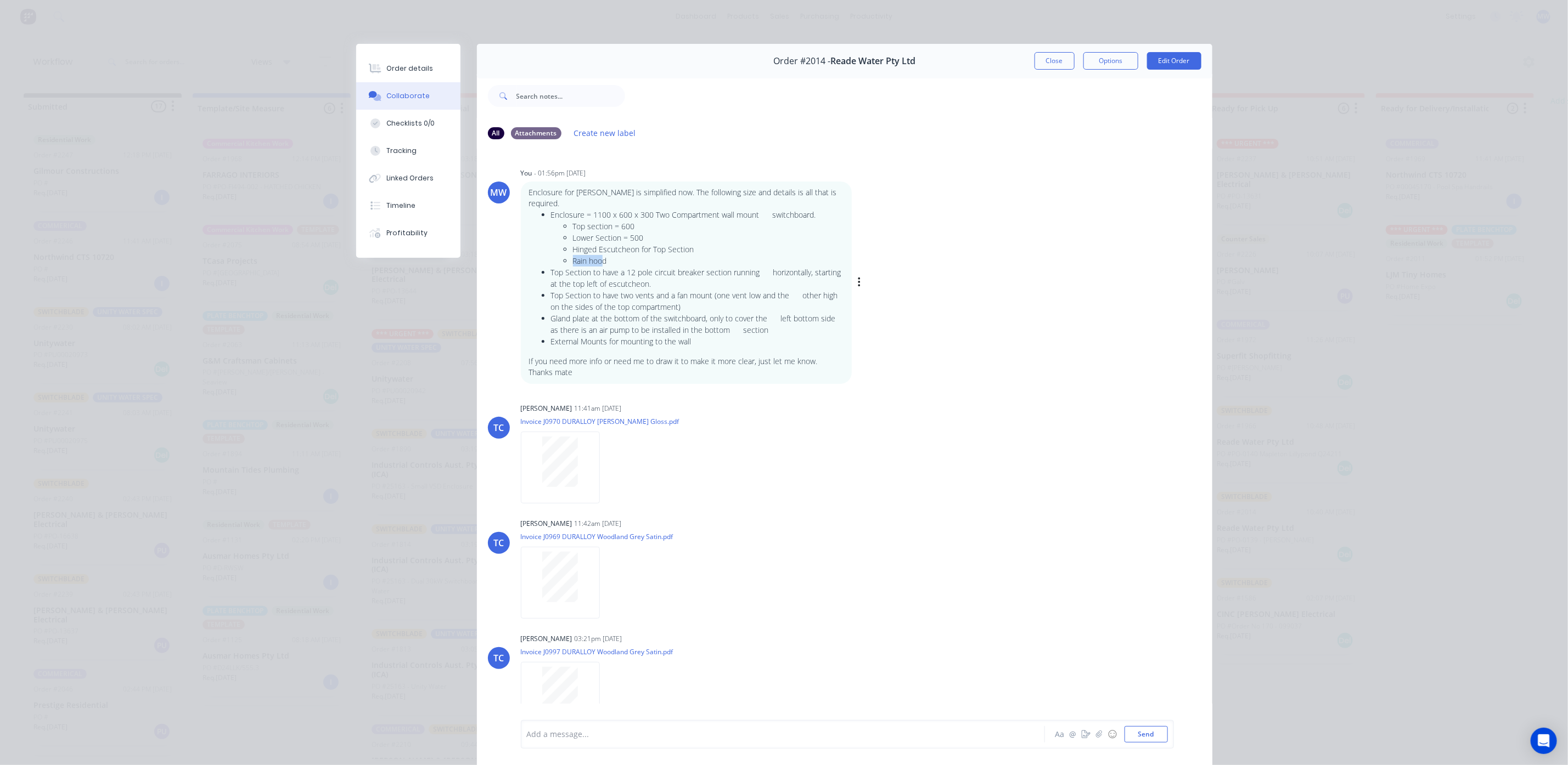
drag, startPoint x: 567, startPoint y: 258, endPoint x: 597, endPoint y: 260, distance: 30.1
click at [597, 260] on li "Rain hood" at bounding box center [708, 261] width 270 height 12
drag, startPoint x: 906, startPoint y: 514, endPoint x: 906, endPoint y: 502, distance: 12.0
click at [906, 504] on div "MW You - 01:56pm [DATE] Enclosure for [PERSON_NAME] is simplified now. The foll…" at bounding box center [844, 433] width 736 height 571
click at [1040, 58] on button "Close" at bounding box center [1054, 61] width 40 height 18
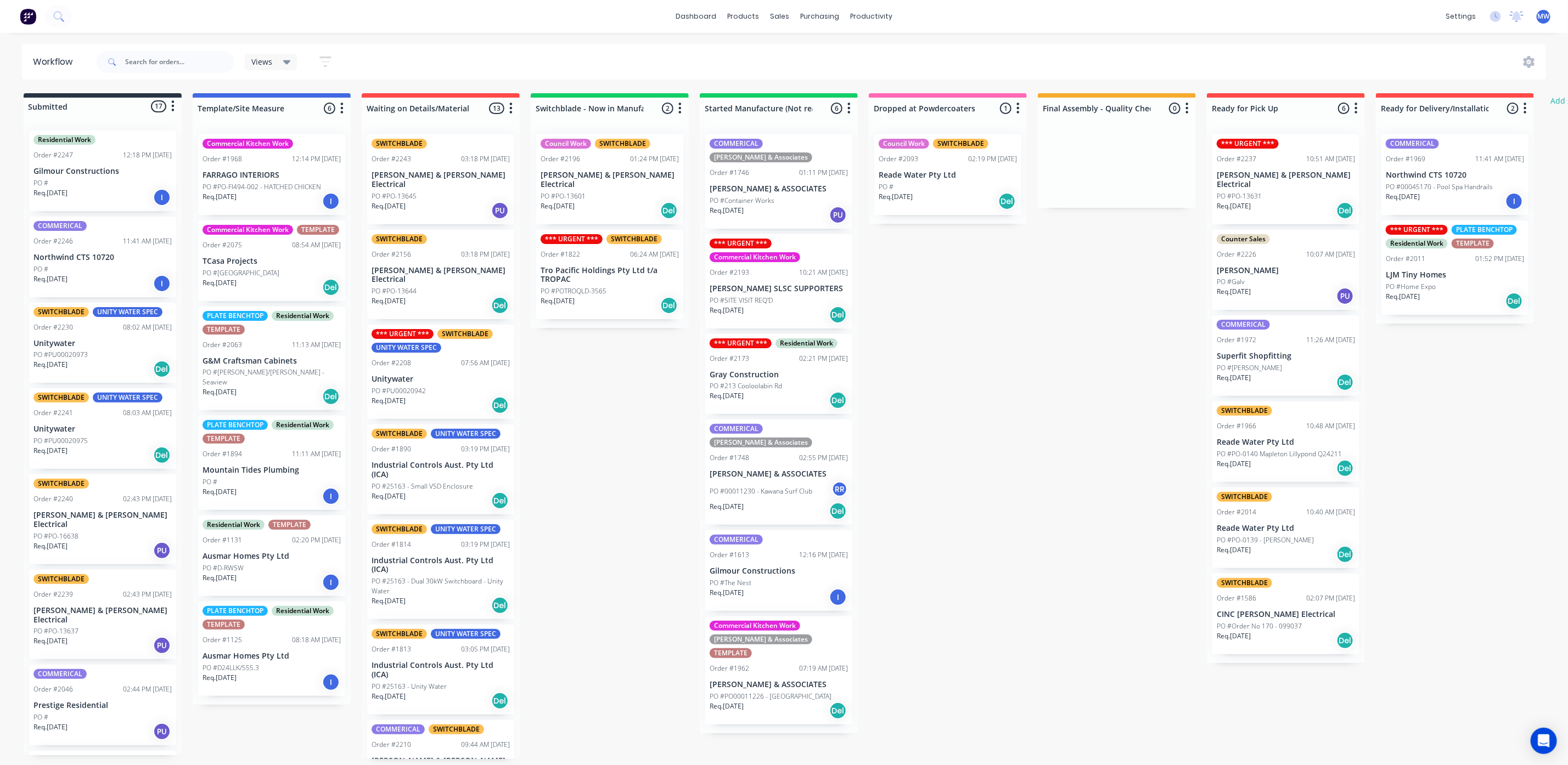
click at [1278, 459] on div "Req. [DATE] Del" at bounding box center [1286, 468] width 138 height 18
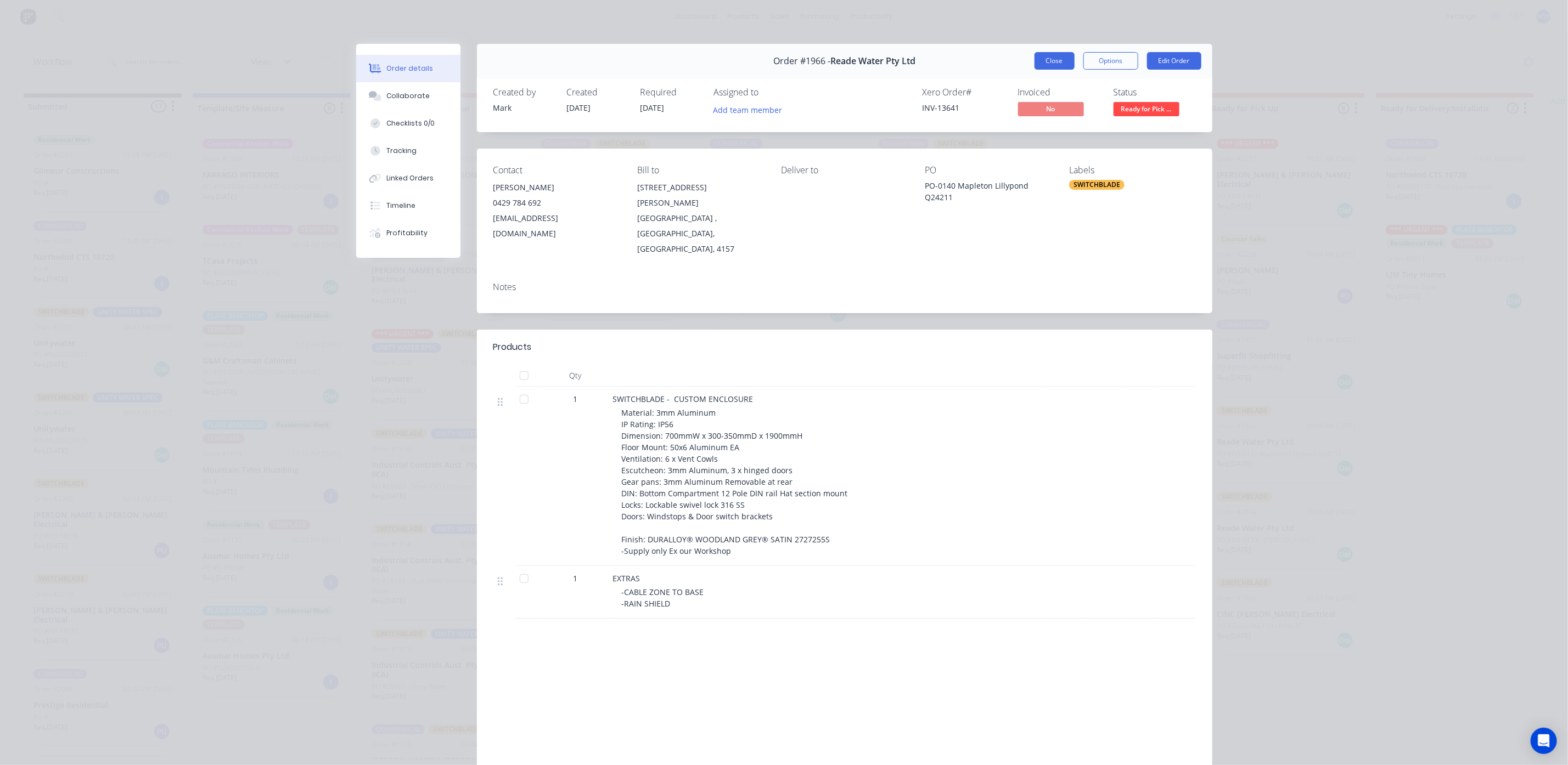
click at [1057, 58] on button "Close" at bounding box center [1054, 61] width 40 height 18
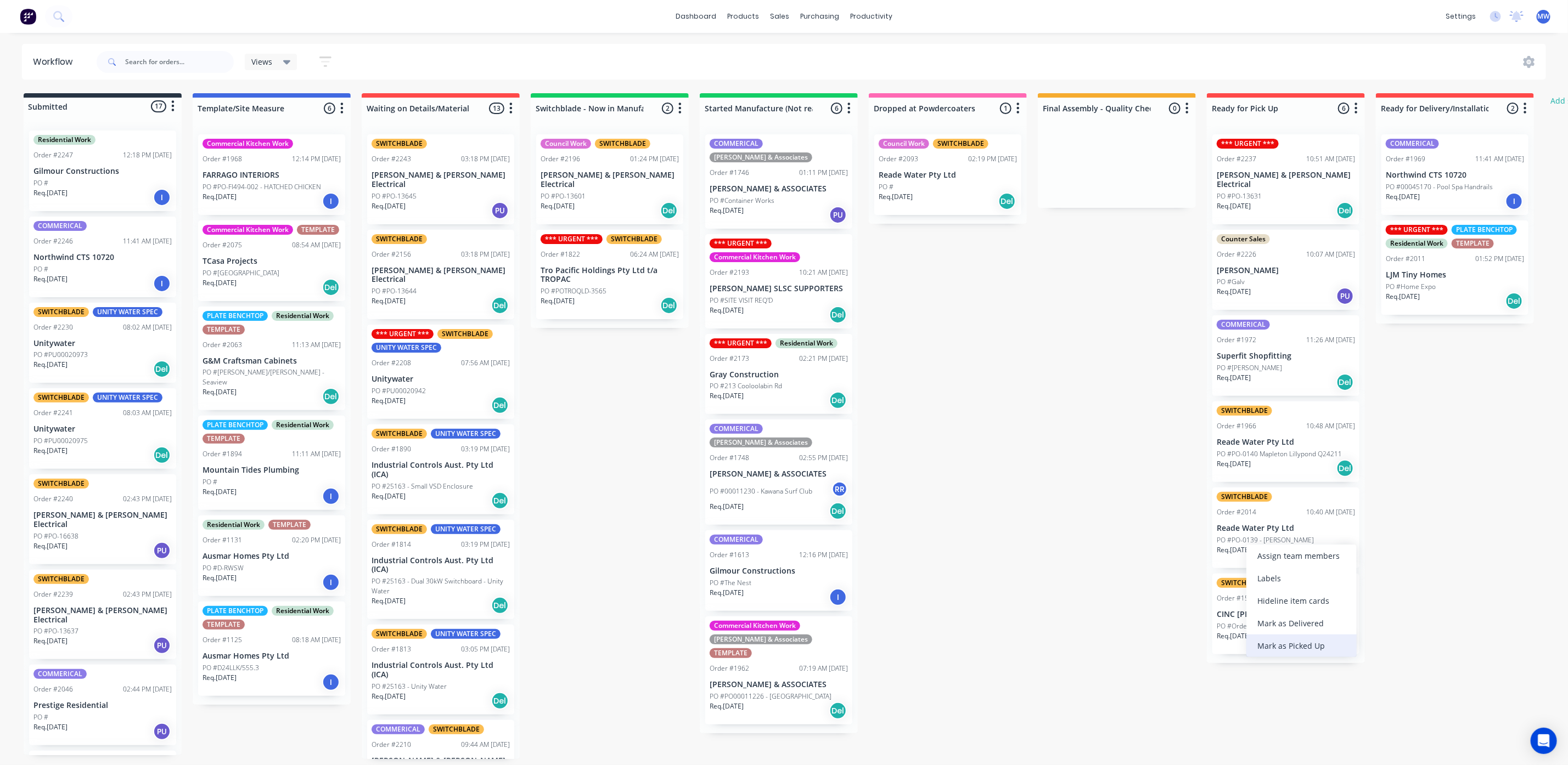
click at [1294, 647] on div "Mark as Picked Up" at bounding box center [1302, 646] width 111 height 22
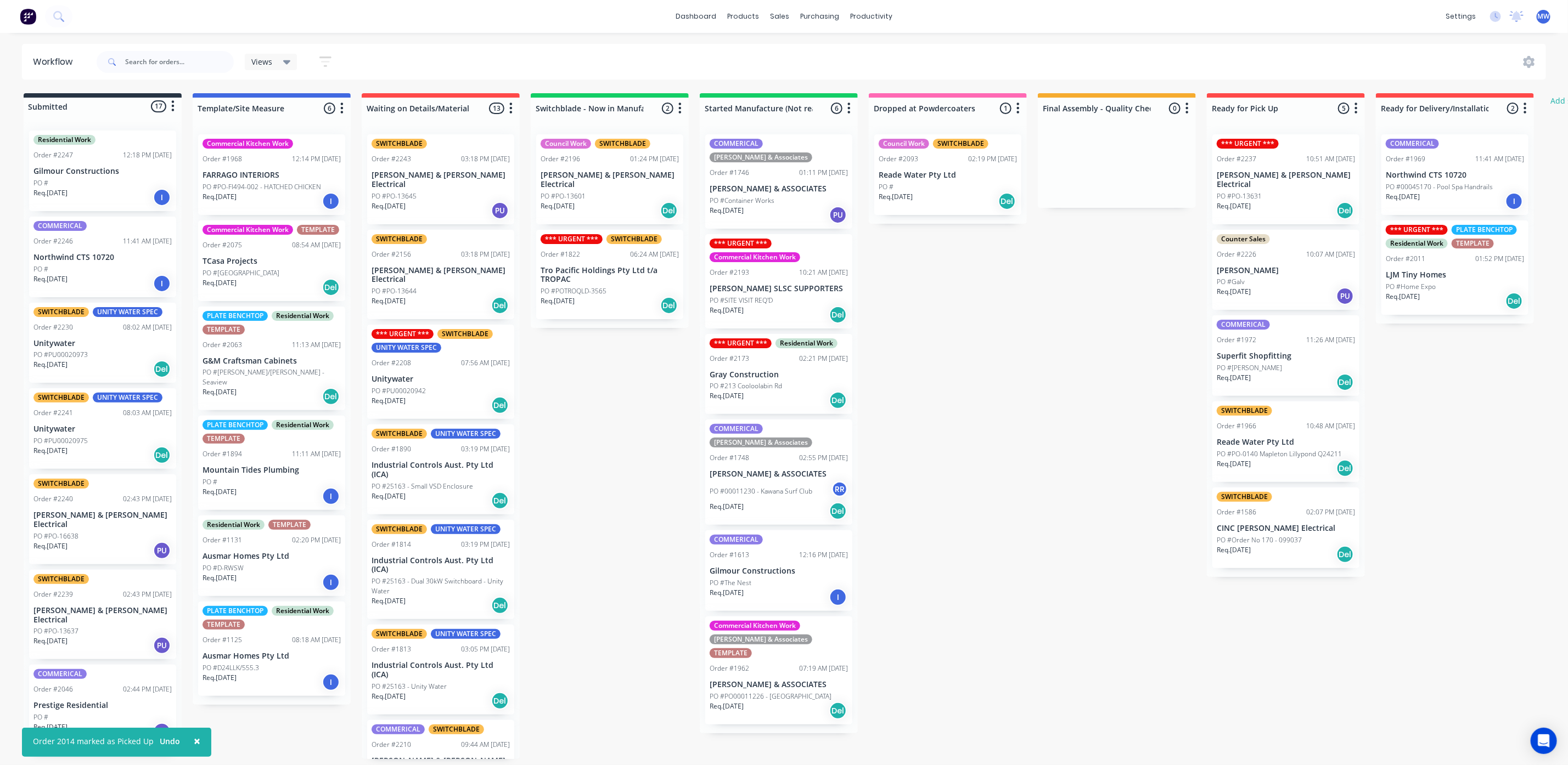
click at [1092, 583] on div "Submitted 17 Status colour #273444 hex #273444 Save Cancel Summaries Total orde…" at bounding box center [906, 426] width 1830 height 666
click at [1242, 373] on p "Req. 03/09/25" at bounding box center [1233, 378] width 34 height 10
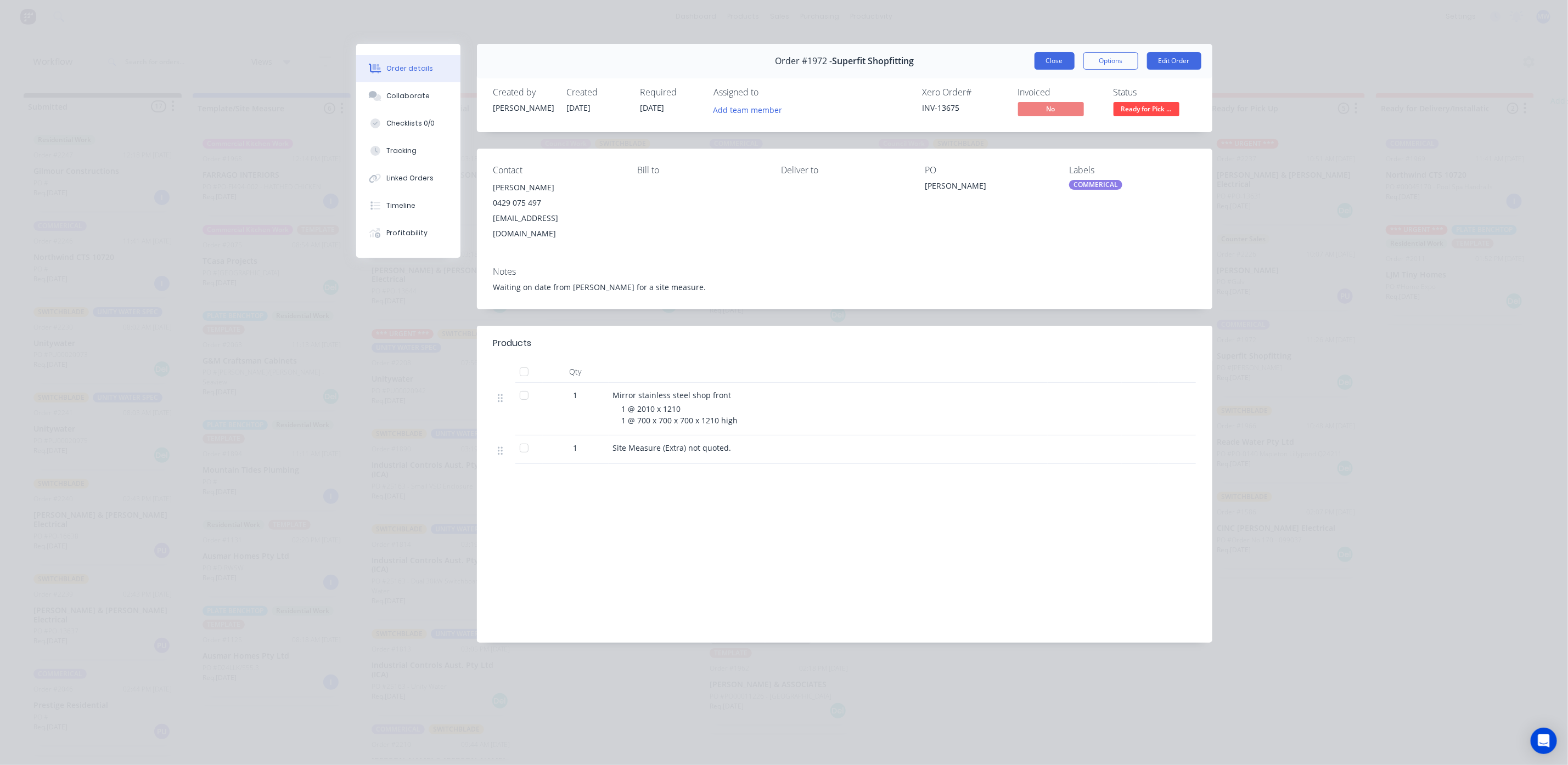
click at [1052, 62] on button "Close" at bounding box center [1054, 61] width 40 height 18
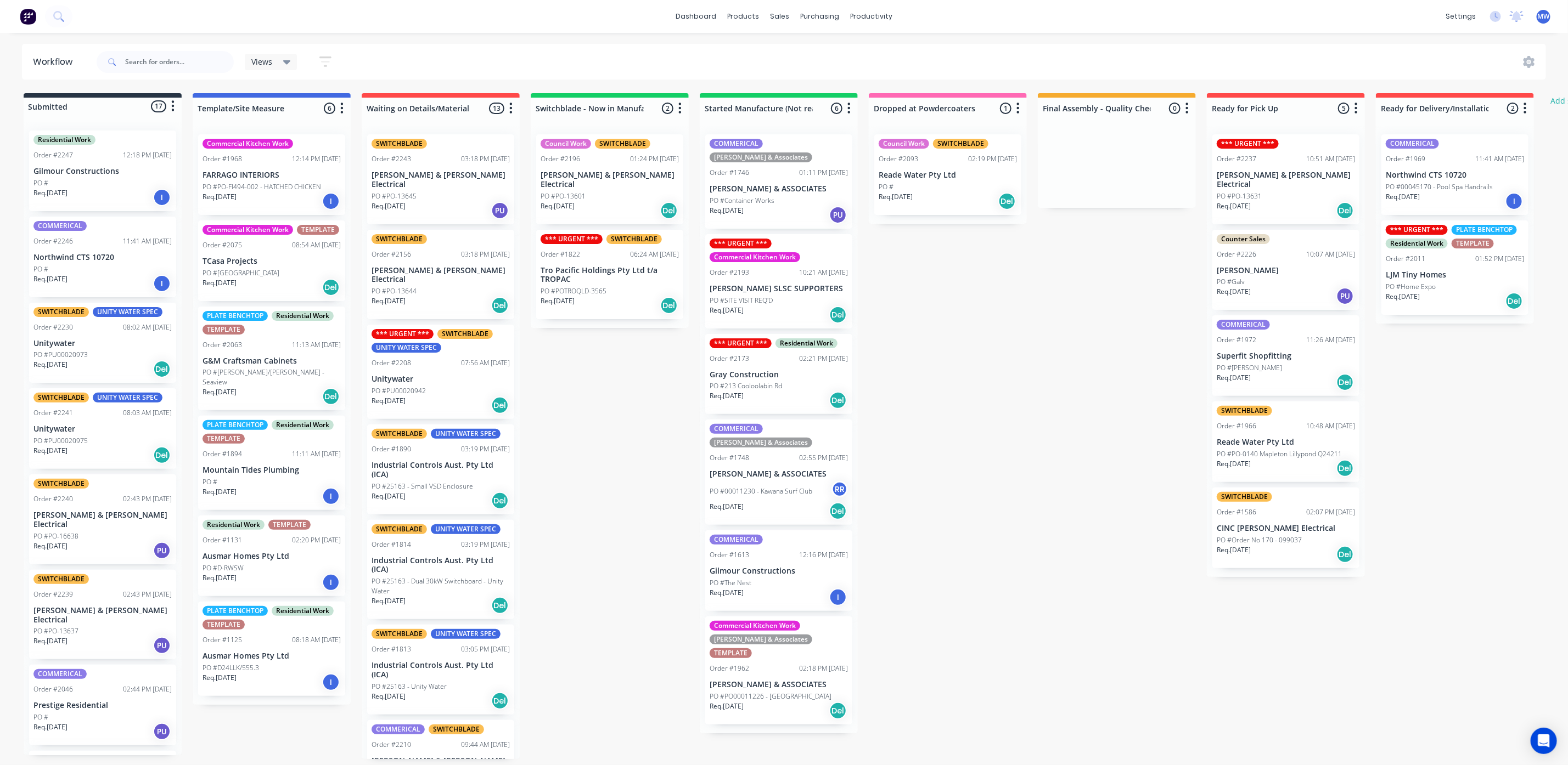
click at [1289, 373] on div "Req. 03/09/25 Del" at bounding box center [1286, 382] width 138 height 18
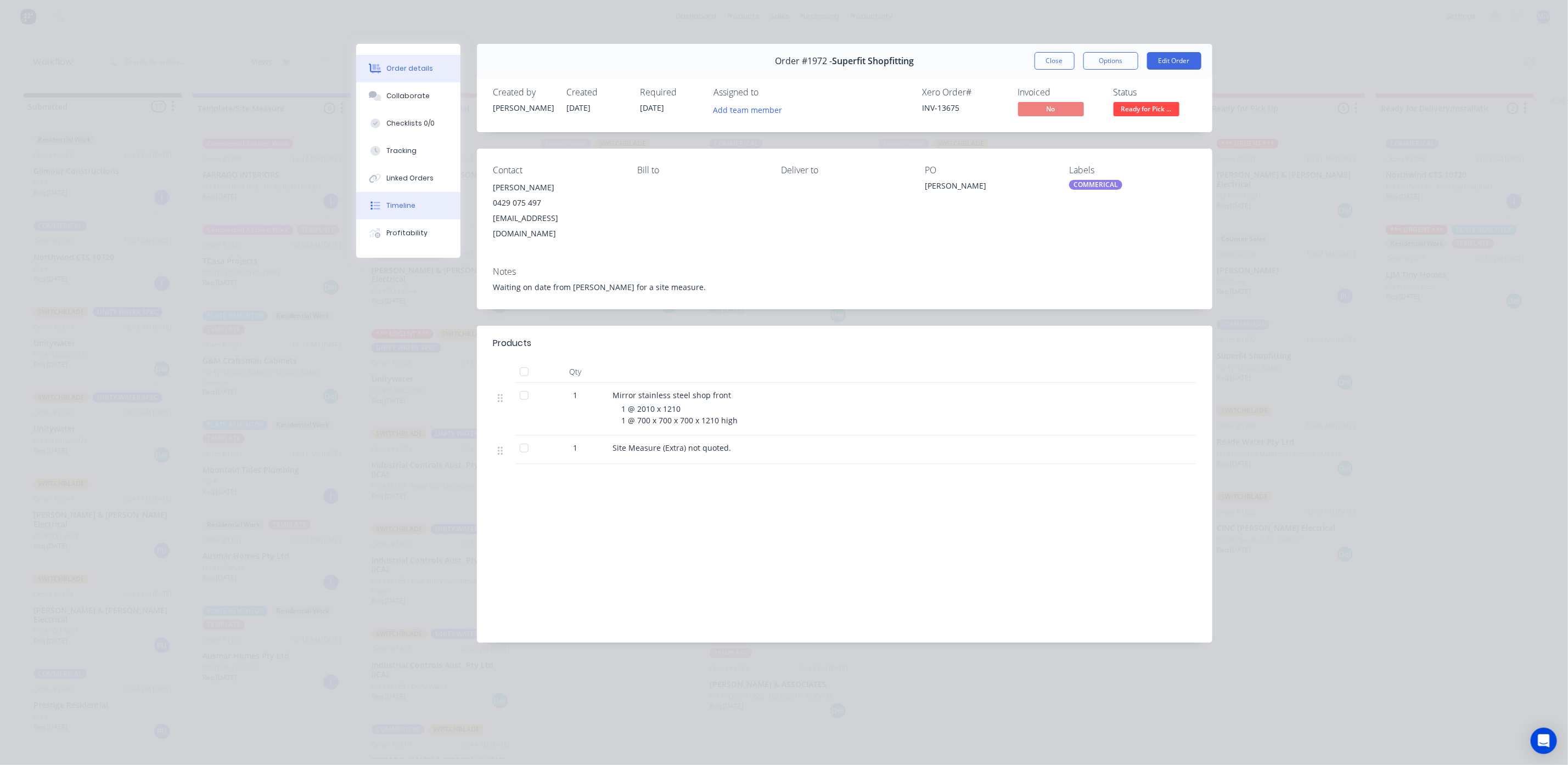
click at [395, 207] on div "Timeline" at bounding box center [401, 206] width 29 height 10
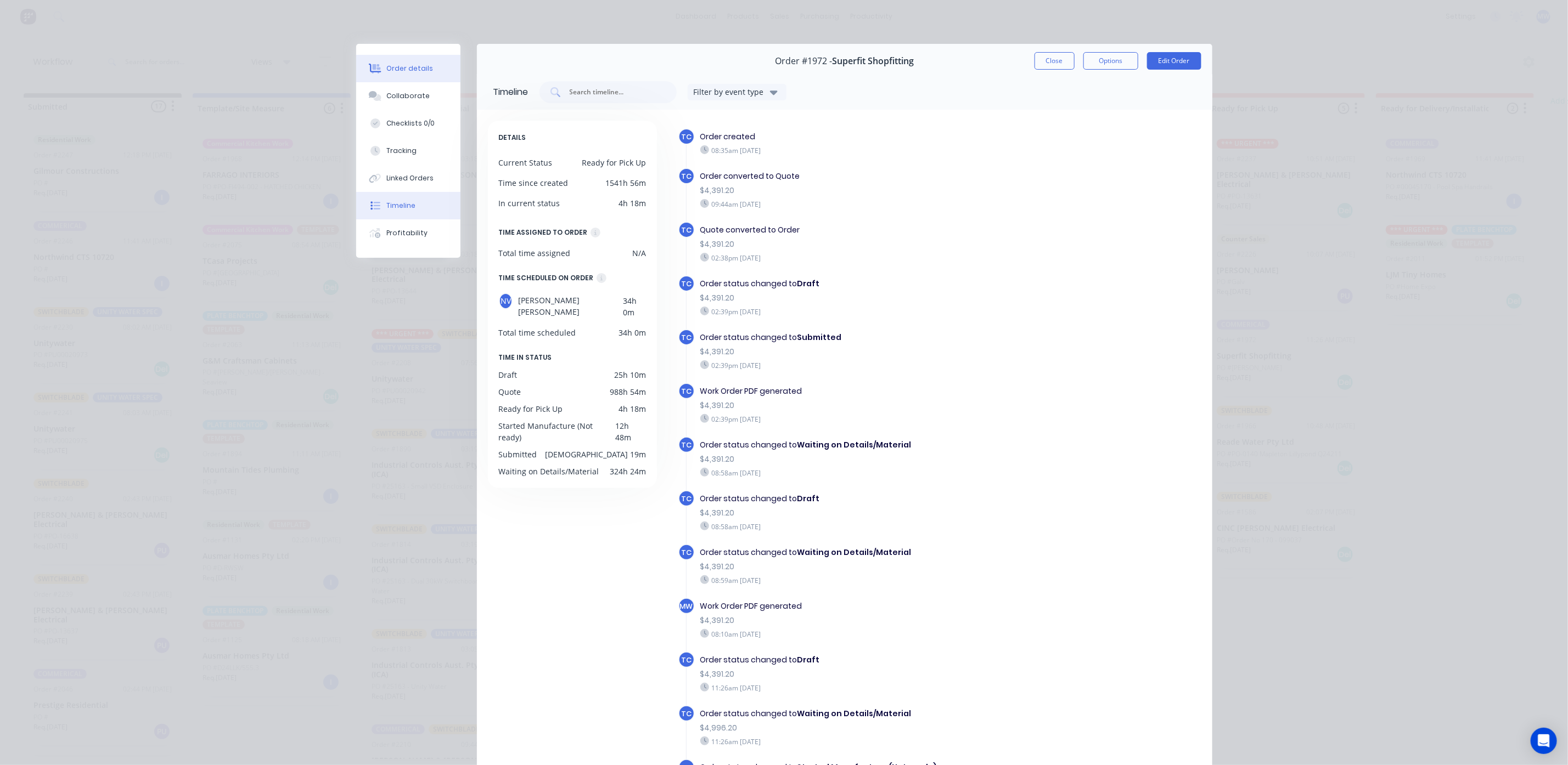
click at [407, 73] on div "Order details" at bounding box center [409, 68] width 47 height 10
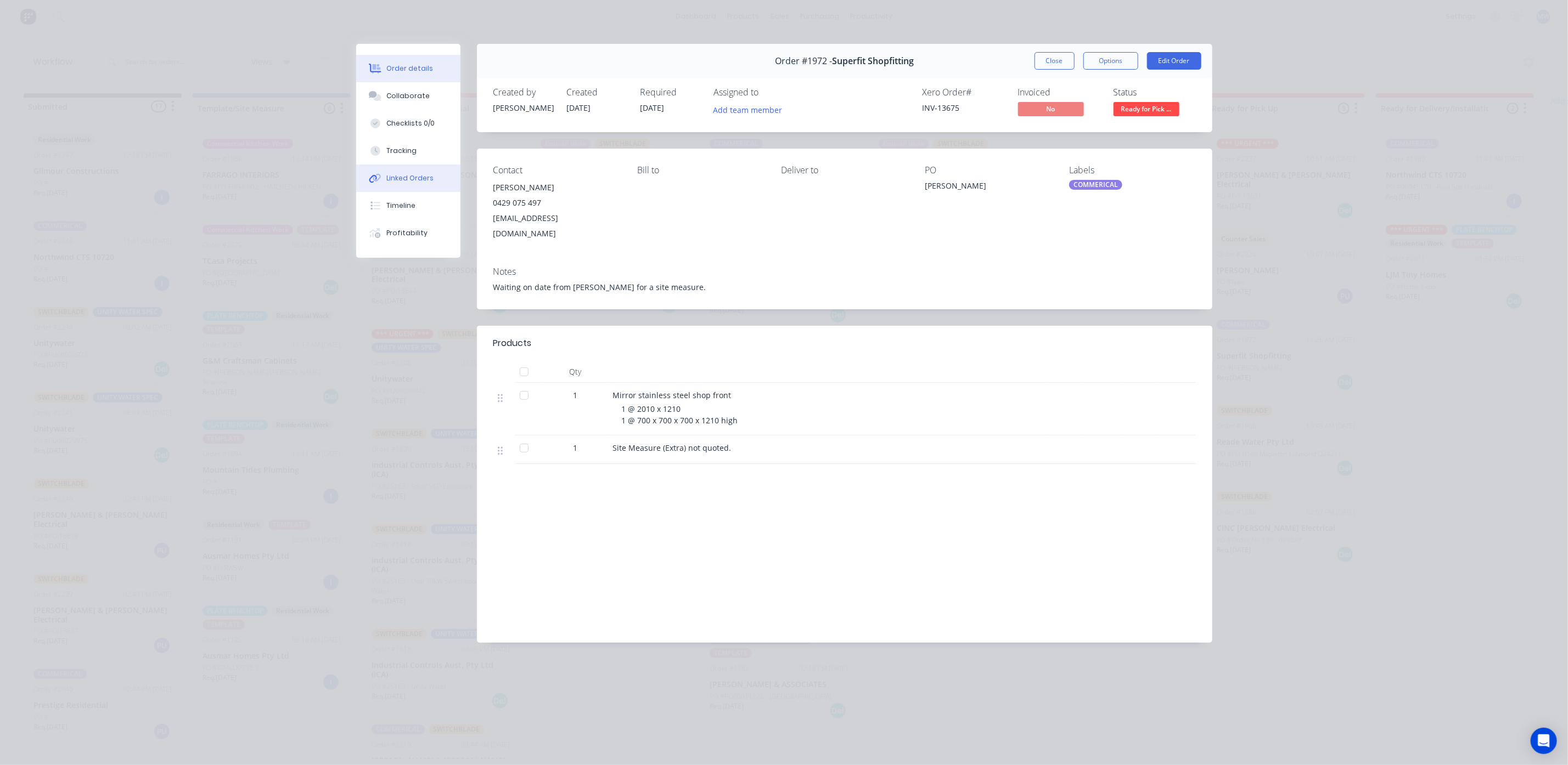
click at [404, 174] on div "Linked Orders" at bounding box center [409, 178] width 47 height 10
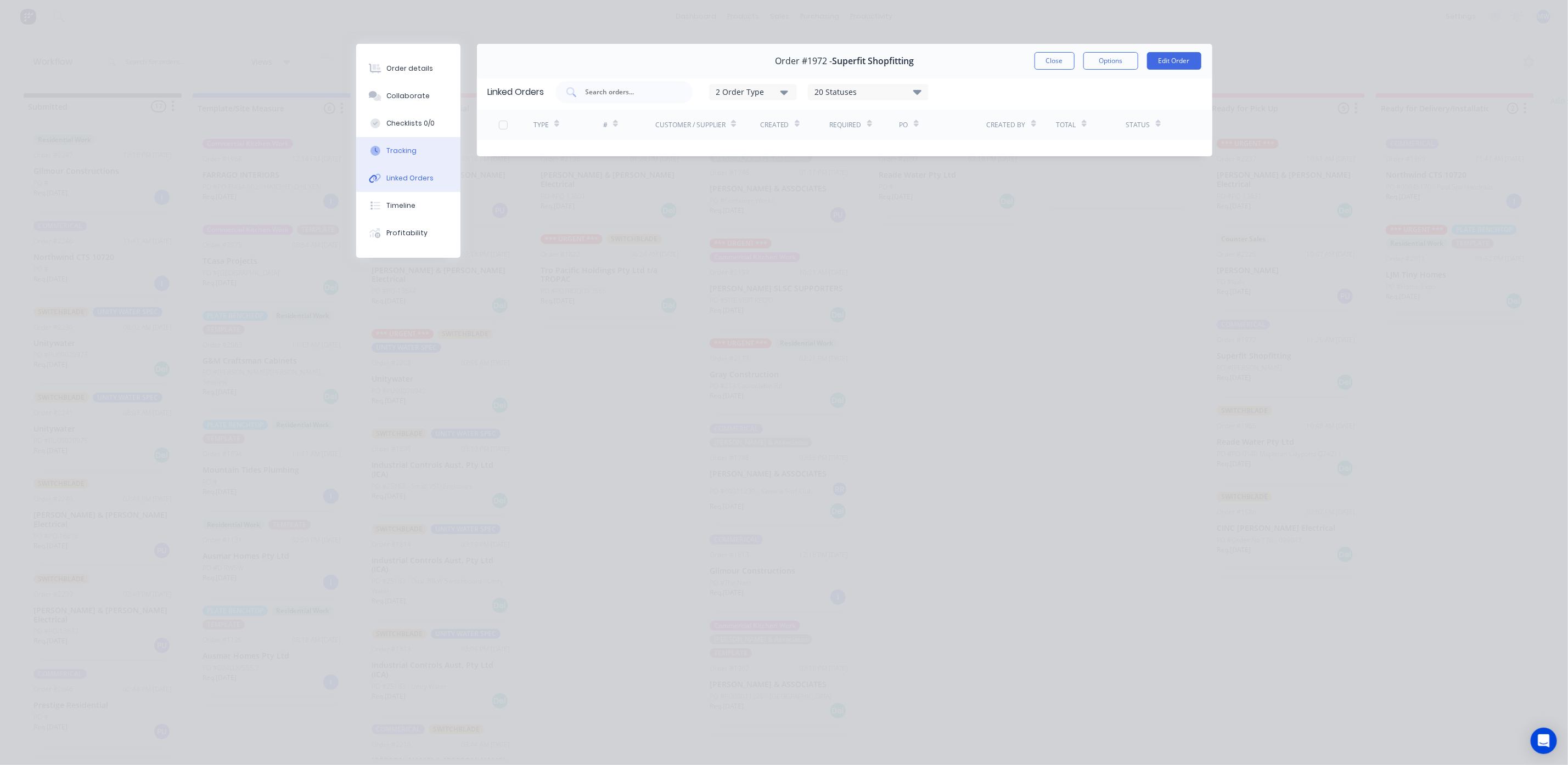
click at [404, 150] on div "Tracking" at bounding box center [401, 150] width 30 height 10
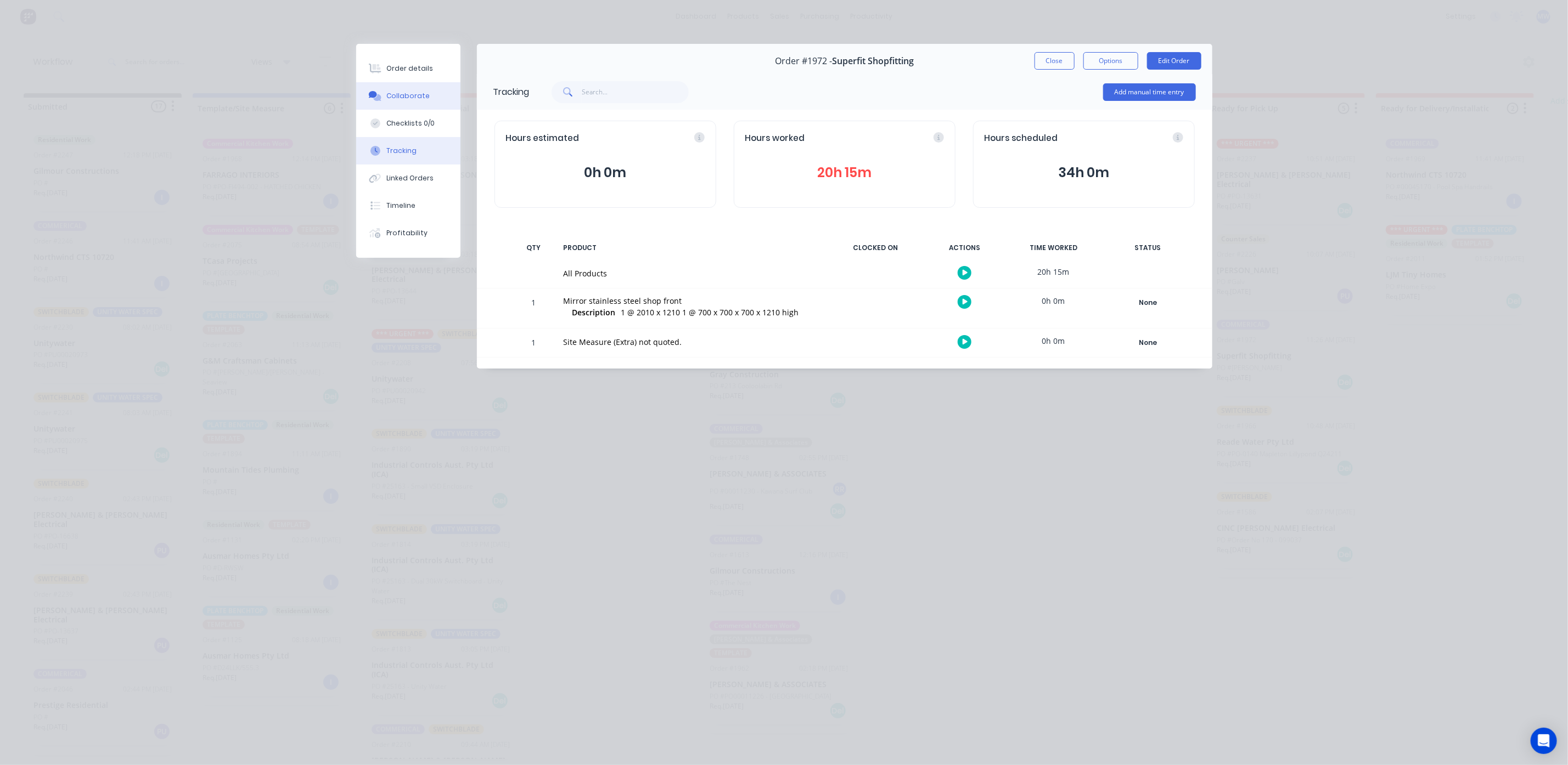
click at [405, 94] on div "Collaborate" at bounding box center [407, 96] width 43 height 10
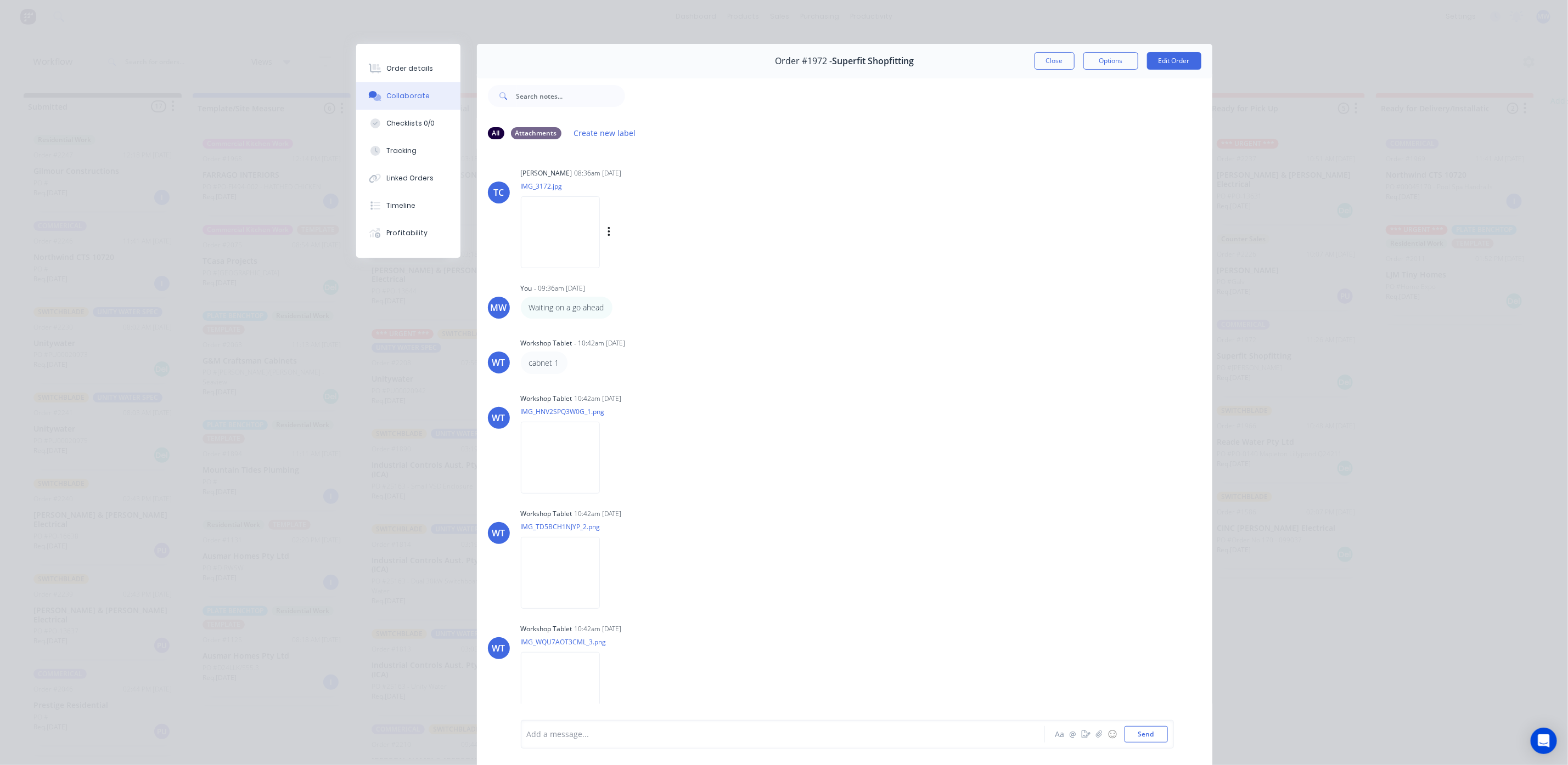
click at [573, 231] on img at bounding box center [560, 232] width 79 height 72
click at [390, 150] on div "Tracking" at bounding box center [401, 150] width 30 height 10
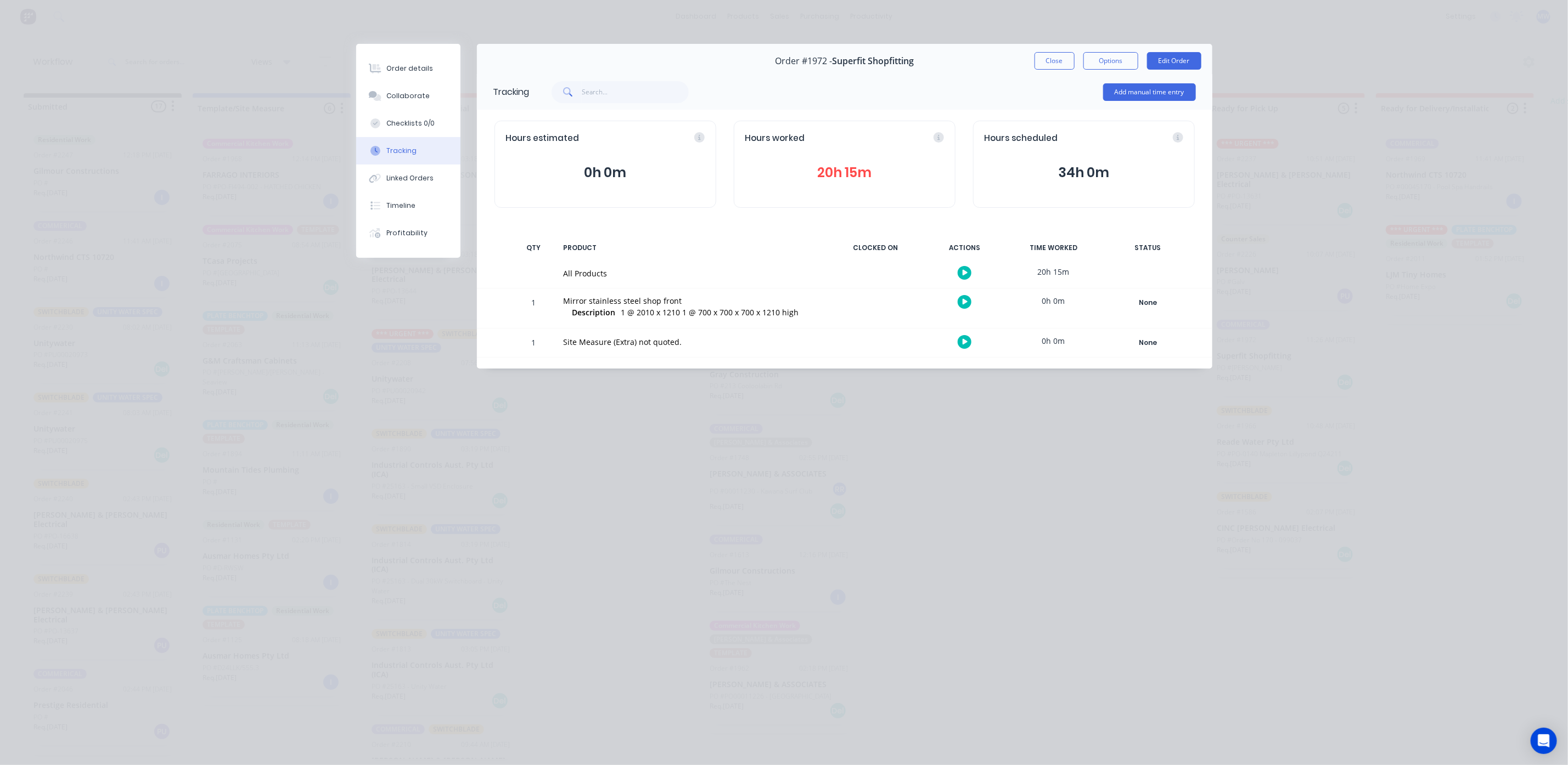
click at [850, 180] on button "20h 15m" at bounding box center [844, 172] width 199 height 21
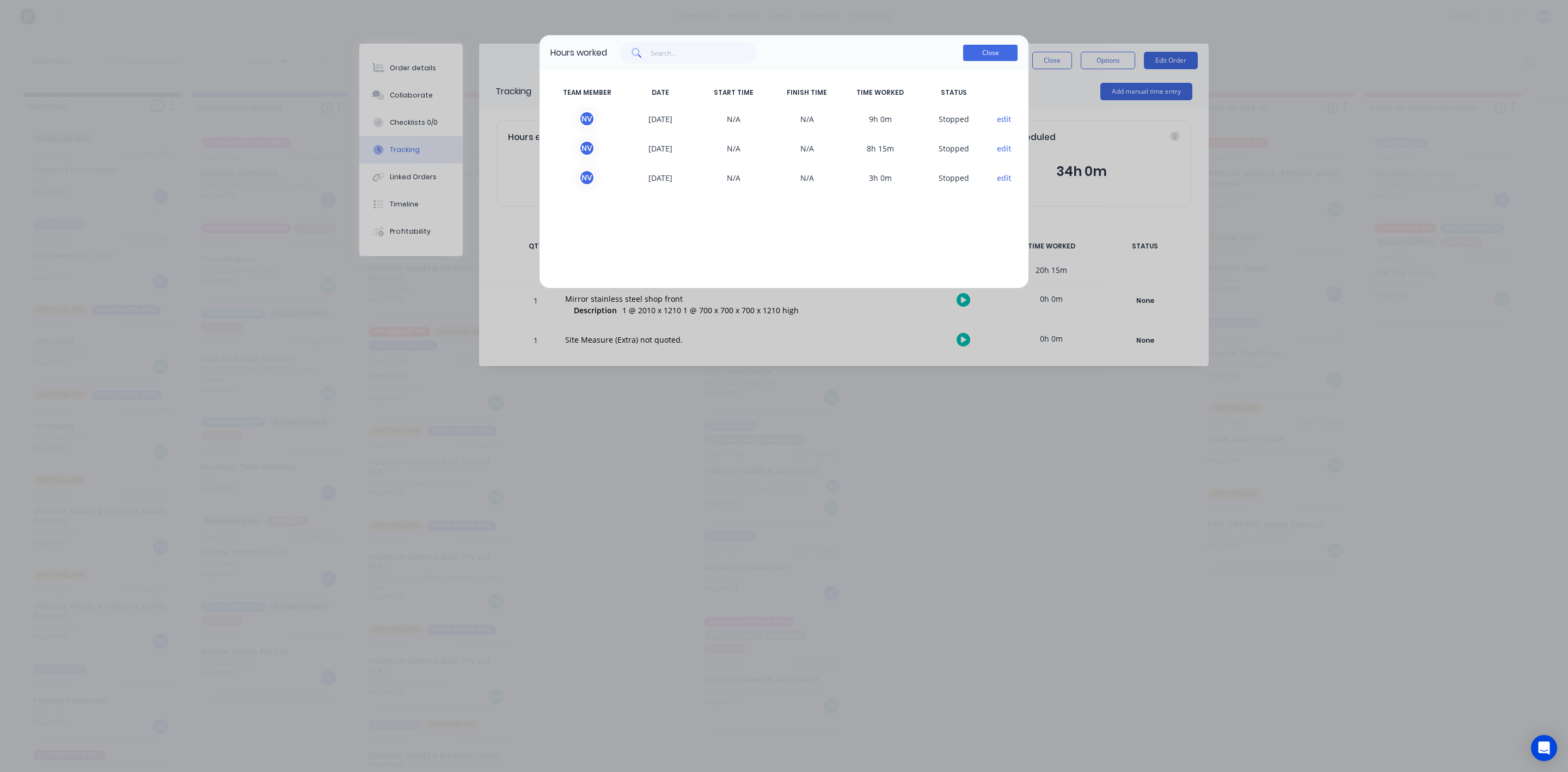
click at [978, 49] on button "Close" at bounding box center [990, 53] width 55 height 16
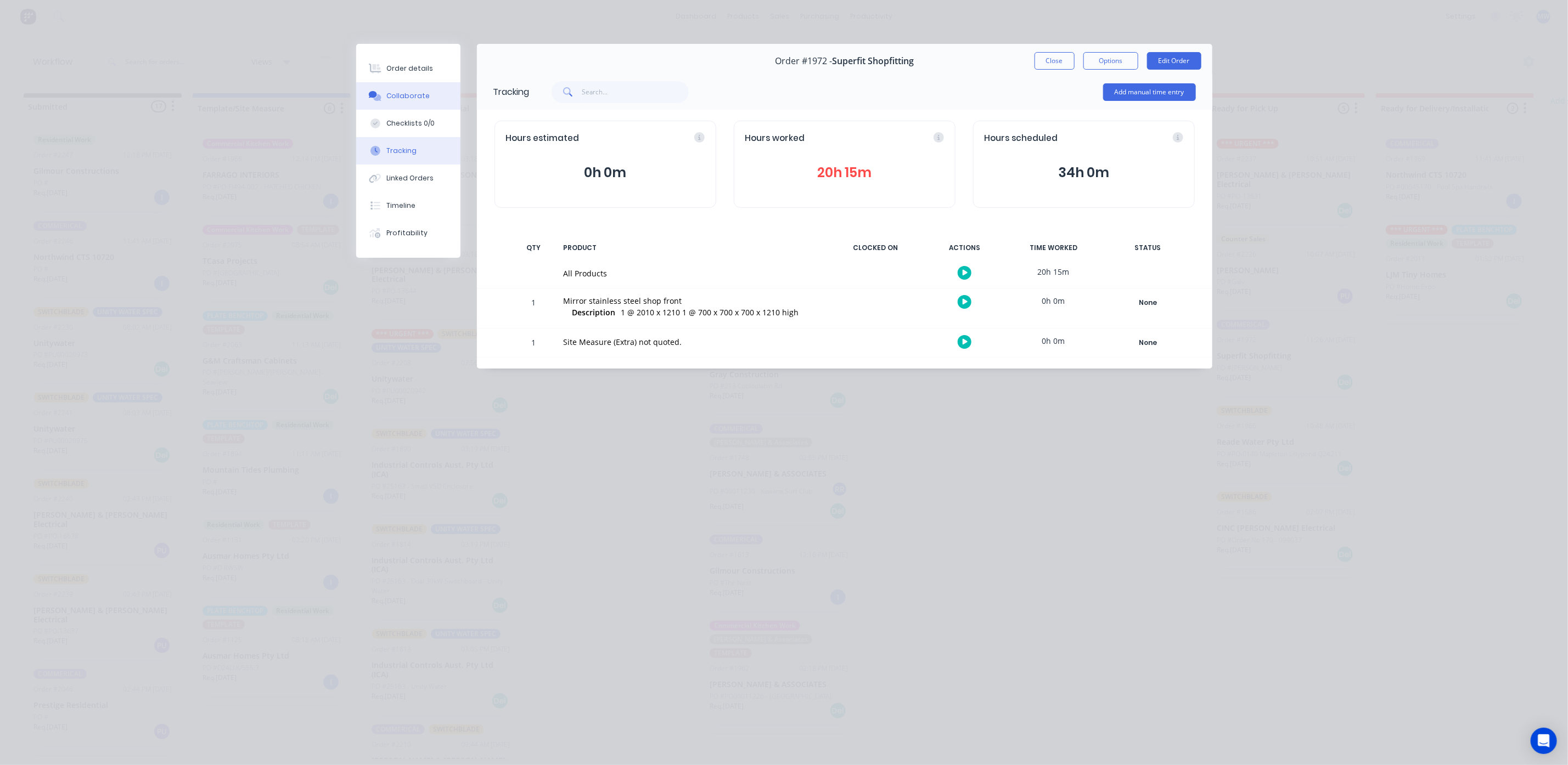
click at [404, 97] on div "Collaborate" at bounding box center [407, 96] width 43 height 10
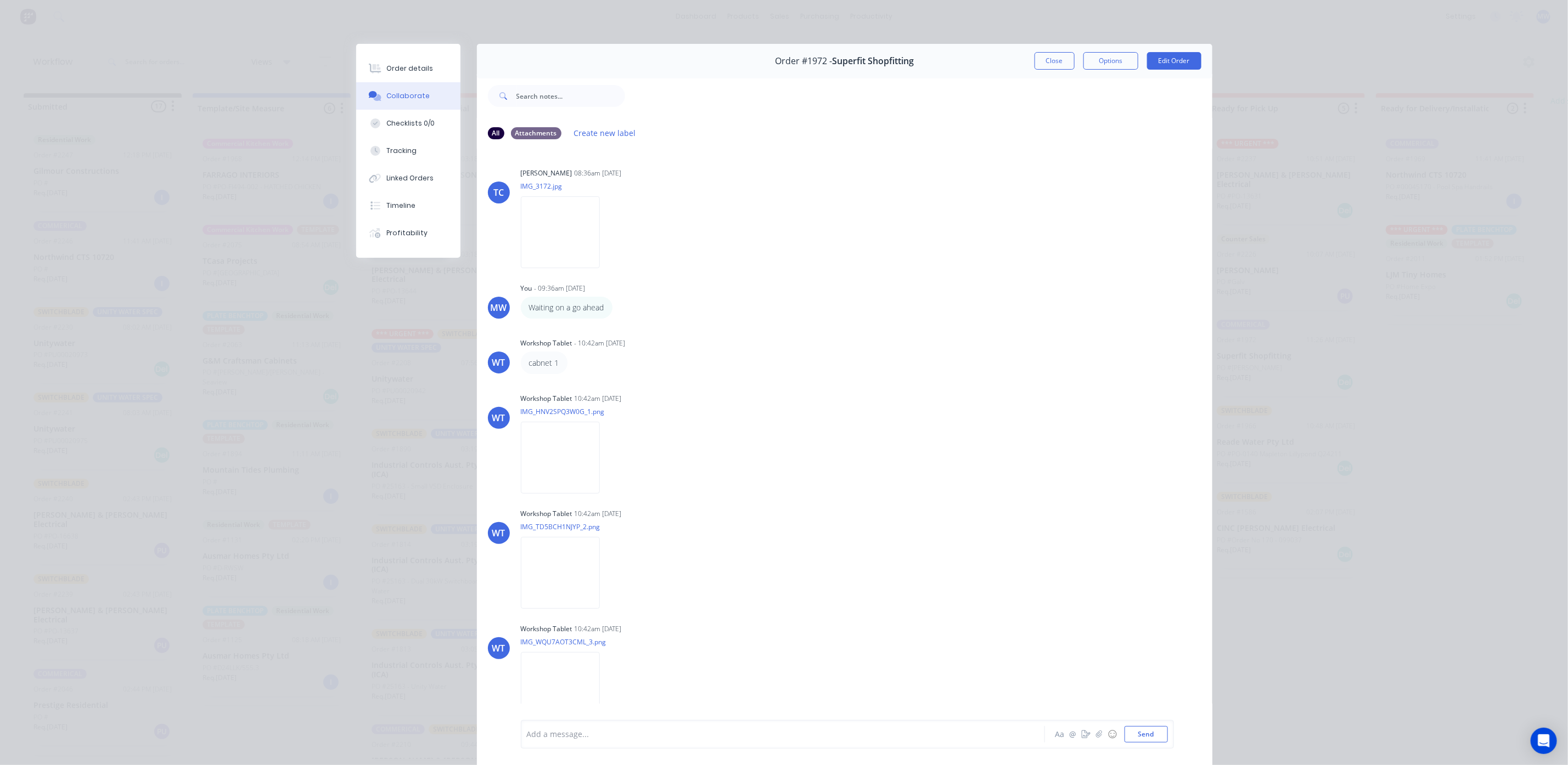
click at [618, 724] on div "Add a message... Aa @ ☺ Send" at bounding box center [847, 735] width 653 height 29
drag, startPoint x: 644, startPoint y: 736, endPoint x: 645, endPoint y: 747, distance: 11.0
click at [645, 745] on div "Add a message... Aa @ ☺ Send" at bounding box center [847, 735] width 653 height 29
click at [666, 732] on div "Collect Monday" at bounding box center [767, 735] width 480 height 12
click at [1141, 735] on button "Send" at bounding box center [1146, 735] width 43 height 17
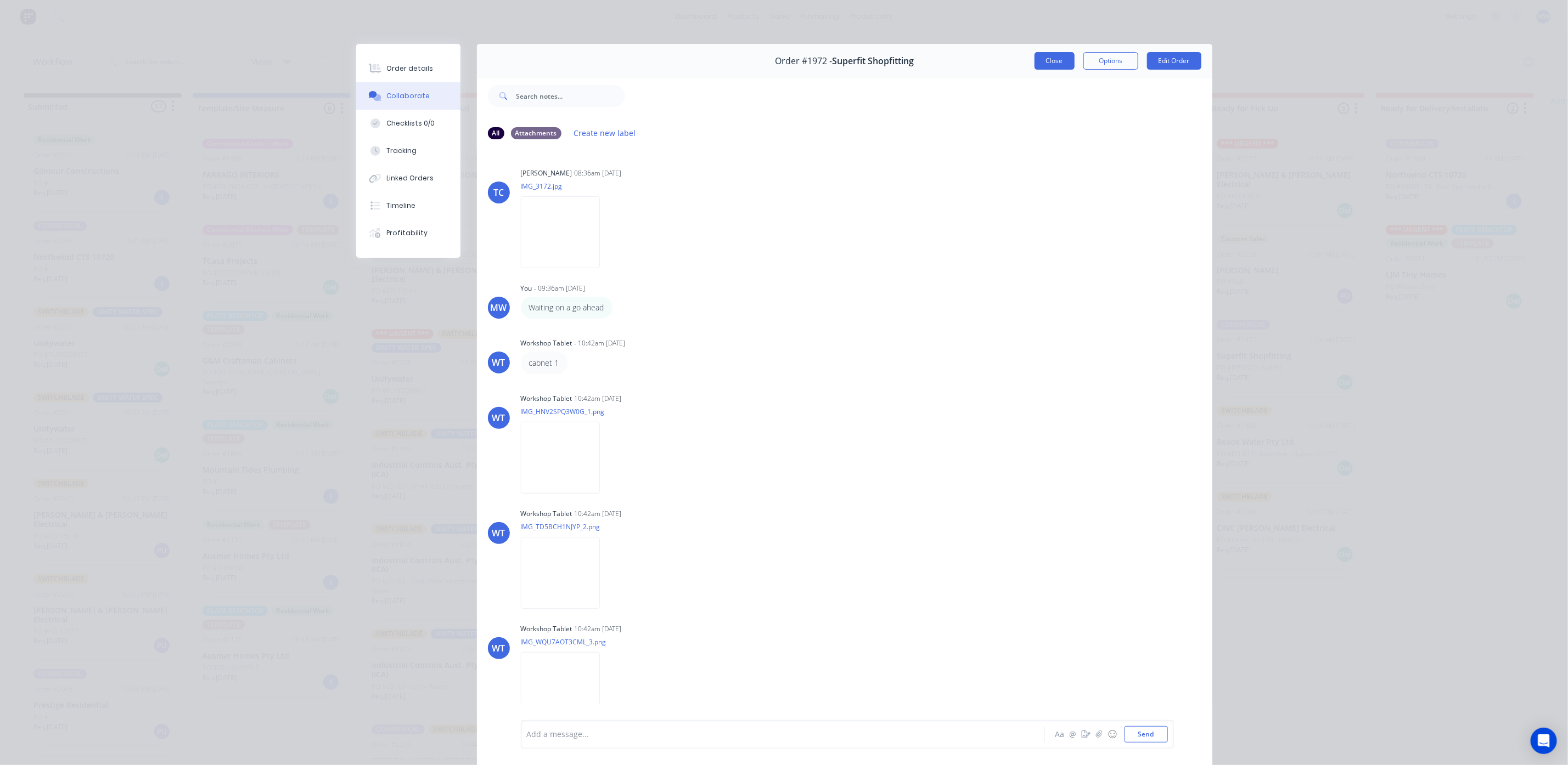
click at [1044, 60] on button "Close" at bounding box center [1054, 61] width 40 height 18
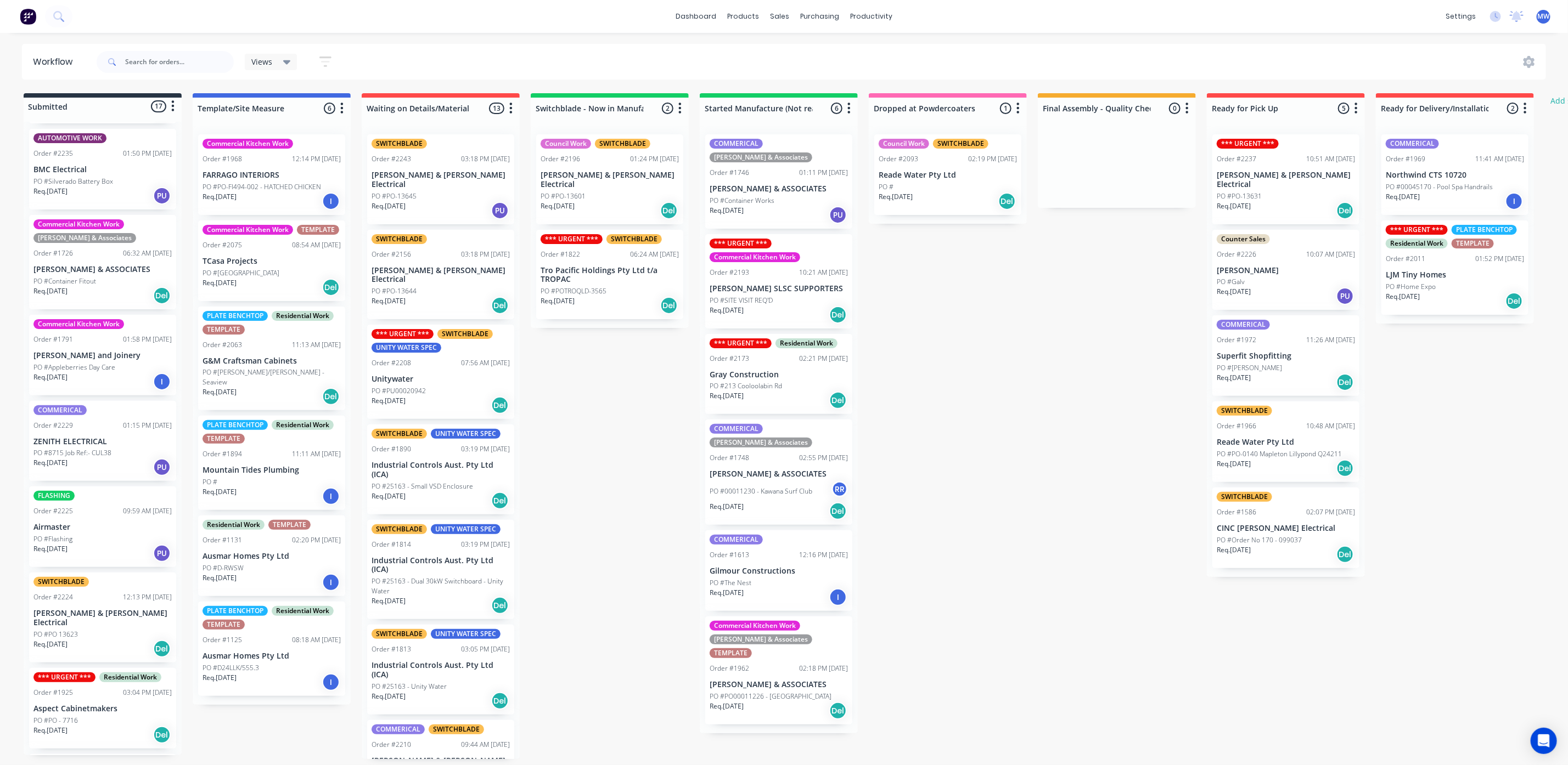
scroll to position [658, 0]
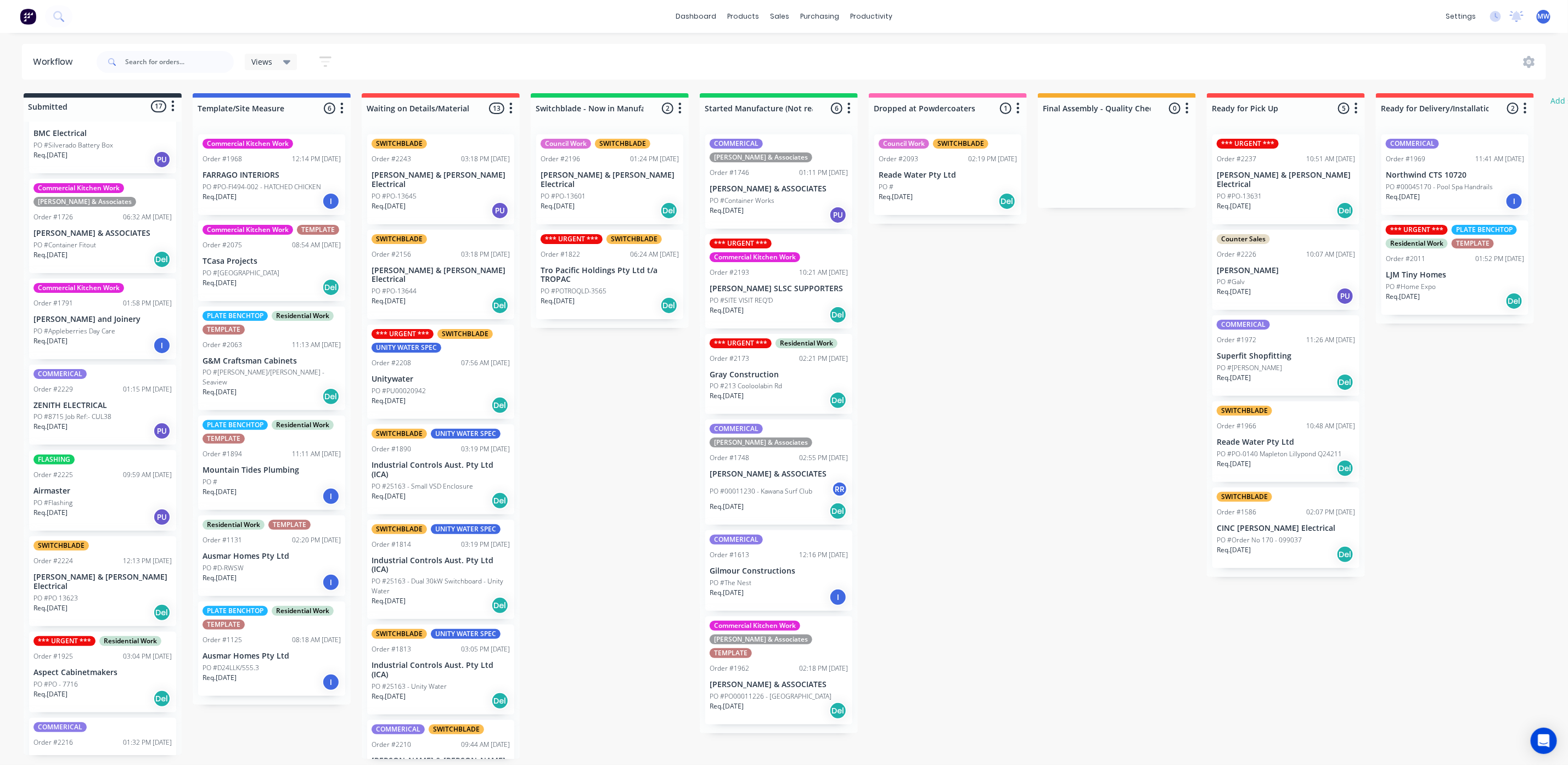
click at [79, 401] on p "ZENITH ELECTRICAL" at bounding box center [102, 406] width 138 height 9
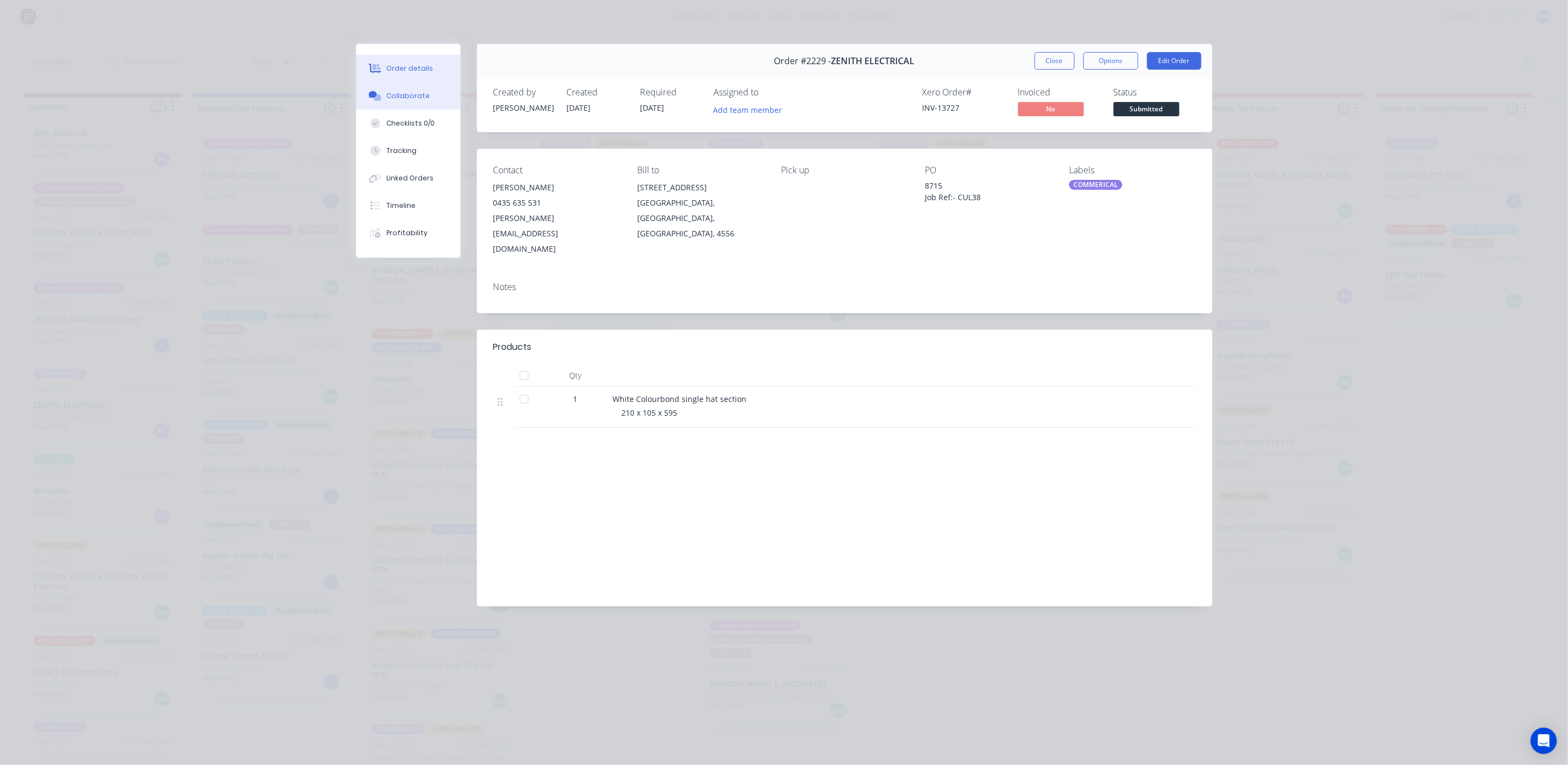
click at [404, 96] on div "Collaborate" at bounding box center [407, 96] width 43 height 10
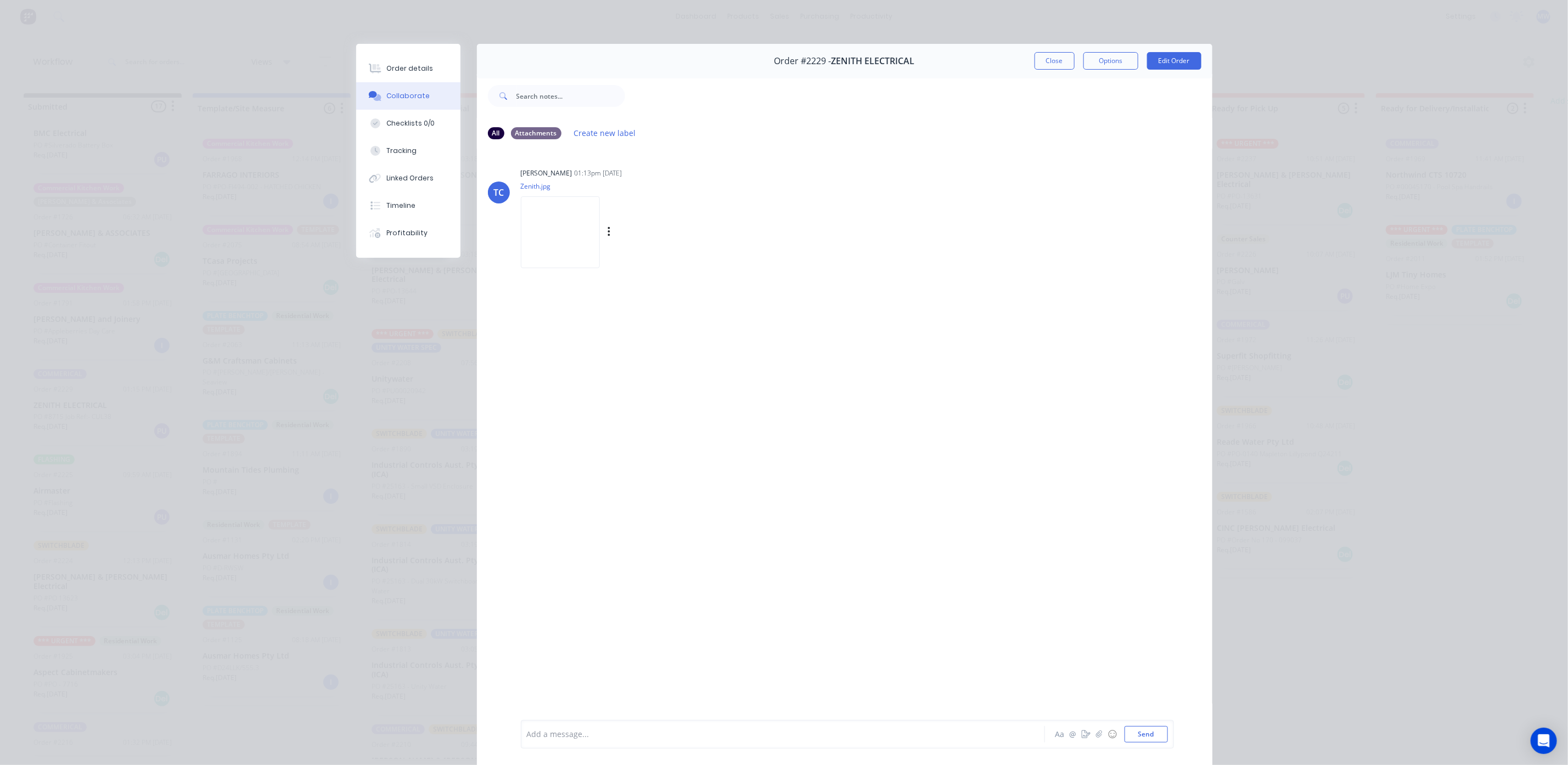
click at [573, 245] on img at bounding box center [560, 232] width 79 height 72
drag, startPoint x: 842, startPoint y: 463, endPoint x: 1038, endPoint y: 201, distance: 327.2
click at [843, 461] on div "TC Tracy Corbett 01:13pm 25/08/25 Zenith.jpg Labels Download Delete" at bounding box center [844, 433] width 736 height 571
click at [1036, 55] on button "Close" at bounding box center [1054, 61] width 40 height 18
